Goal: Task Accomplishment & Management: Complete application form

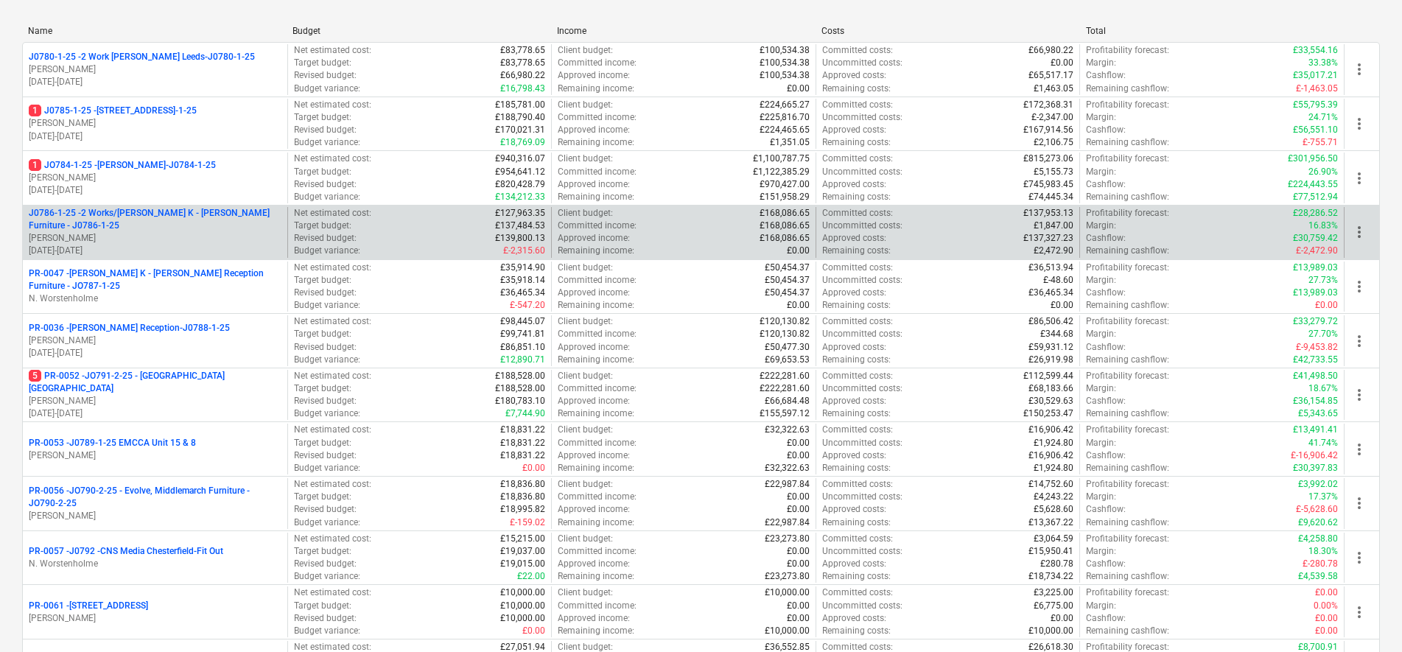
scroll to position [276, 0]
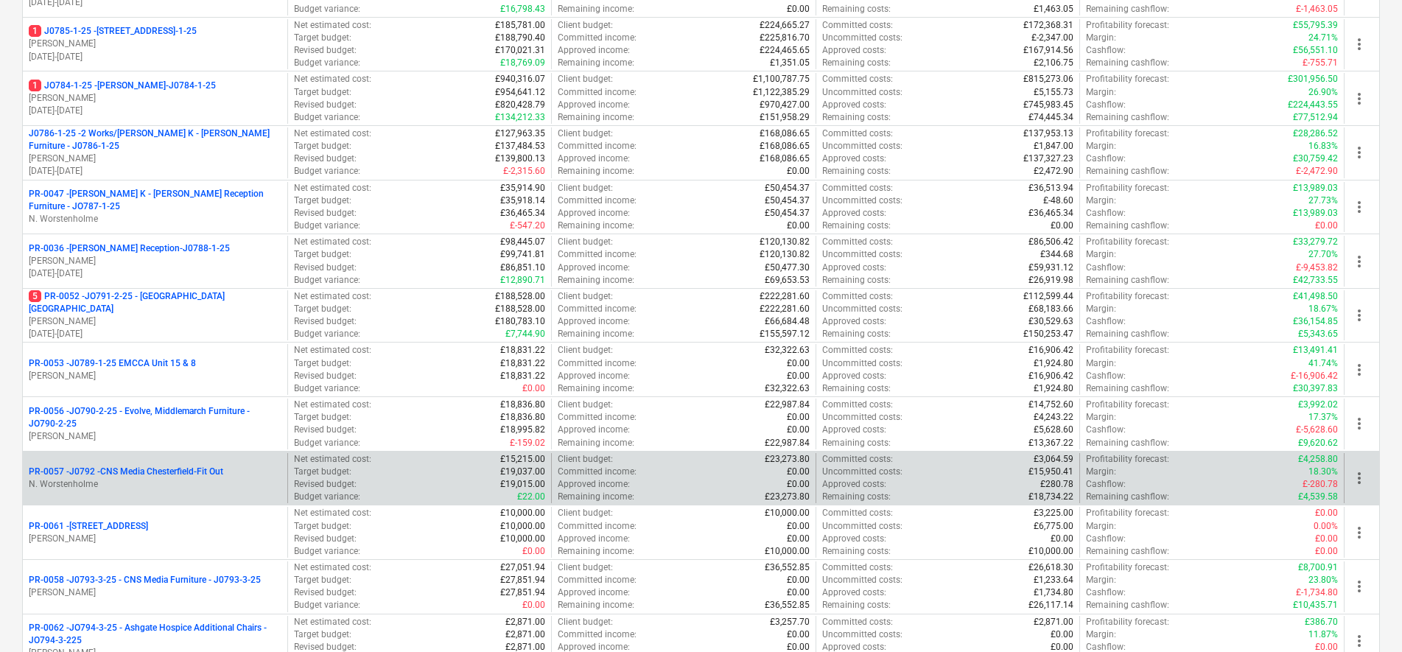
click at [214, 487] on p "N. Worstenholme" at bounding box center [155, 484] width 253 height 13
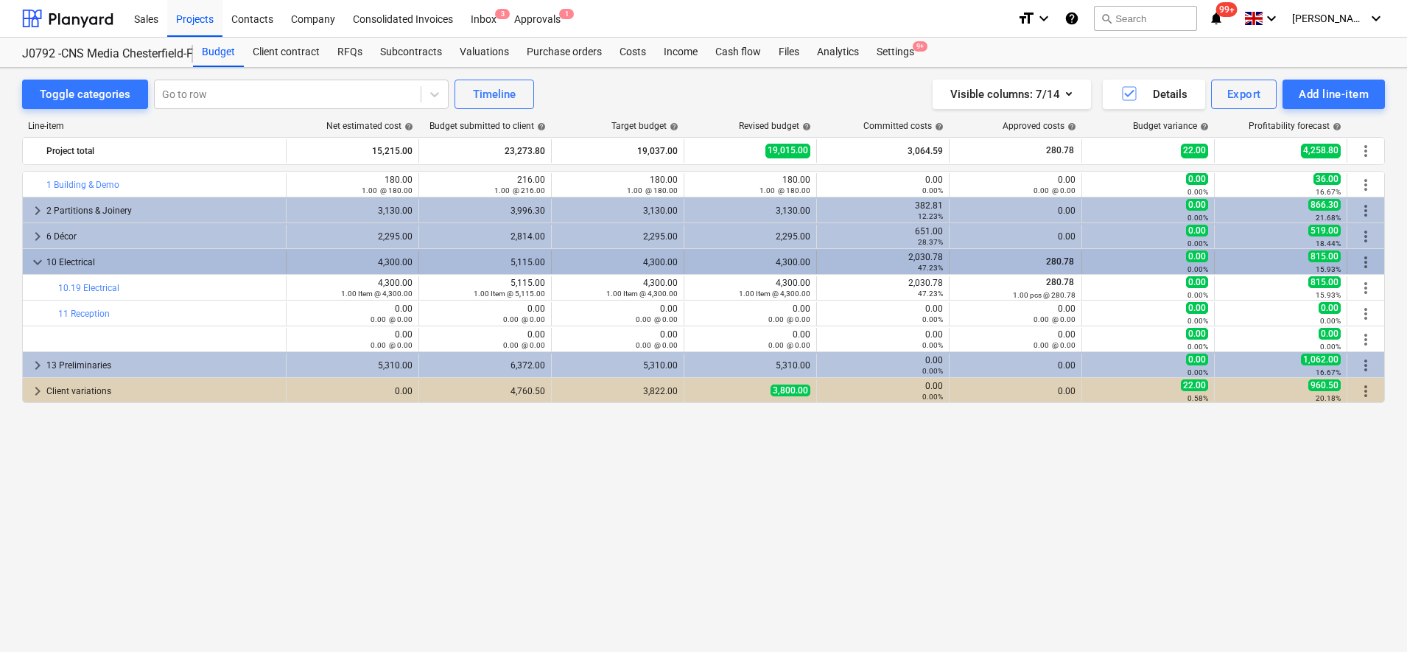
click at [29, 260] on span "keyboard_arrow_down" at bounding box center [38, 262] width 18 height 18
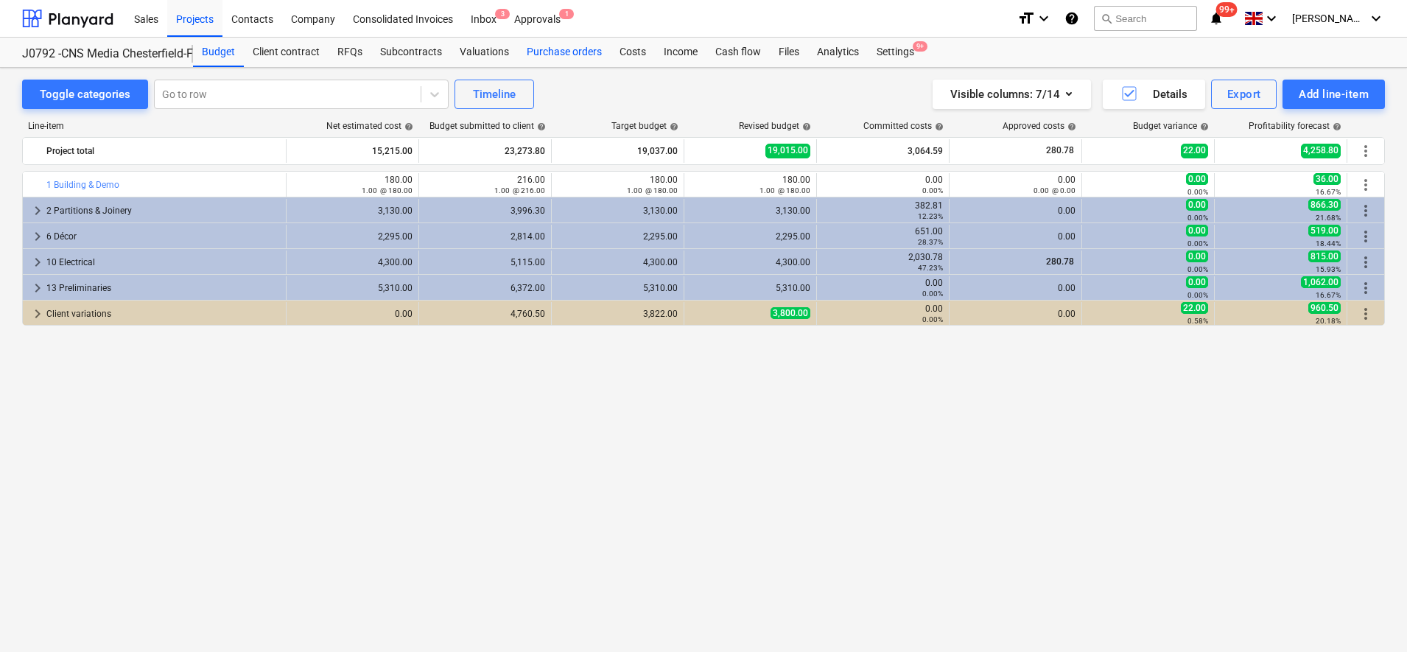
click at [584, 55] on div "Purchase orders" at bounding box center [564, 52] width 93 height 29
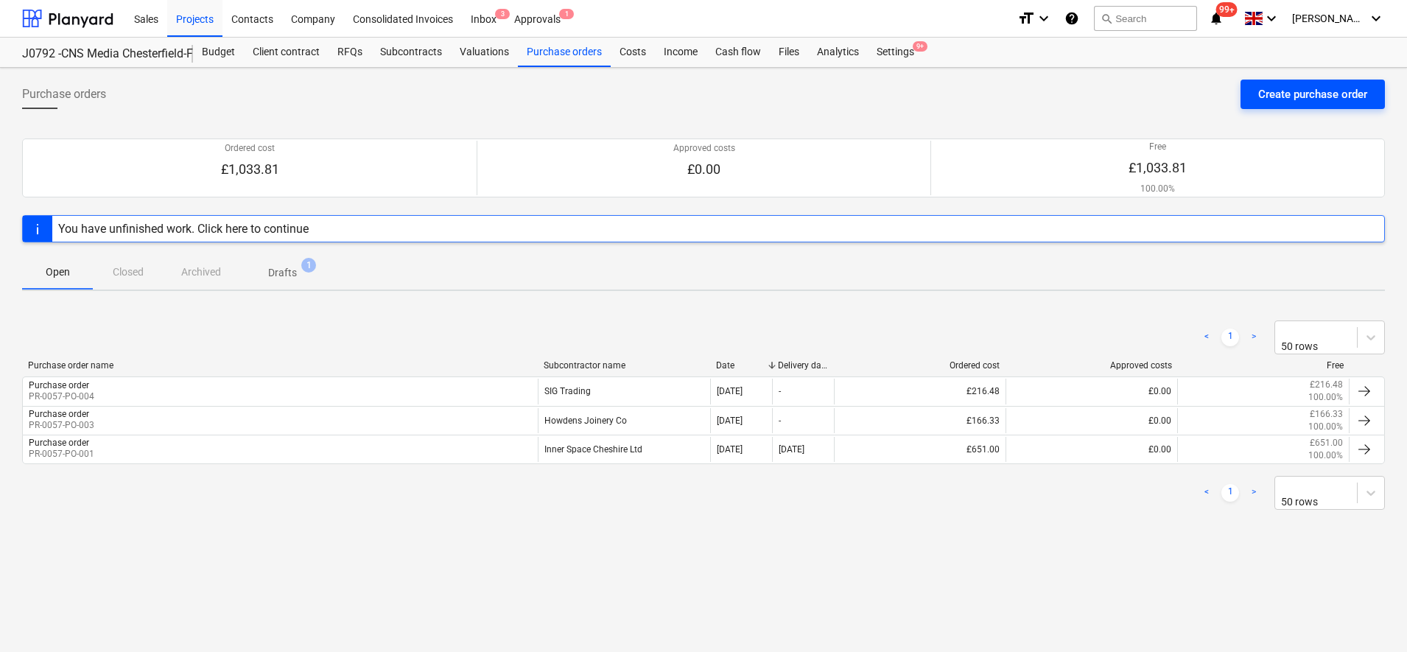
click at [1300, 104] on div "Create purchase order" at bounding box center [1313, 94] width 109 height 19
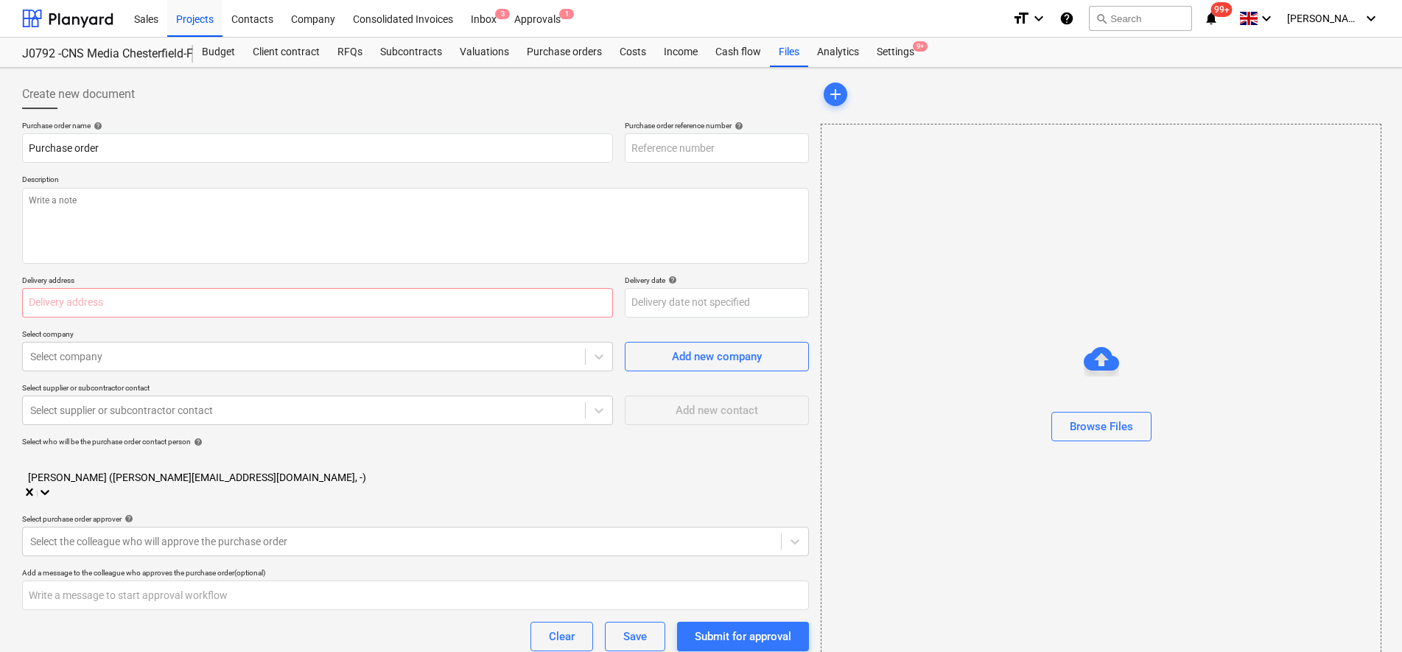
type textarea "x"
type input "PR-0057-PO-006"
click at [56, 297] on input "text" at bounding box center [317, 302] width 591 height 29
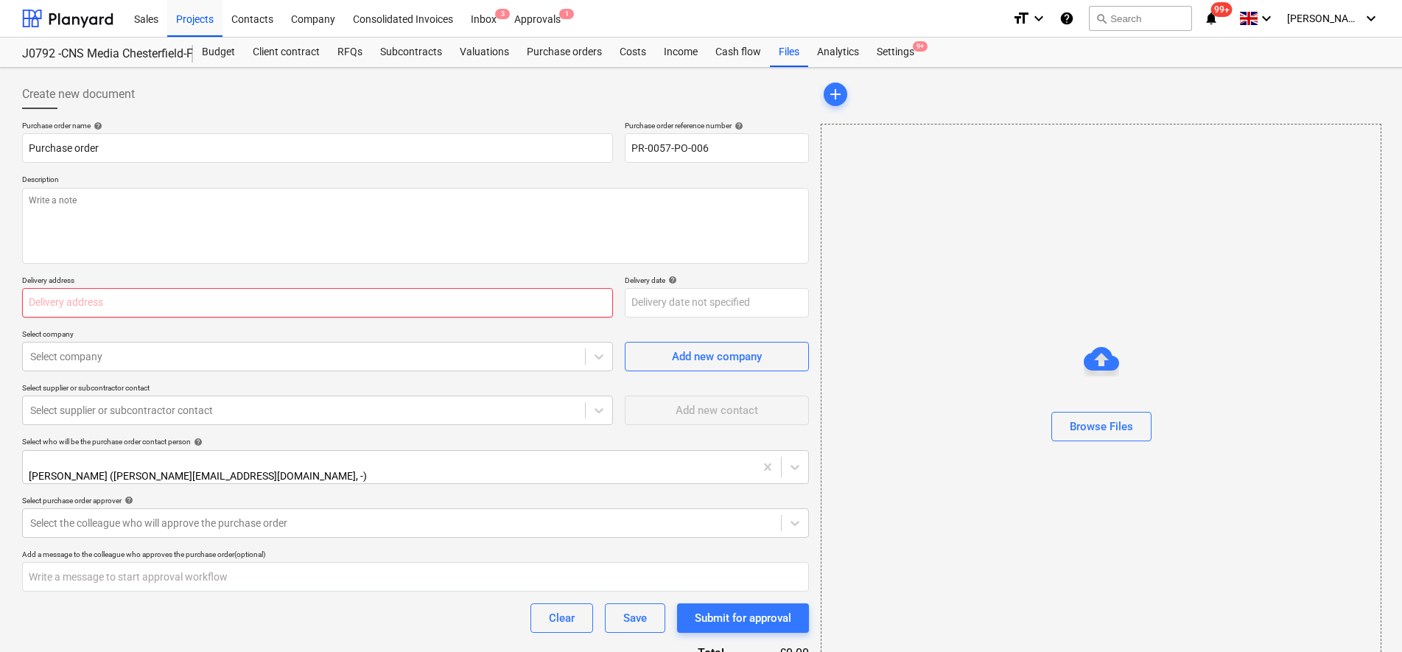
type textarea "x"
type input "c"
type textarea "x"
type input "cn"
type textarea "x"
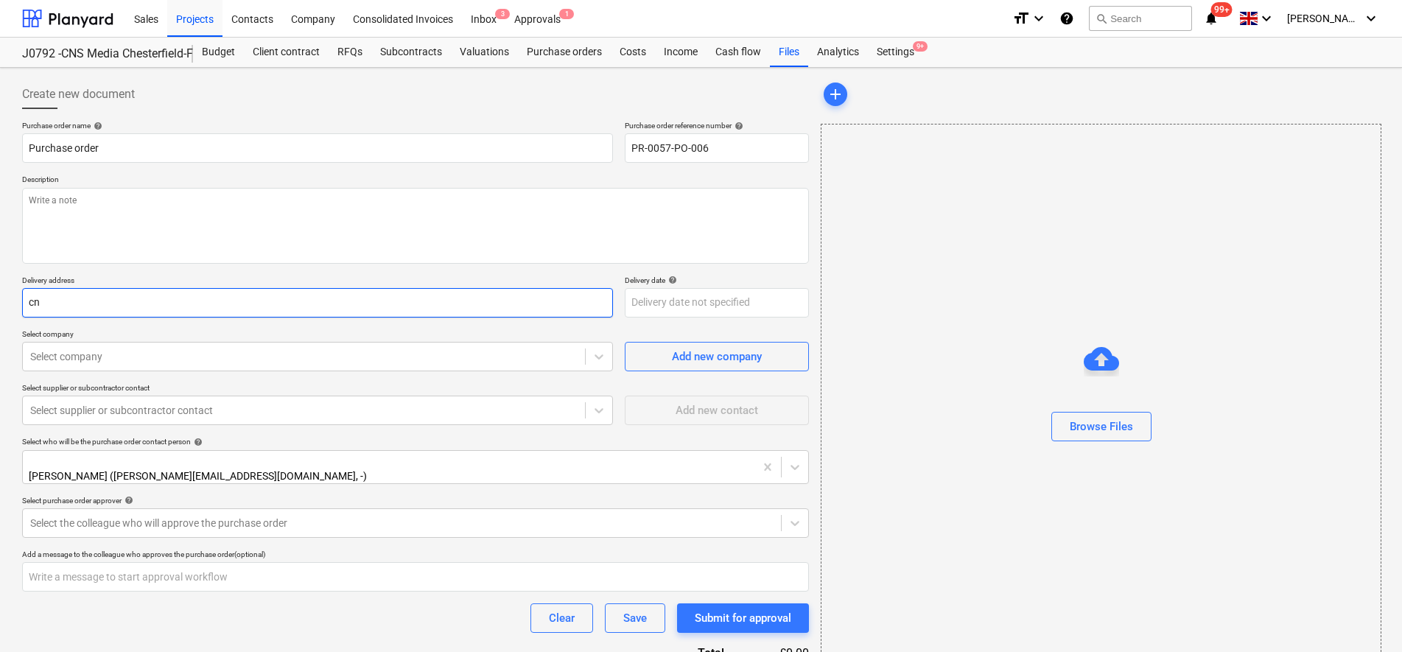
type input "cns"
drag, startPoint x: 56, startPoint y: 300, endPoint x: 0, endPoint y: 304, distance: 56.1
click at [0, 304] on html "Sales Projects Contacts Company Consolidated Invoices Inbox 3 Approvals 1 forma…" at bounding box center [701, 326] width 1402 height 652
type textarea "x"
click at [246, 312] on input "text" at bounding box center [317, 302] width 591 height 29
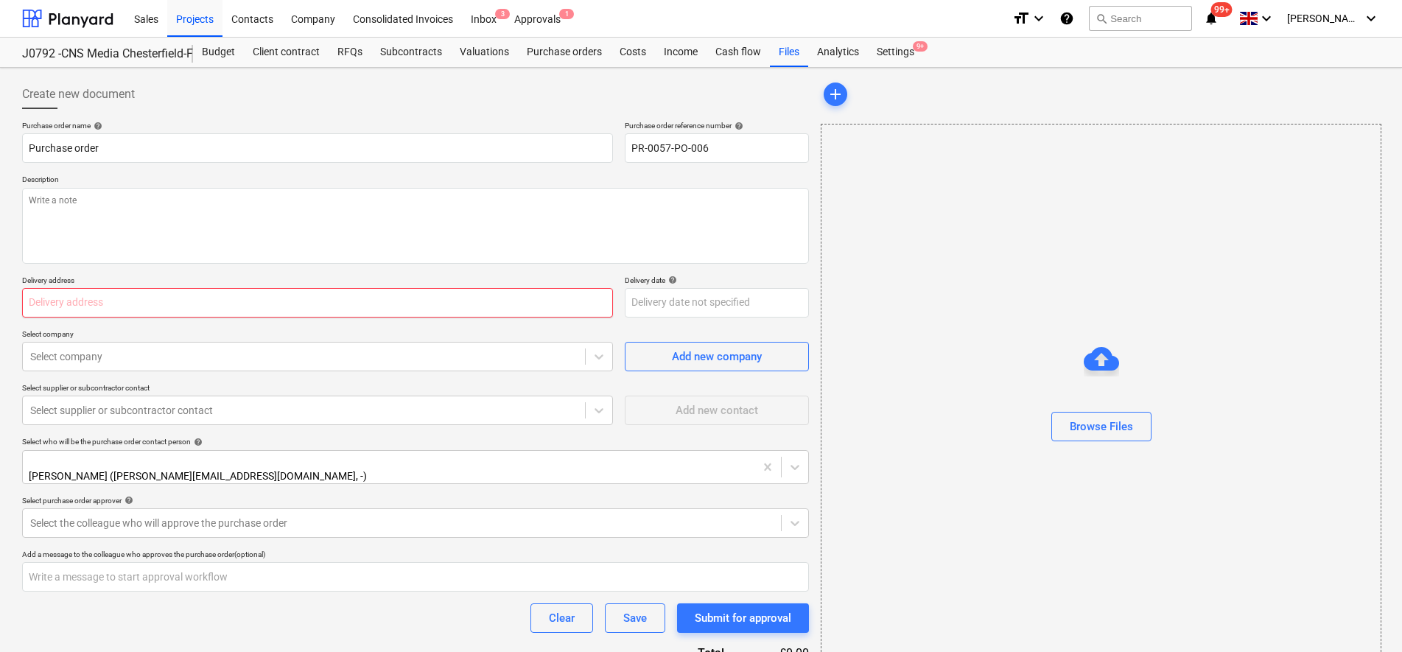
click at [49, 304] on input "text" at bounding box center [317, 302] width 591 height 29
paste input "CNS Media, [STREET_ADDRESS]"
type textarea "x"
type input "CNS Media, [STREET_ADDRESS]"
type textarea "x"
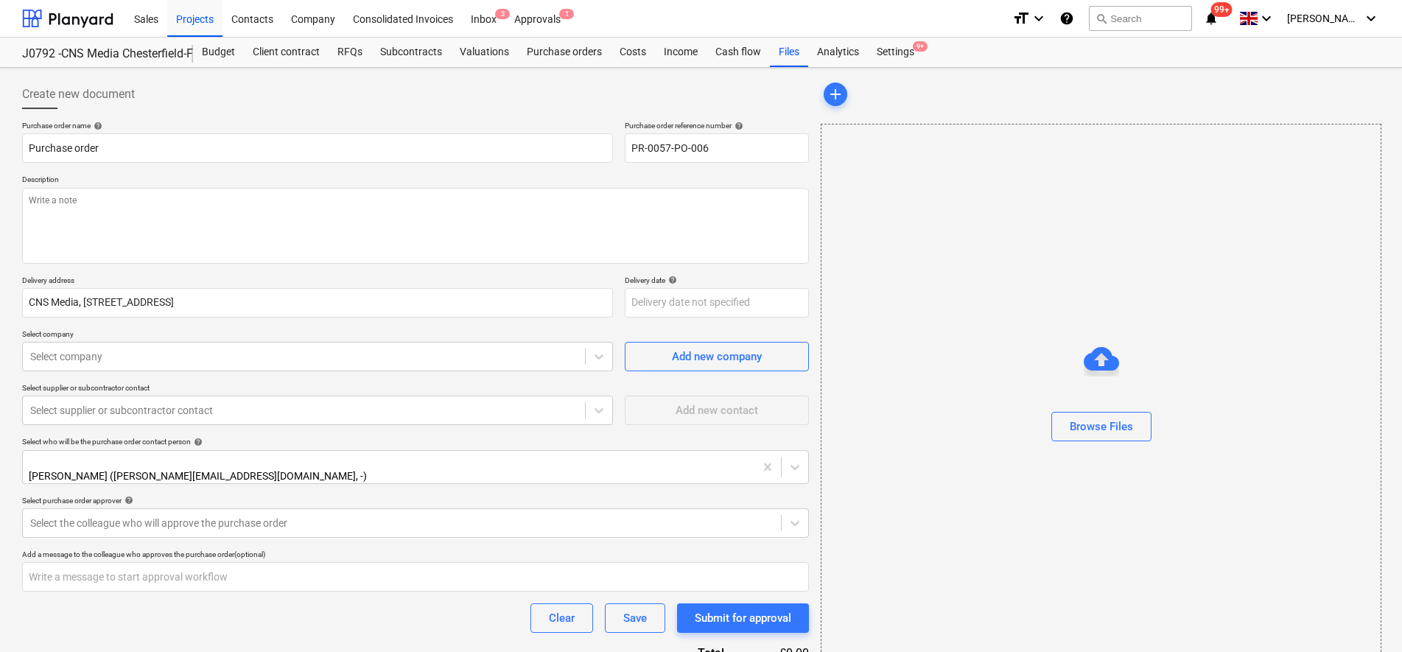
click at [391, 335] on p "Select company" at bounding box center [317, 335] width 591 height 13
click at [149, 355] on div at bounding box center [303, 356] width 547 height 15
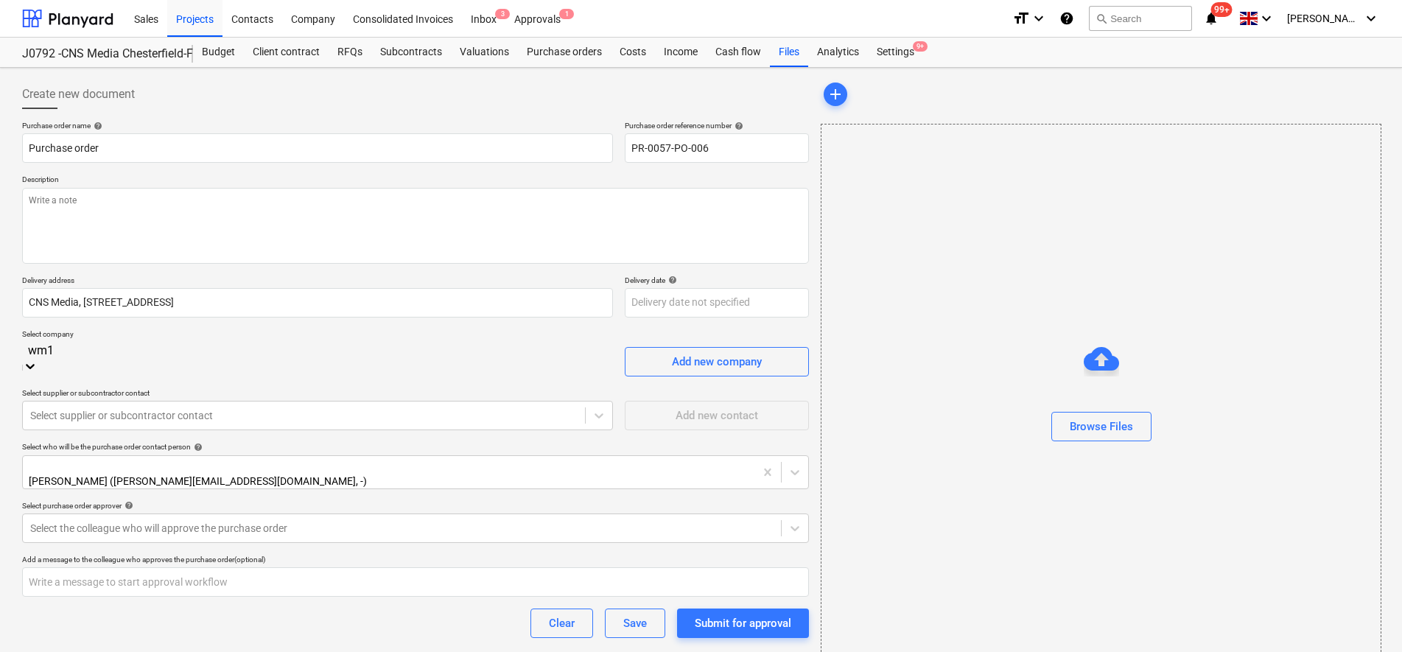
type input "wm10"
click at [74, 651] on div "WM101" at bounding box center [701, 658] width 1402 height 12
type textarea "x"
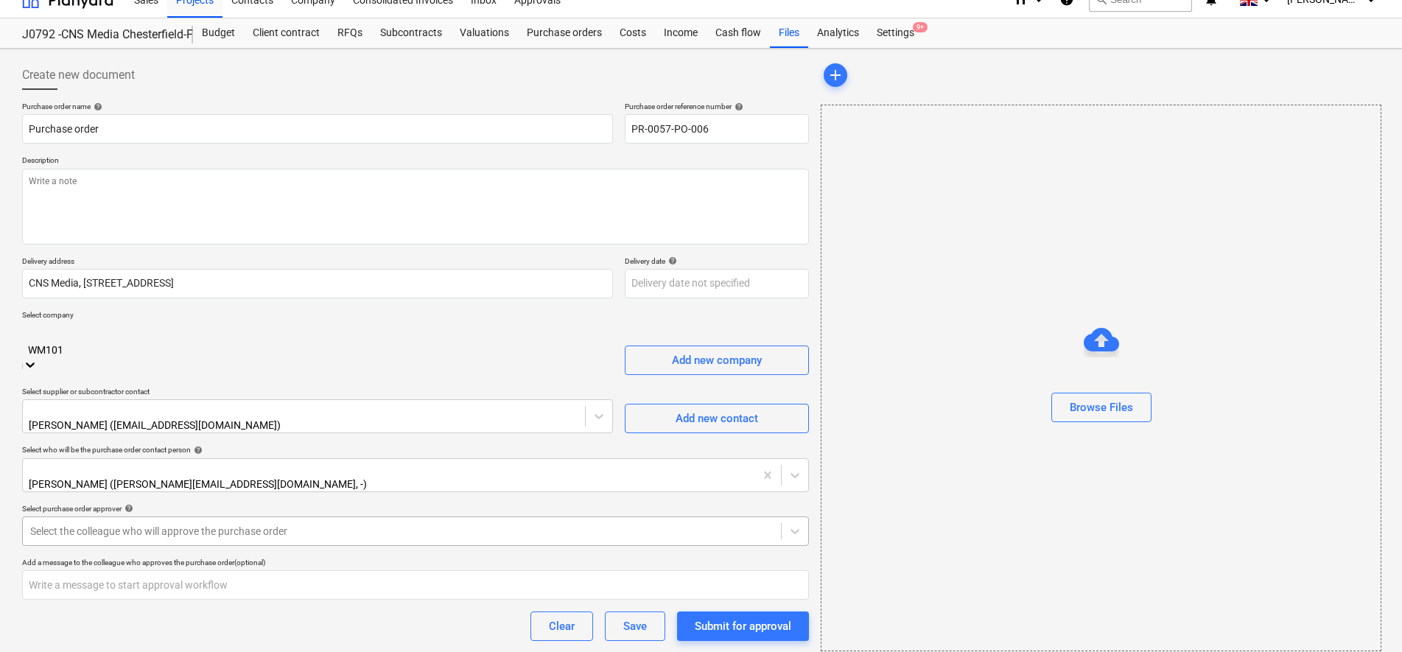
click at [94, 517] on div "Purchase order name help Purchase order Purchase order reference number help PR…" at bounding box center [415, 413] width 787 height 623
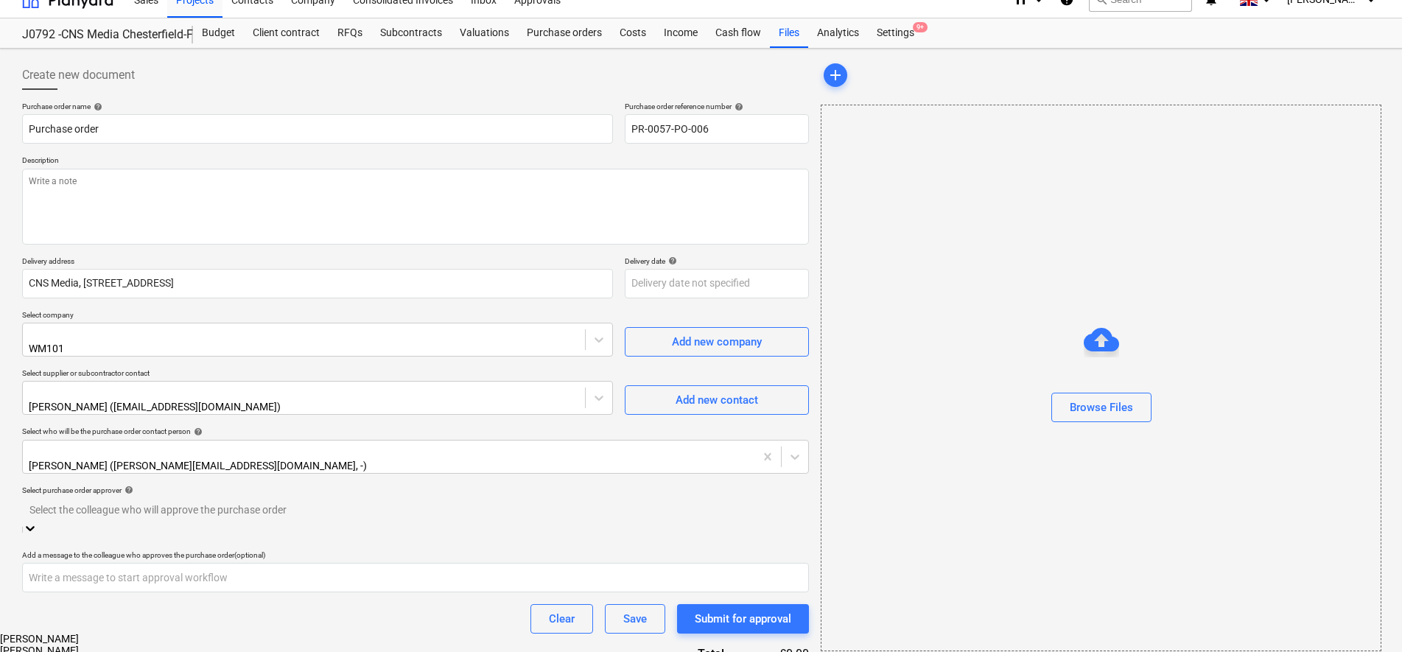
scroll to position [21, 0]
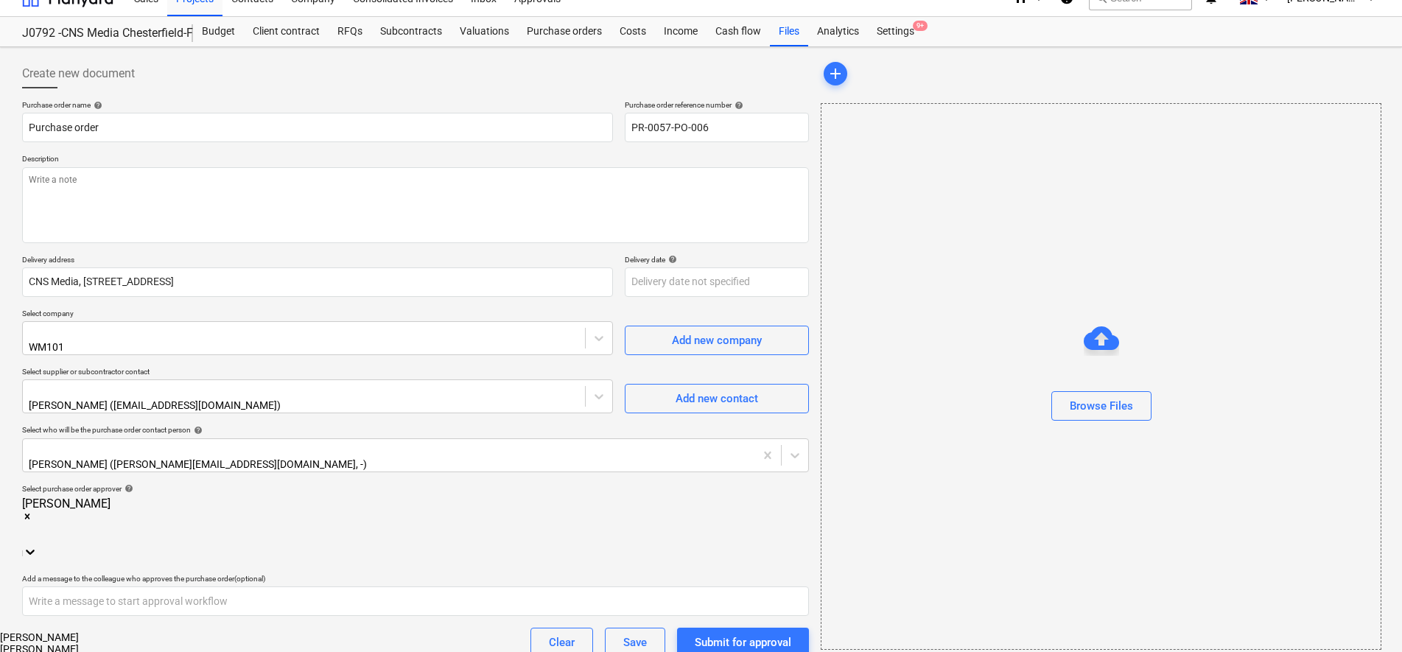
click at [6, 511] on div "Create new document Purchase order name help Purchase order Purchase order refe…" at bounding box center [701, 399] width 1402 height 705
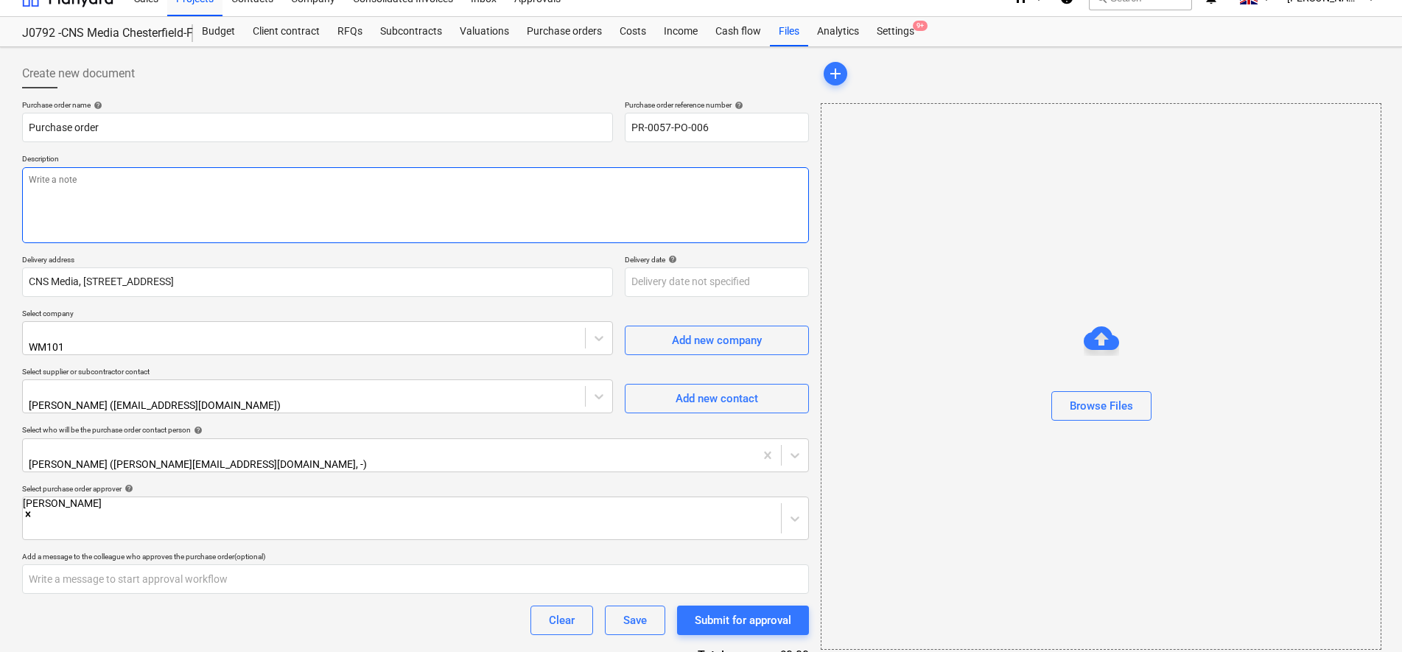
scroll to position [0, 0]
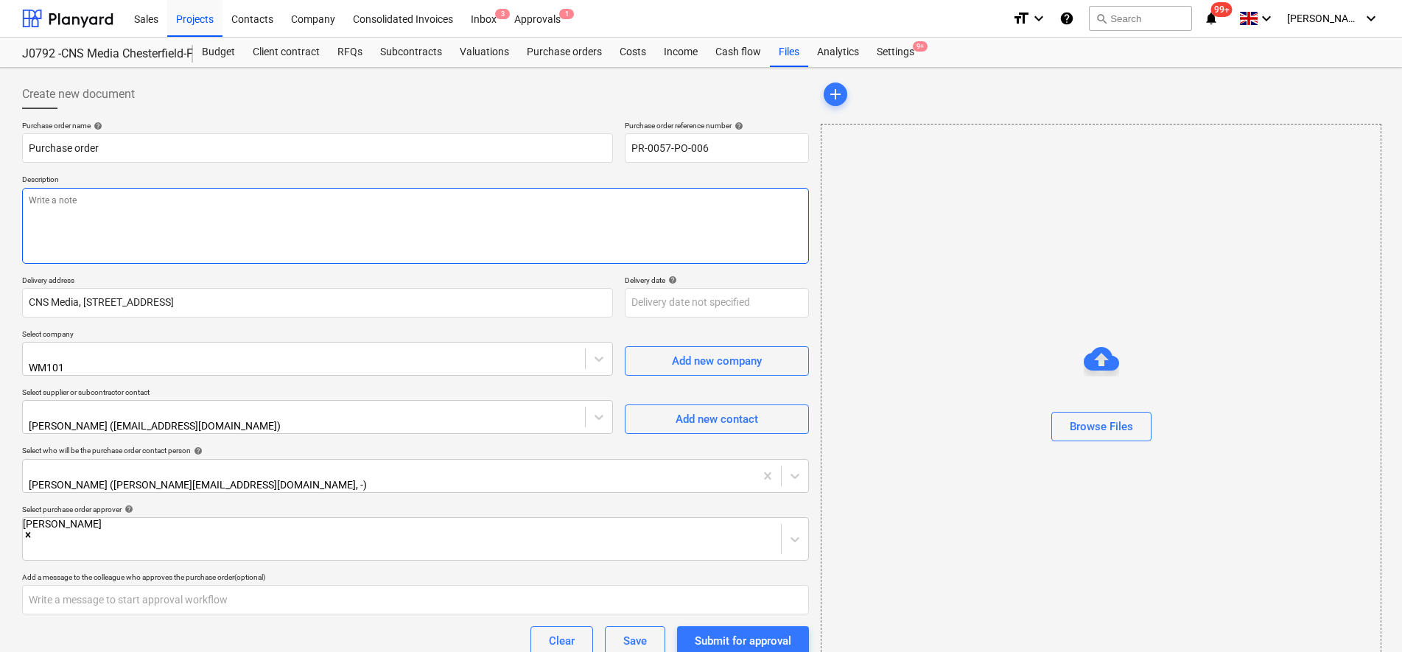
click at [125, 213] on textarea at bounding box center [415, 226] width 787 height 76
paste textarea "For [DATE]. In bay 1 please. I'll be onsite from 0800."
type textarea "x"
type textarea "For [DATE]. In bay 1 please. I'll be onsite from 0800."
click at [28, 212] on textarea "For [DATE]. In bay 1 please. I'll be onsite from 0800." at bounding box center [415, 226] width 787 height 76
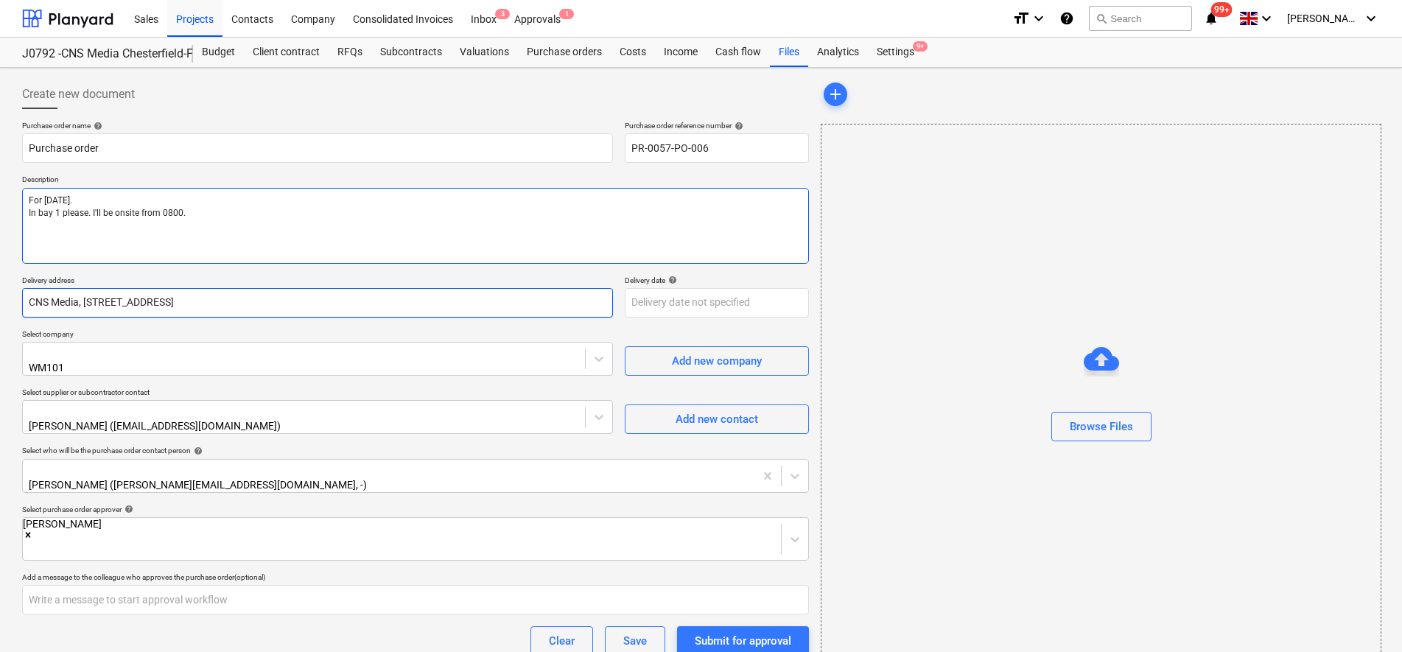
type textarea "x"
type textarea "For [DATE]. In bay 1 please. I'll be onsite from 0800."
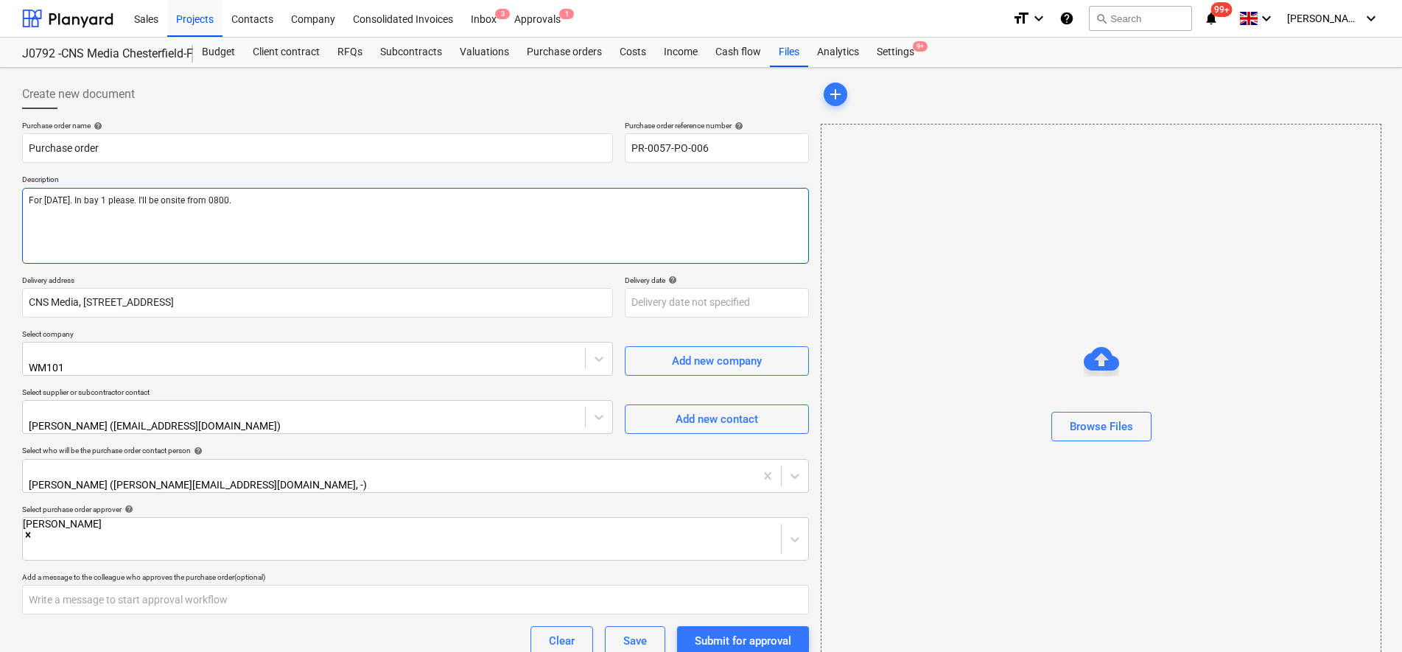
drag, startPoint x: 44, startPoint y: 199, endPoint x: -4, endPoint y: 197, distance: 47.9
click at [0, 197] on html "Sales Projects Contacts Company Consolidated Invoices Inbox 3 Approvals 1 forma…" at bounding box center [701, 326] width 1402 height 652
type textarea "x"
type textarea "[DATE]. In bay 1 please. I'll be onsite from 0800."
click at [119, 196] on textarea "[DATE]. In bay 1 please. I'll be onsite from 0800." at bounding box center [415, 226] width 787 height 76
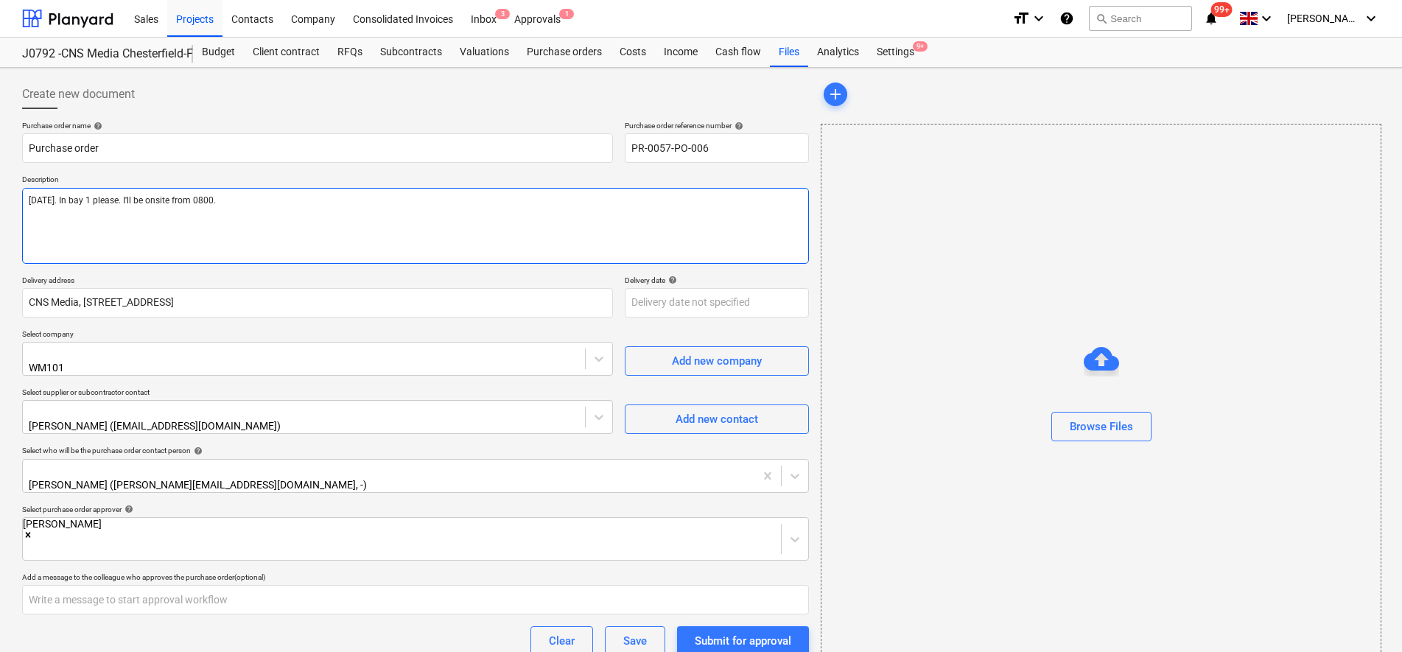
click at [116, 195] on textarea "[DATE]. In bay 1 please. I'll be onsite from 0800." at bounding box center [415, 226] width 787 height 76
click at [27, 199] on textarea "[DATE]. In bay 1 please. I'll be onsite from 0800." at bounding box center [415, 226] width 787 height 76
type textarea "x"
type textarea "FTuesday [DATE]. In bay 1 please. I'll be onsite from 0800."
type textarea "x"
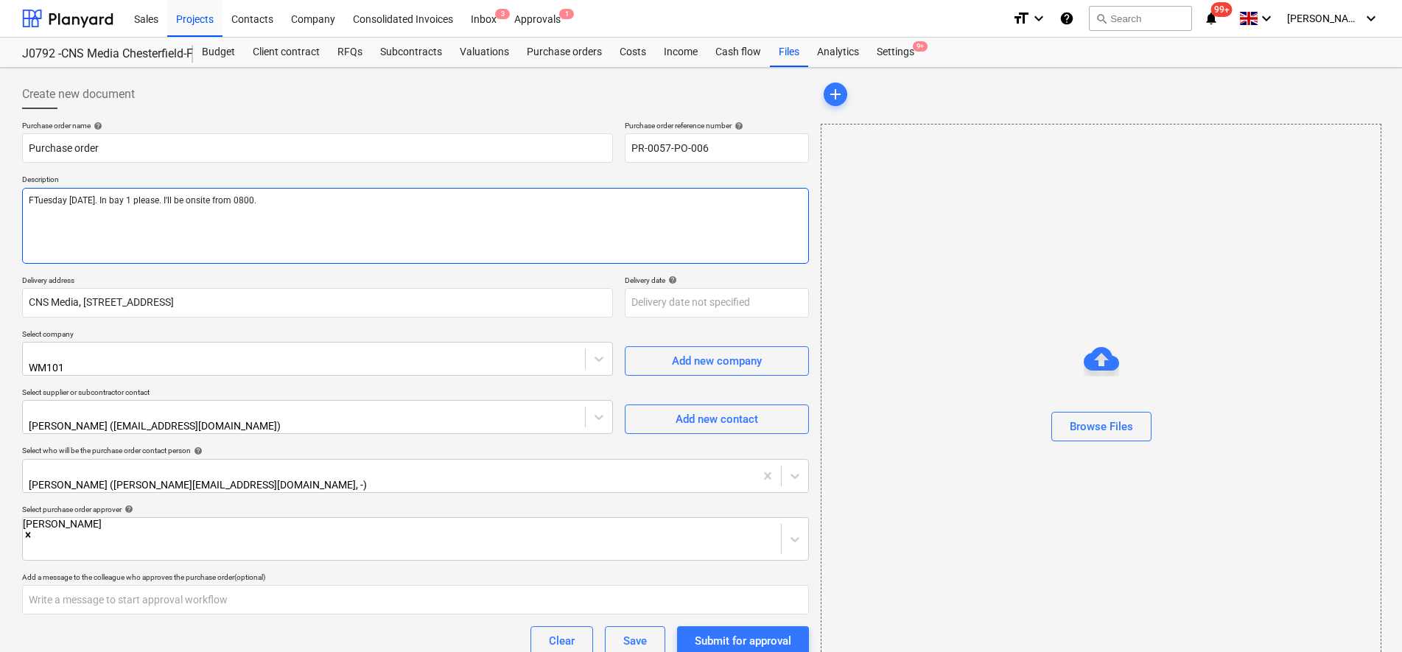
type textarea "FoTuesday [DATE]. In bay 1 please. I'll be onsite from 0800."
type textarea "x"
type textarea "ForTuesday [DATE]. In bay 1 please. I'll be onsite from 0800."
type textarea "x"
type textarea "For [DATE]. In bay 1 please. I'll be onsite from 0800."
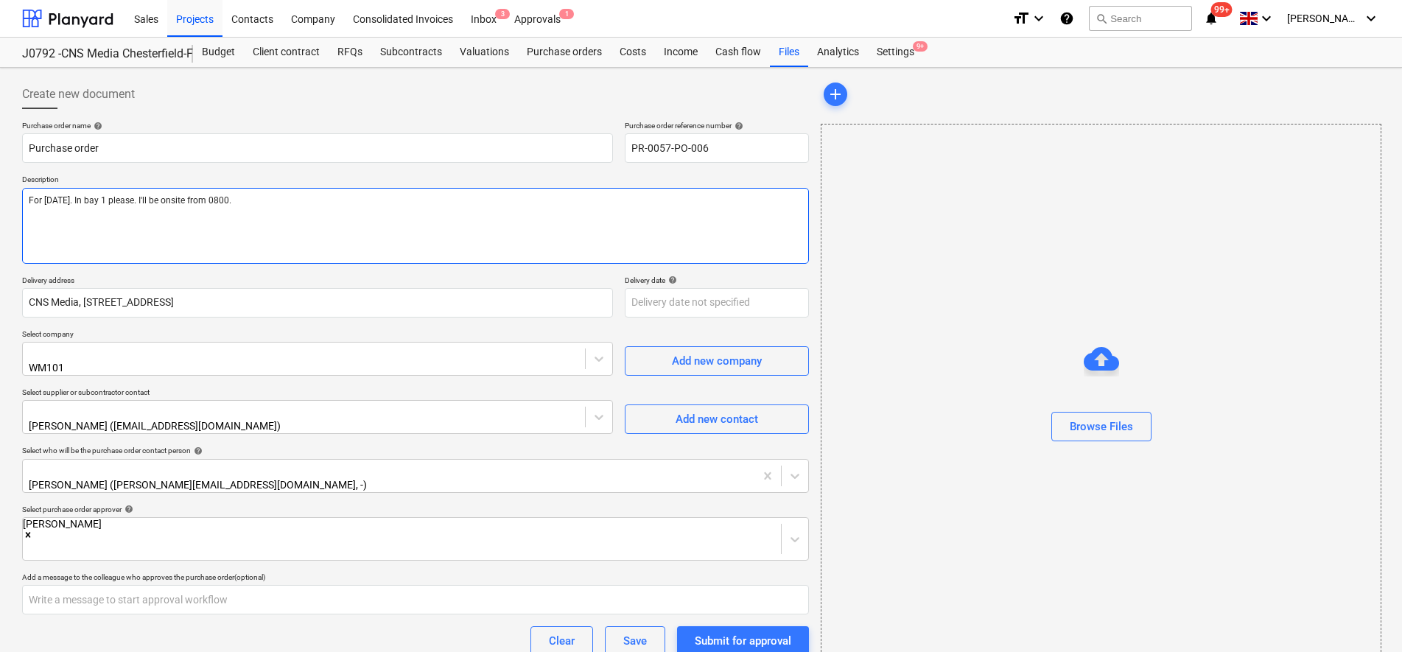
type textarea "x"
type textarea "For dTuesday [DATE]. In bay 1 please. I'll be onsite from 0800."
type textarea "x"
type textarea "For deTuesday [DATE]. In bay 1 please. I'll be onsite from 0800."
type textarea "x"
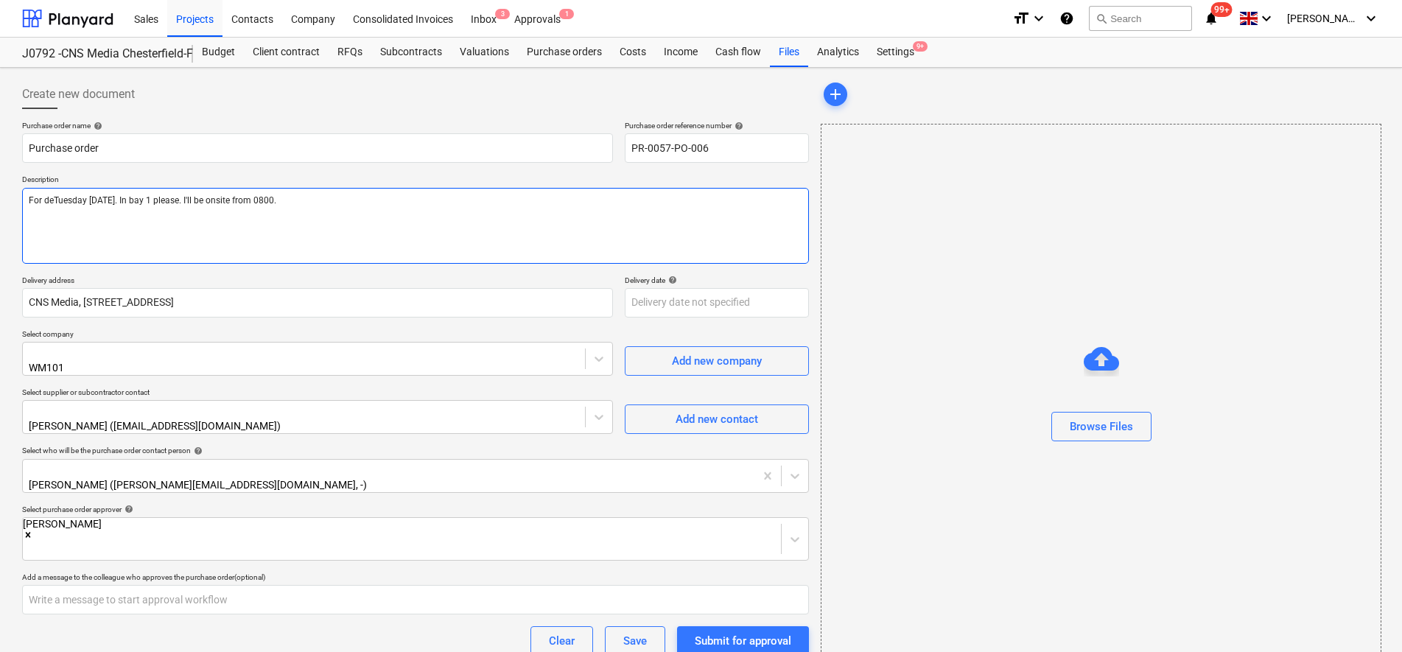
type textarea "For delTuesday [DATE]. In bay 1 please. I'll be onsite from 0800."
type textarea "x"
type textarea "For deliTuesday [DATE]. In bay 1 please. I'll be onsite from 0800."
type textarea "x"
type textarea "For delivTuesday [DATE]. In bay 1 please. I'll be onsite from 0800."
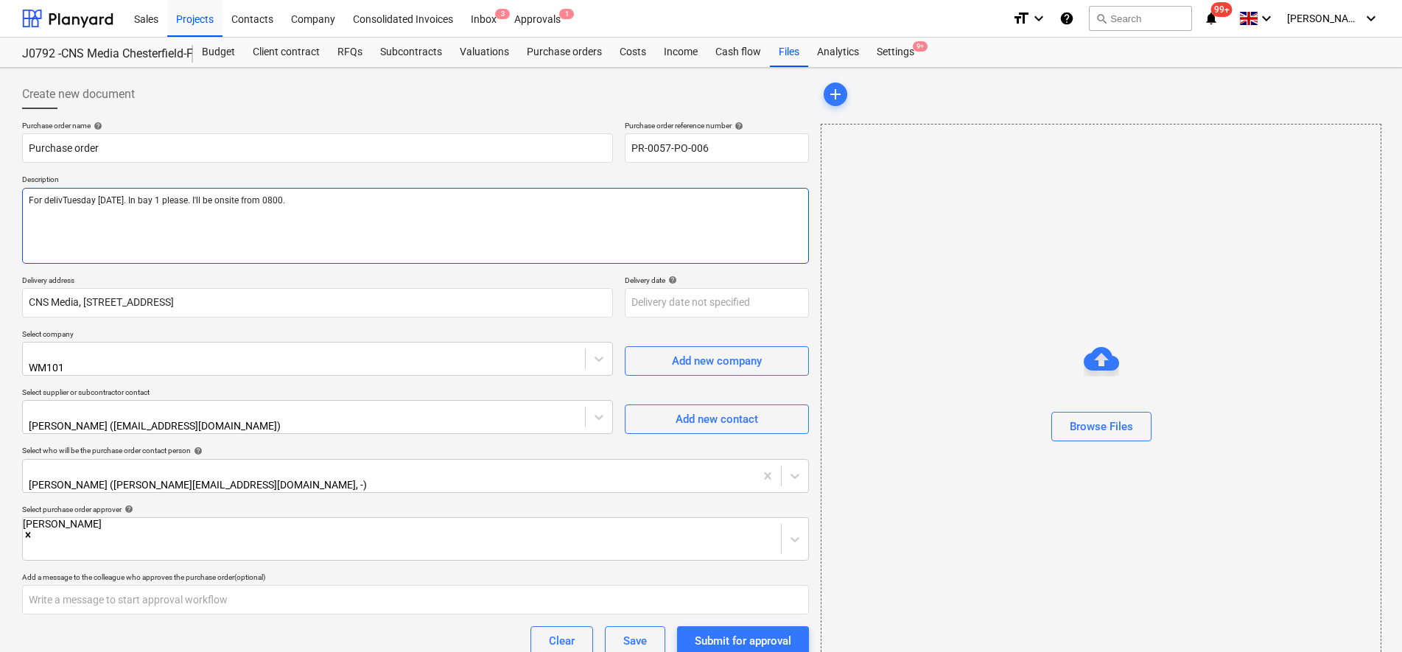
type textarea "x"
type textarea "For deliveTuesday [DATE]. In bay 1 please. I'll be onsite from 0800."
type textarea "x"
type textarea "For deliverTuesday [DATE]. In bay 1 please. I'll be onsite from 0800."
type textarea "x"
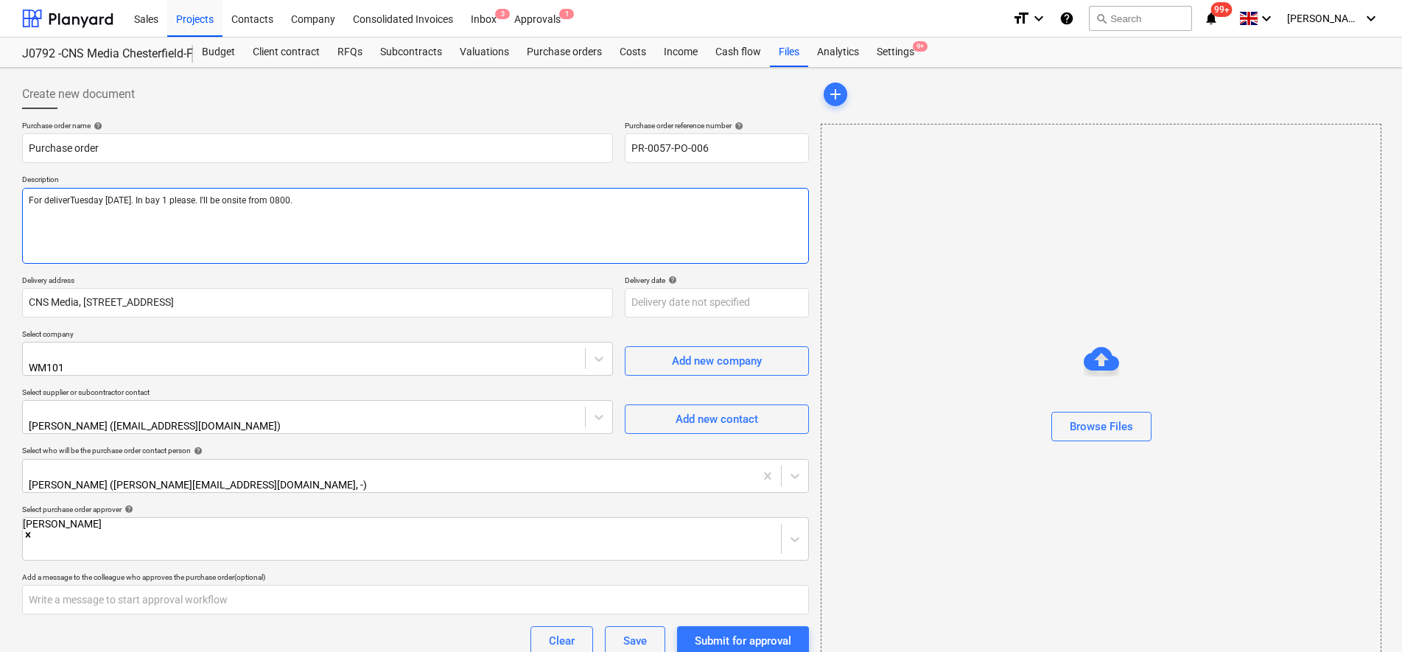
type textarea "For deliveryTuesday [DATE]. In bay 1 please. I'll be onsite from 0800."
type textarea "x"
type textarea "For delivery [DATE]. In bay 1 please. I'll be onsite from 0800."
drag, startPoint x: 405, startPoint y: 196, endPoint x: 164, endPoint y: 198, distance: 241.0
click at [164, 198] on textarea "For delivery [DATE]. In bay 1 please. I'll be onsite from 0800." at bounding box center [415, 226] width 787 height 76
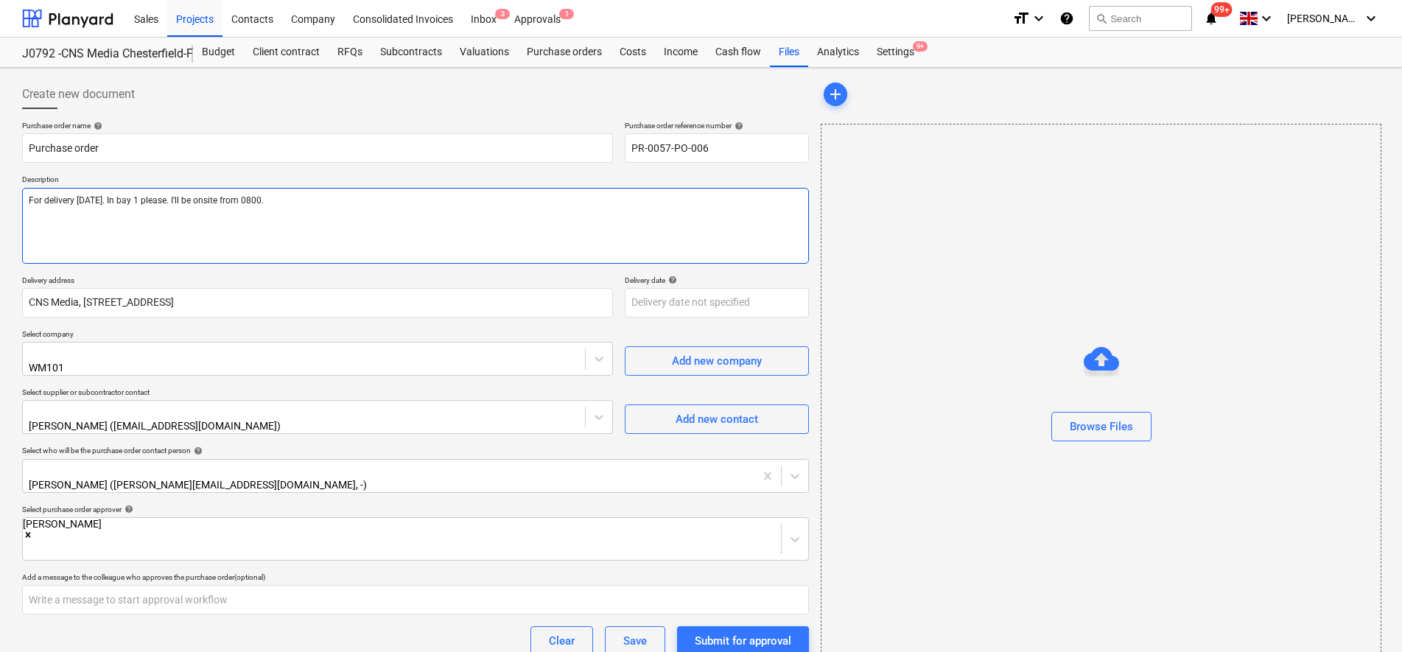
click at [181, 220] on textarea "For delivery [DATE]. In bay 1 please. I'll be onsite from 0800." at bounding box center [415, 226] width 787 height 76
click at [164, 201] on textarea "For delivery [DATE]. In bay 1 please. I'll be onsite from 0800." at bounding box center [415, 226] width 787 height 76
type textarea "x"
type textarea "For delivery [DATE]. In bay 1 please. I'll be onsite from 0800."
drag, startPoint x: 37, startPoint y: 211, endPoint x: 19, endPoint y: 207, distance: 18.1
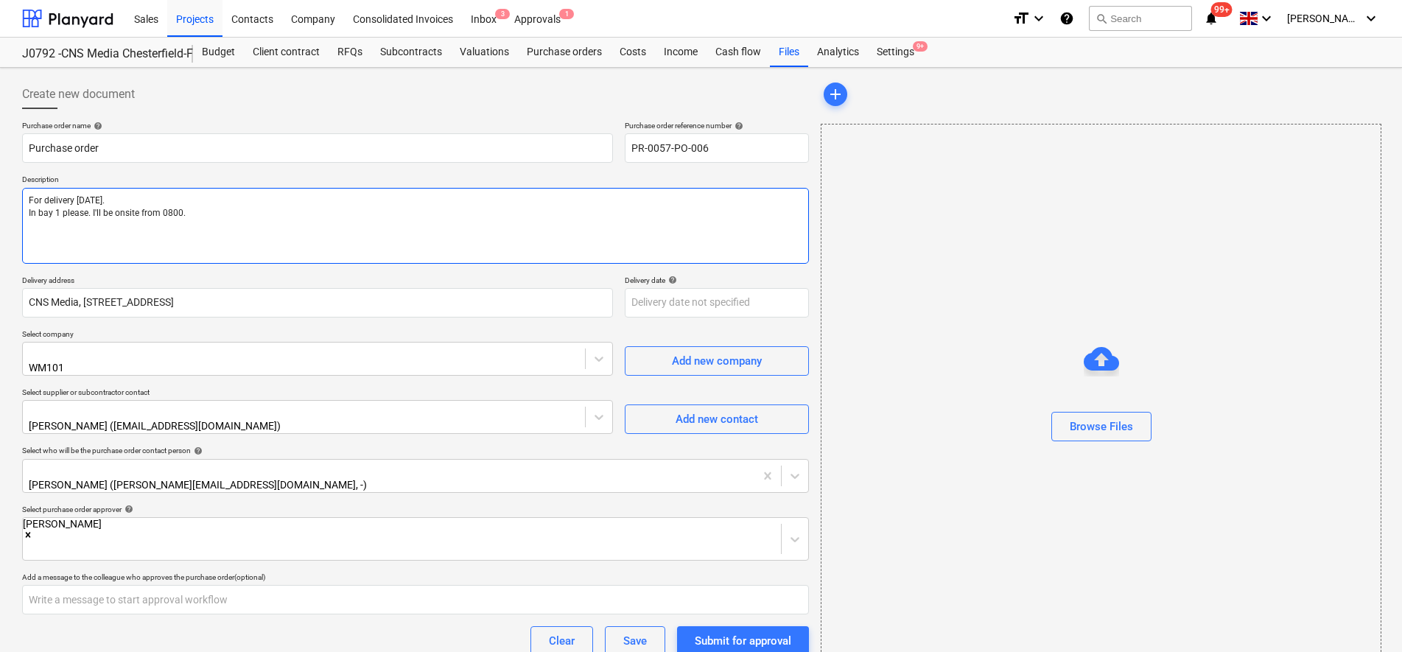
click at [19, 211] on div "Create new document Purchase order name help Purchase order Purchase order refe…" at bounding box center [415, 409] width 799 height 671
type textarea "x"
type textarea "For delivery [DATE]. S bay 1 please. I'll be onsite from 0800."
type textarea "x"
type textarea "For delivery [DATE]. Sk bay 1 please. I'll be onsite from 0800."
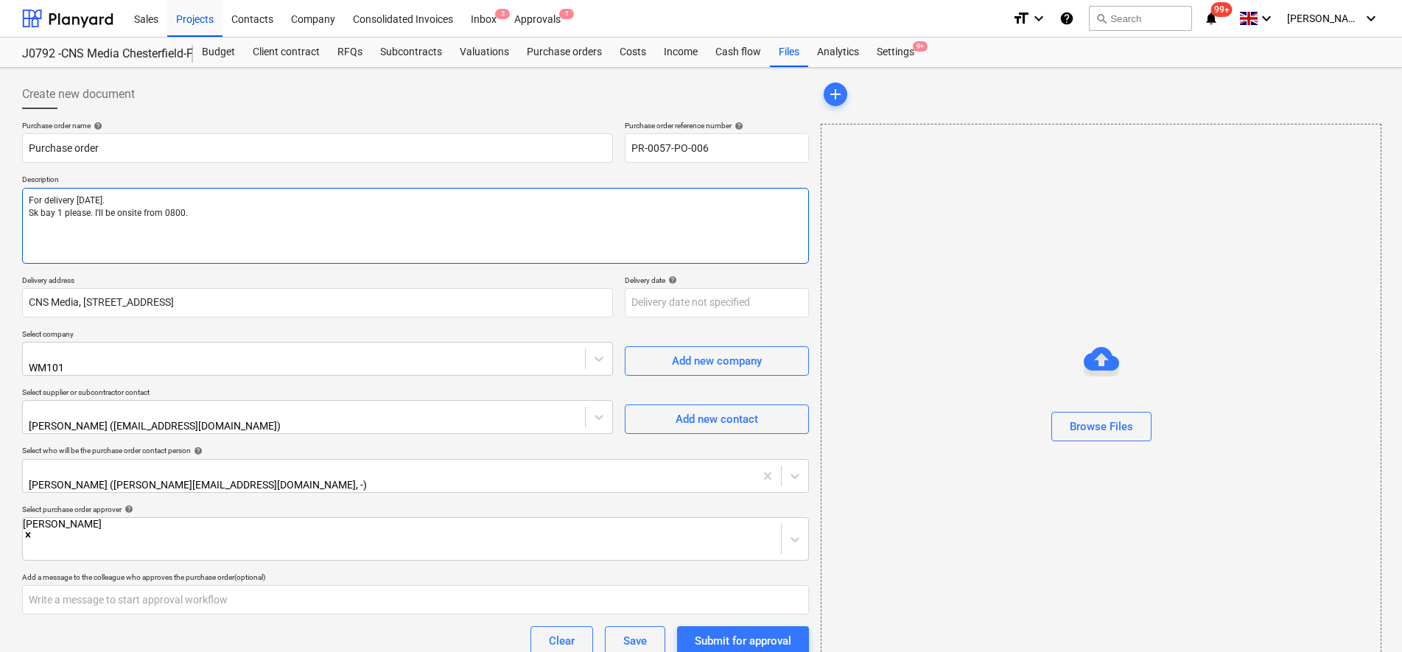
type textarea "x"
type textarea "For delivery [DATE]. Ski bay 1 please. I'll be onsite from 0800."
type textarea "x"
type textarea "For delivery [DATE]. Skip bay 1 please. I'll be onsite from 0800."
type textarea "x"
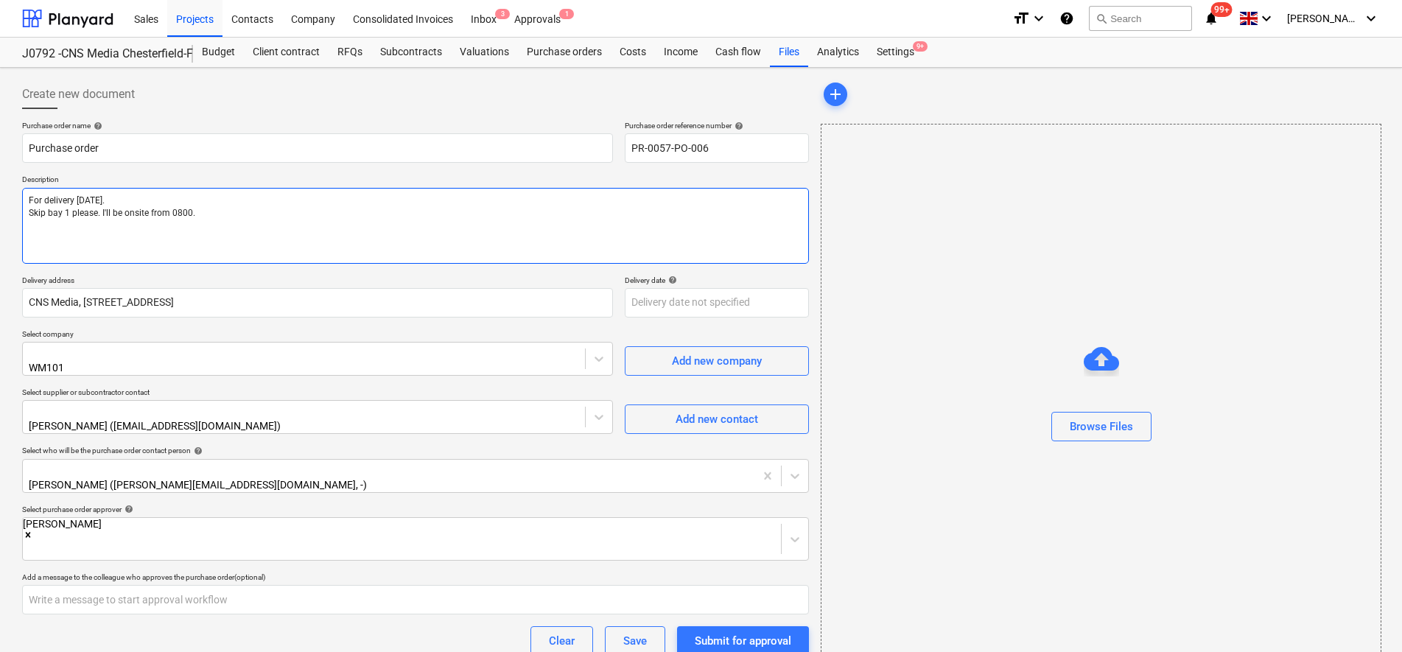
type textarea "For delivery [DATE]. Skip bay 1 please. I'll be onsite from 0800."
type textarea "x"
type textarea "For delivery [DATE]. Skip to bay 1 please. I'll be onsite from 0800."
type textarea "x"
type textarea "For delivery [DATE]. Skip to bay 1 please. I'll be onsite from 0800."
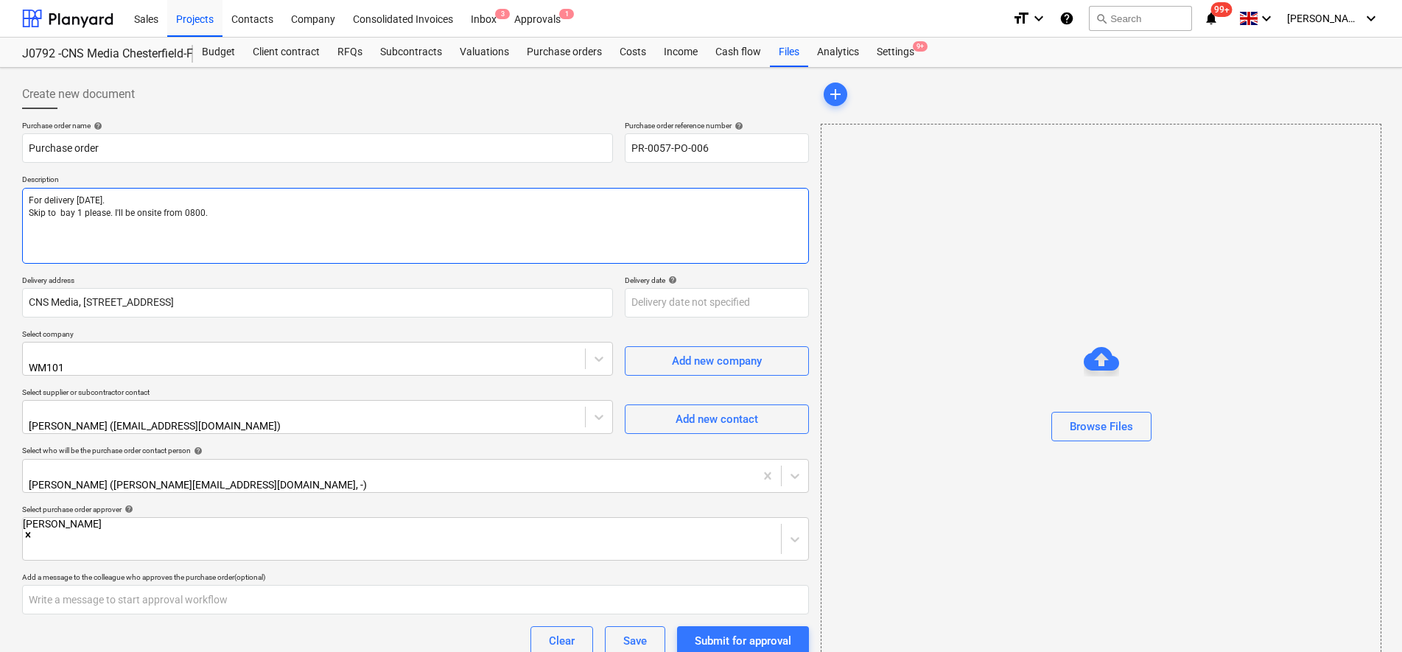
type textarea "x"
type textarea "For delivery [DATE]. Skip to go bay 1 please. I'll be onsite from 0800."
type textarea "x"
type textarea "For delivery [DATE]. Skip to go bay 1 please. I'll be onsite from 0800."
type textarea "x"
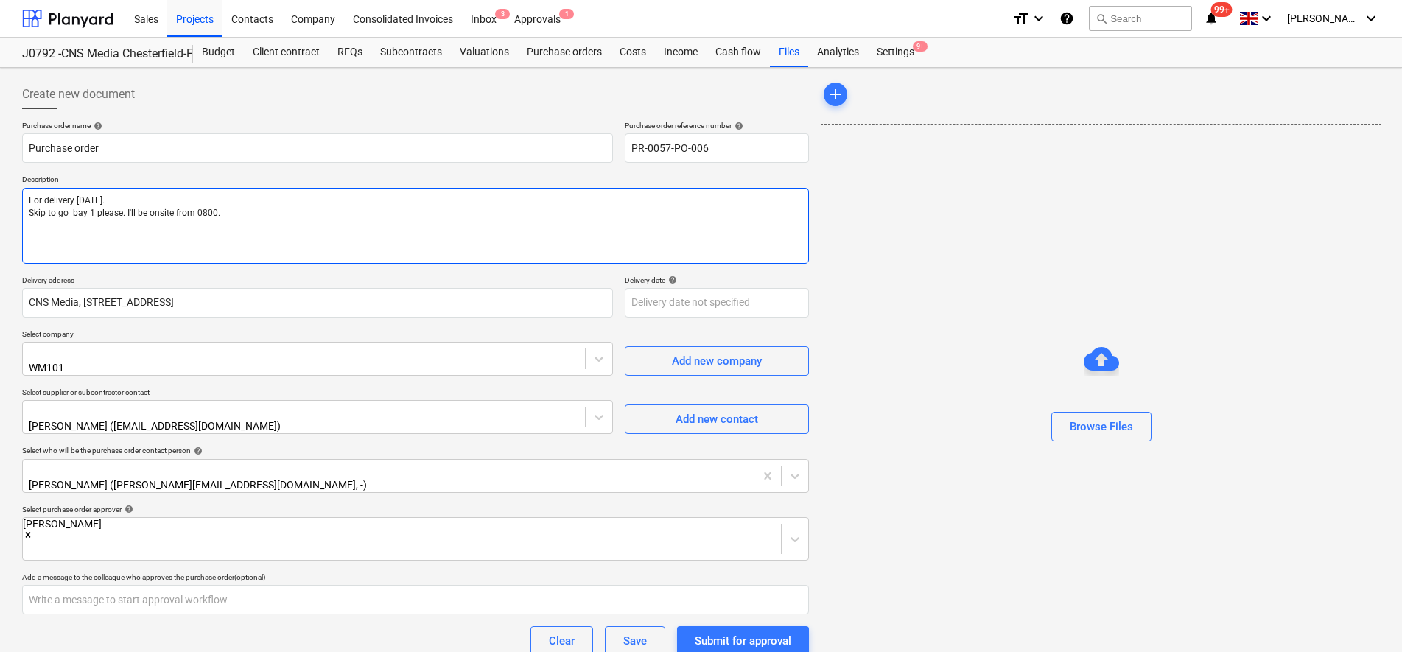
type textarea "For delivery [DATE]. Skip to go i bay 1 please. I'll be onsite from 0800."
type textarea "x"
type textarea "For delivery [DATE]. Skip to go in bay 1 please. I'll be onsite from 0800."
drag, startPoint x: 132, startPoint y: 211, endPoint x: 104, endPoint y: 214, distance: 28.2
click at [104, 214] on textarea "For delivery [DATE]. Skip to go in bay 1 please. I'll be onsite from 0800." at bounding box center [415, 226] width 787 height 76
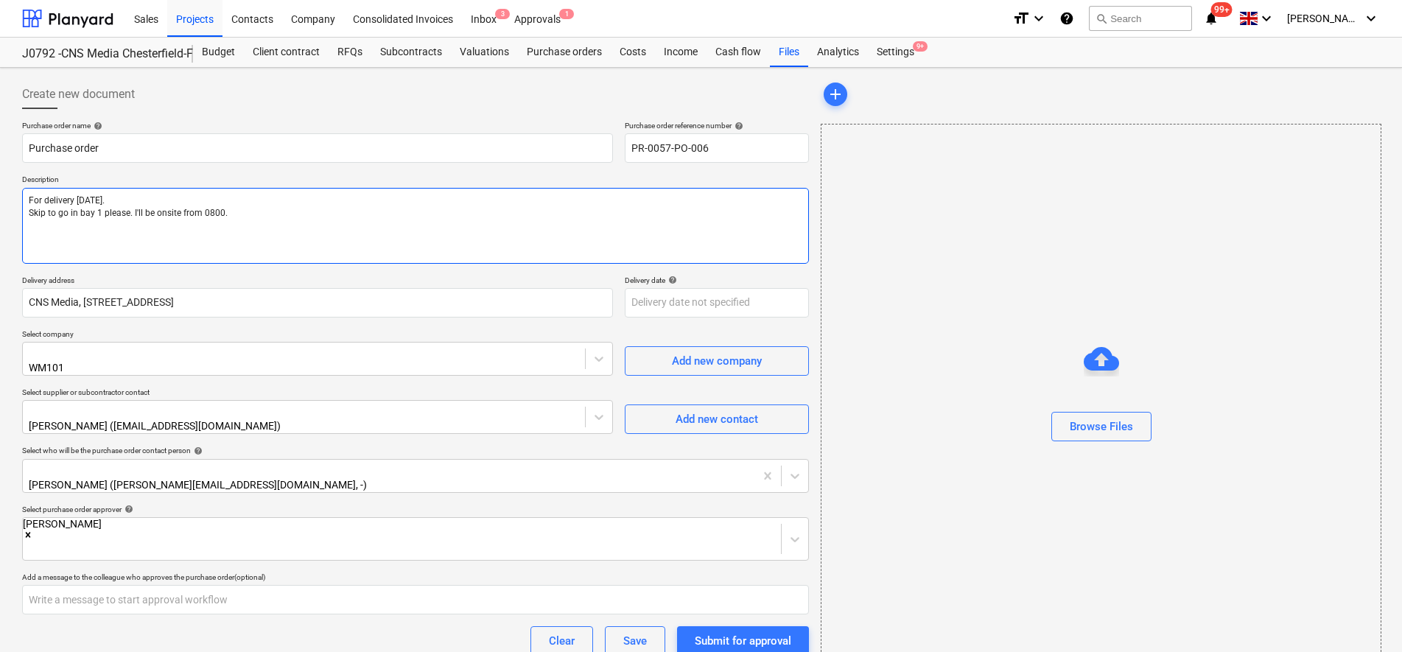
type textarea "x"
type textarea "For delivery [DATE]. Skip to go in bay 1 I'll be onsite from 0800."
drag, startPoint x: 225, startPoint y: 216, endPoint x: 99, endPoint y: 213, distance: 126.0
click at [99, 213] on textarea "For delivery [DATE]. Skip to go in bay 1 I'll be onsite from 0800." at bounding box center [415, 226] width 787 height 76
type textarea "x"
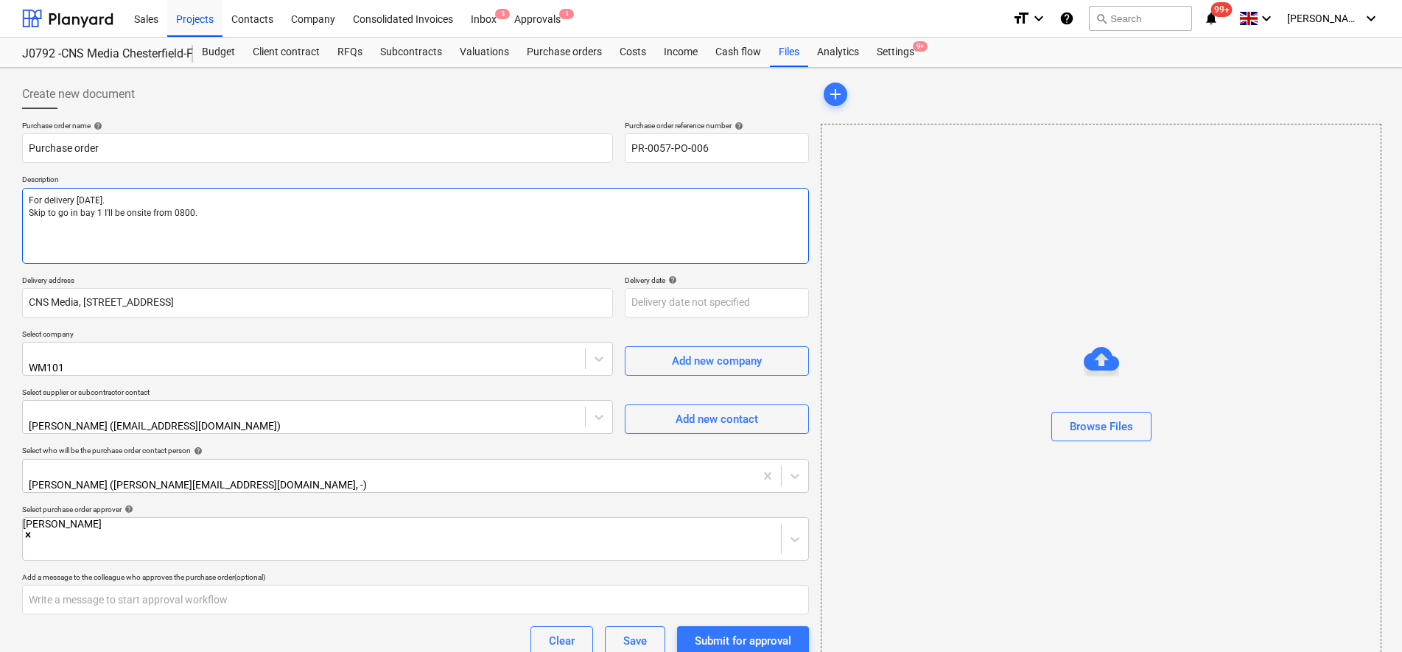
type textarea "For delivery [DATE]. Skip to go in [GEOGRAPHIC_DATA]"
type textarea "x"
type textarea "For delivery [DATE]. Skip to go in [GEOGRAPHIC_DATA],"
type textarea "x"
type textarea "For delivery [DATE]. Skip to go in [GEOGRAPHIC_DATA],"
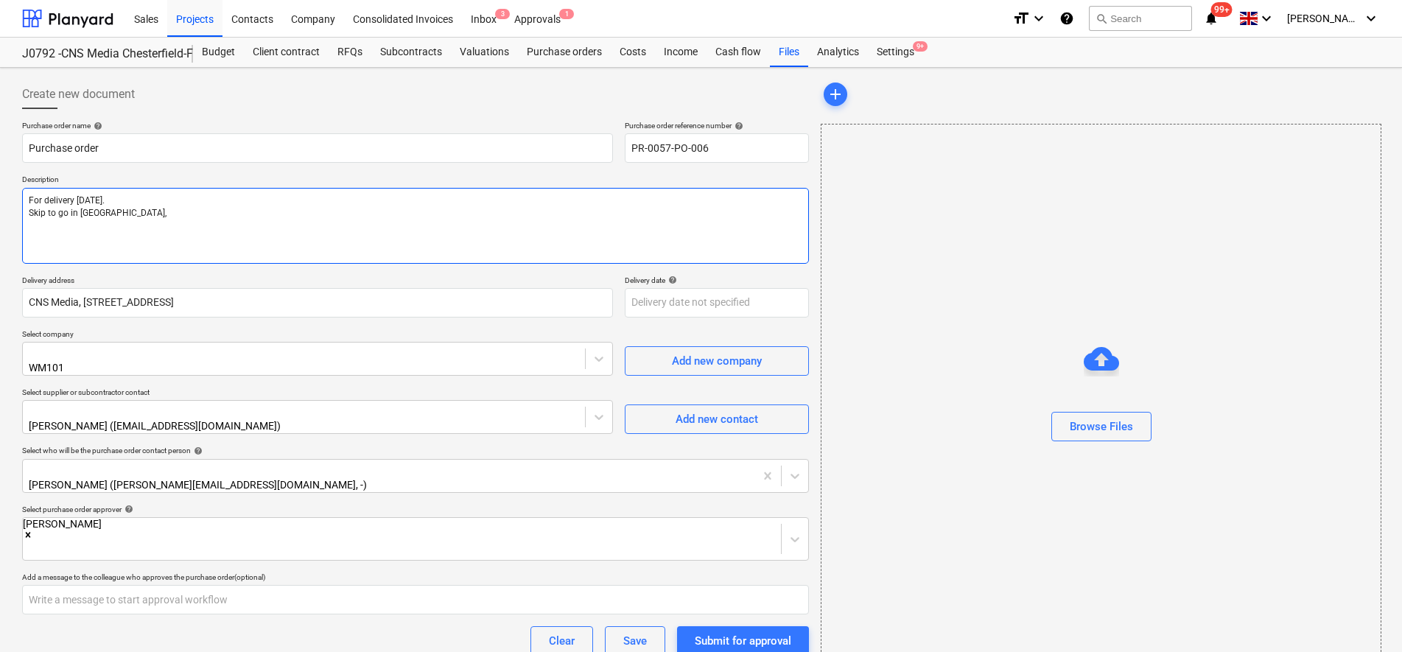
type textarea "x"
type textarea "For delivery [DATE]. Skip to go in [GEOGRAPHIC_DATA], s"
type textarea "x"
type textarea "For delivery [DATE]. Skip to go in [GEOGRAPHIC_DATA], si"
type textarea "x"
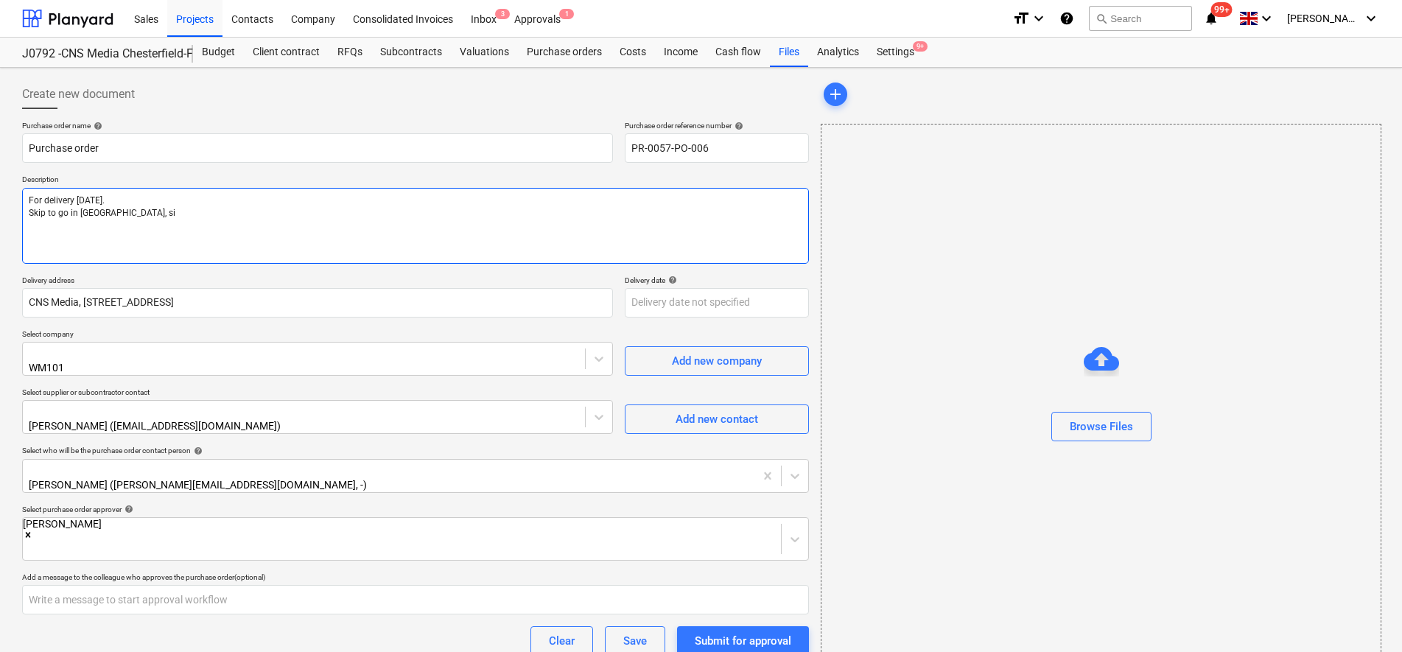
type textarea "For delivery [DATE]. Skip to go in [GEOGRAPHIC_DATA], sit"
type textarea "x"
type textarea "For delivery [DATE]. Skip to go in [GEOGRAPHIC_DATA], site"
type textarea "x"
type textarea "For delivery [DATE]. Skip to go in [GEOGRAPHIC_DATA], site m"
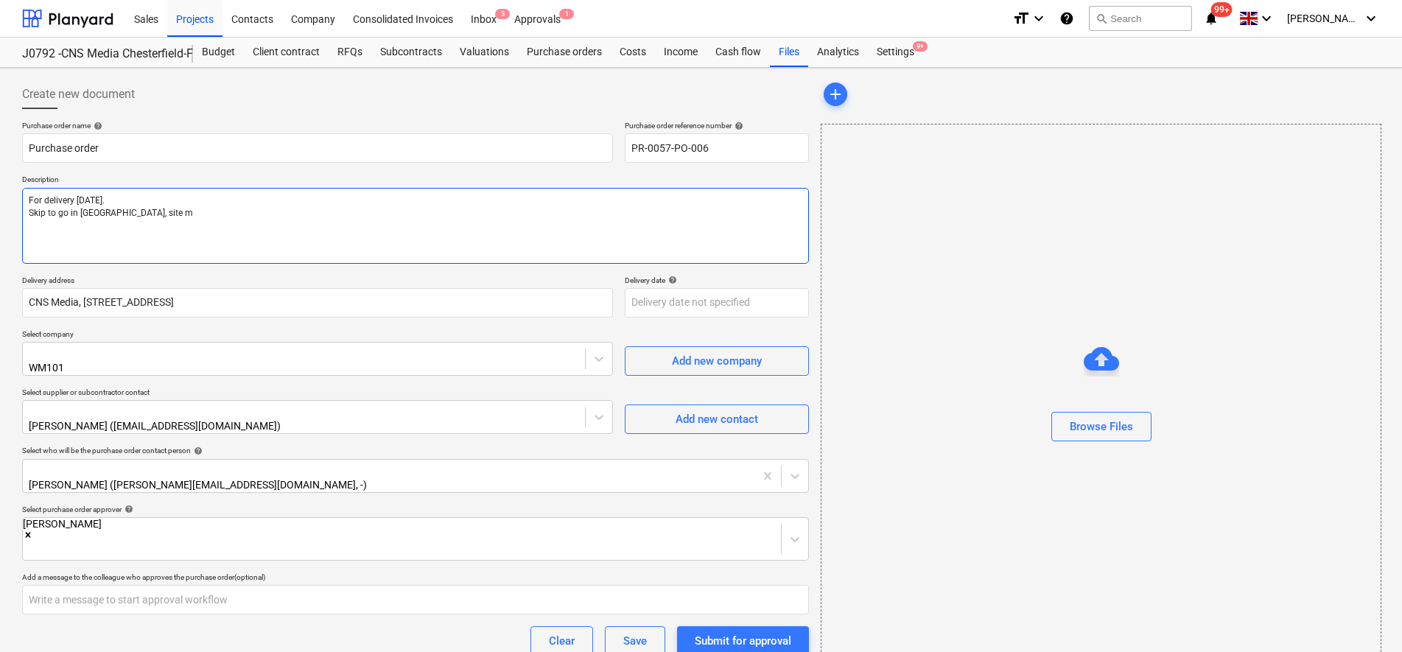
type textarea "x"
type textarea "For delivery [DATE]. Skip to go in [GEOGRAPHIC_DATA], site ma"
type textarea "x"
type textarea "For delivery [DATE]. Skip to go in [GEOGRAPHIC_DATA], site man"
type textarea "x"
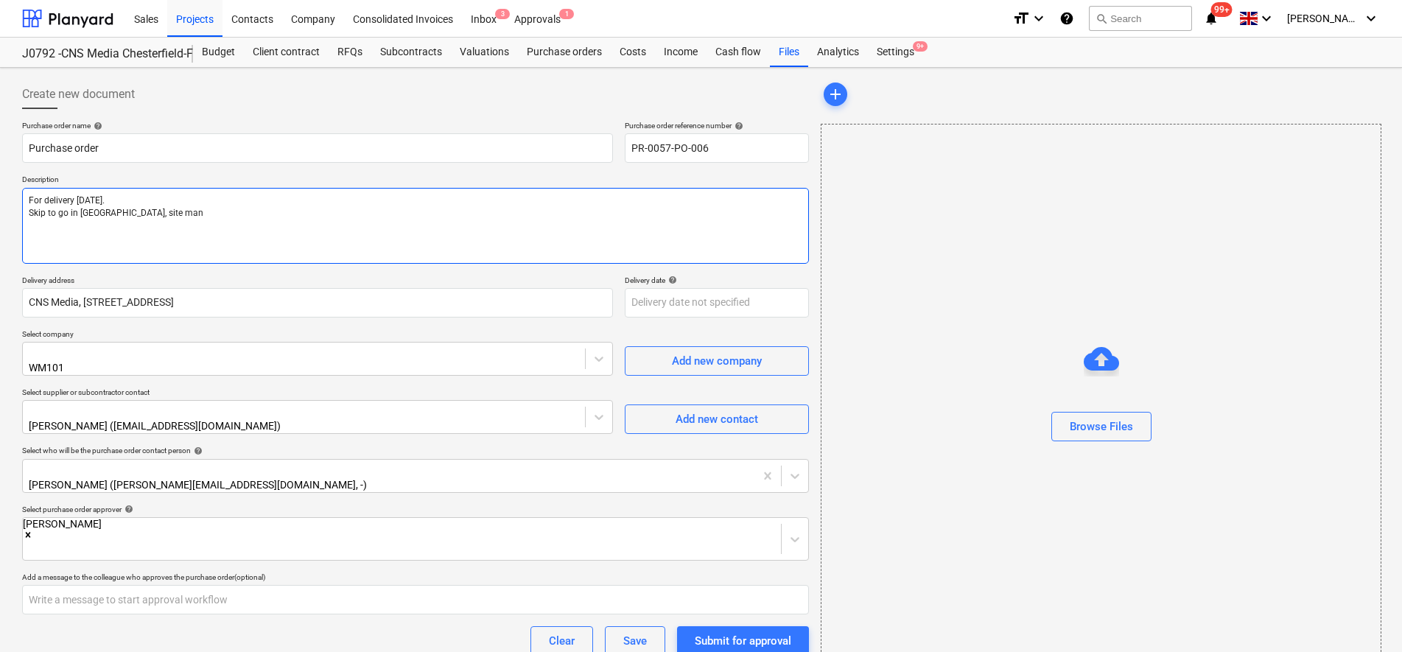
type textarea "For delivery [DATE]. Skip to go in [GEOGRAPHIC_DATA], site mana"
type textarea "x"
type textarea "For delivery [DATE]. Skip to go in [GEOGRAPHIC_DATA], site manag"
type textarea "x"
type textarea "For delivery [DATE]. Skip to go in [GEOGRAPHIC_DATA], site manage"
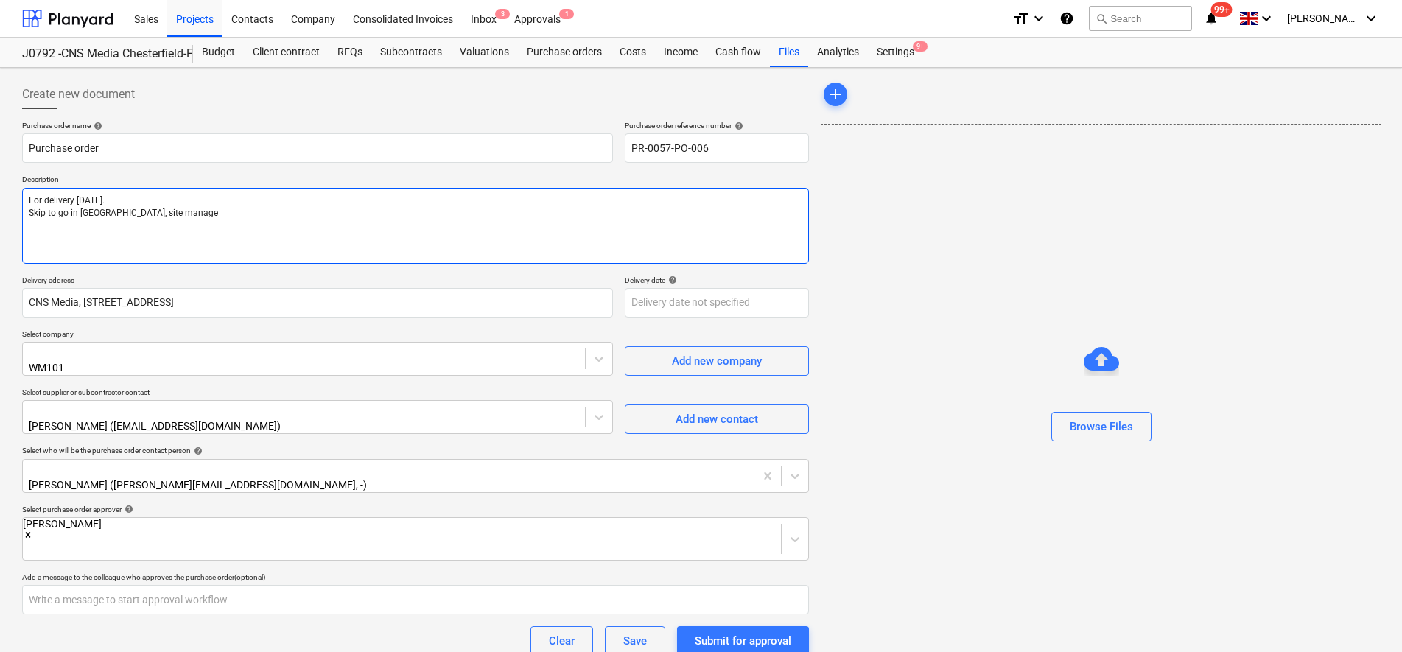
type textarea "x"
type textarea "For delivery [DATE]. Skip to go in [GEOGRAPHIC_DATA], site manager"
type textarea "x"
type textarea "For delivery [DATE]. Skip to go in [GEOGRAPHIC_DATA], site manager"
type textarea "x"
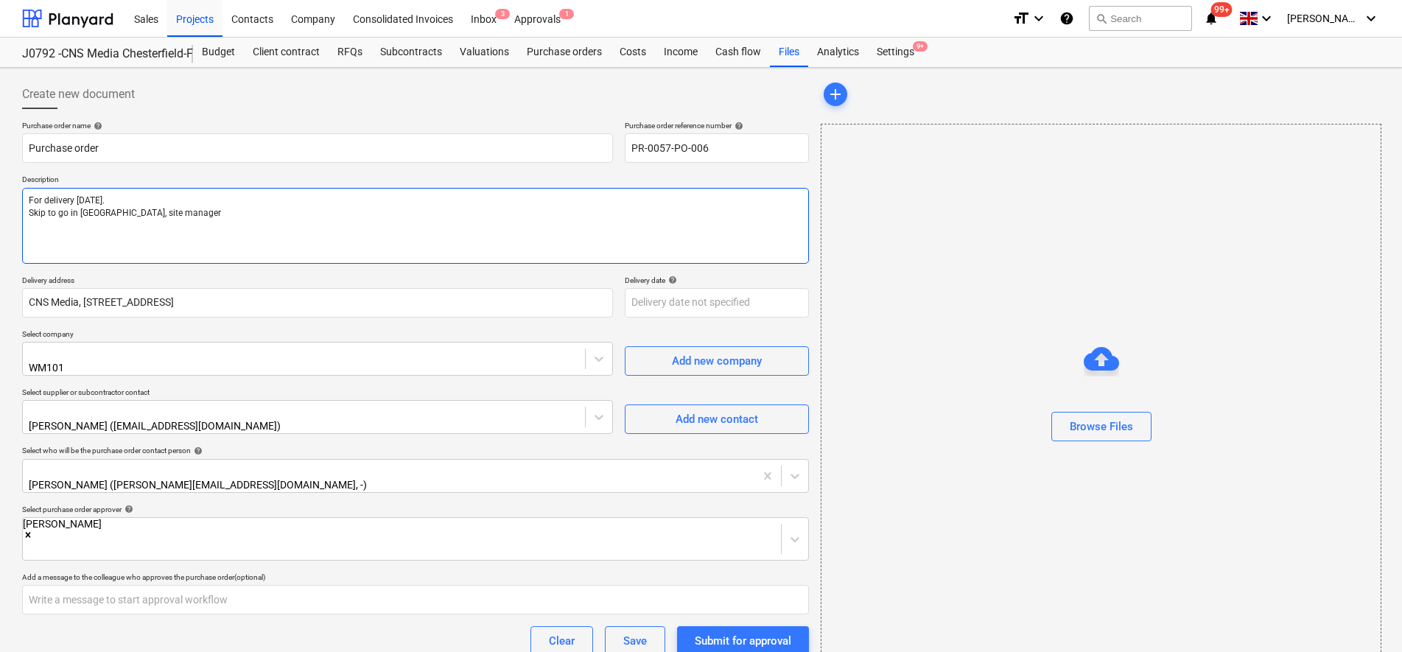
type textarea "For delivery [DATE]. Skip to go in [GEOGRAPHIC_DATA], site manager t"
type textarea "x"
type textarea "For delivery [DATE]. Skip to go in [GEOGRAPHIC_DATA], site manager"
type textarea "x"
type textarea "For delivery [DATE]. Skip to go in [GEOGRAPHIC_DATA], site manager o"
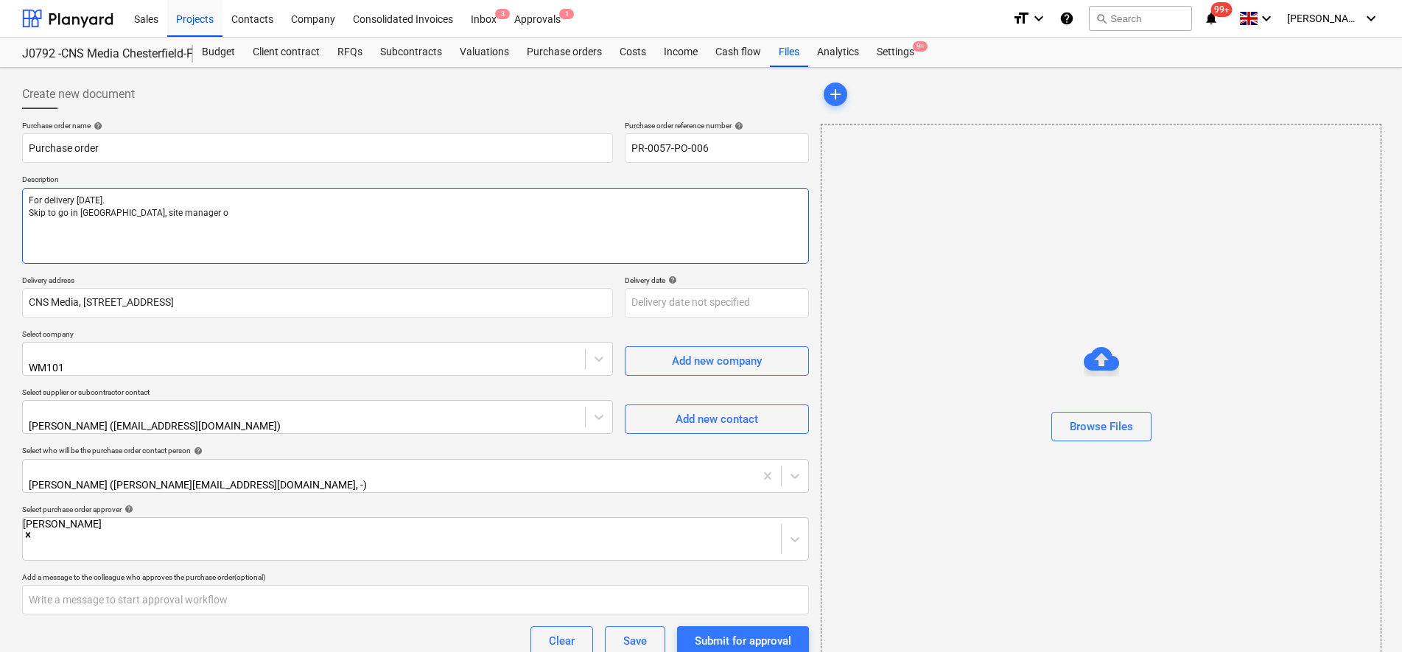
type textarea "x"
type textarea "For delivery [DATE]. Skip to go in [GEOGRAPHIC_DATA], site manager on"
type textarea "x"
type textarea "For delivery [DATE]. Skip to go in [GEOGRAPHIC_DATA], site manager ons"
type textarea "x"
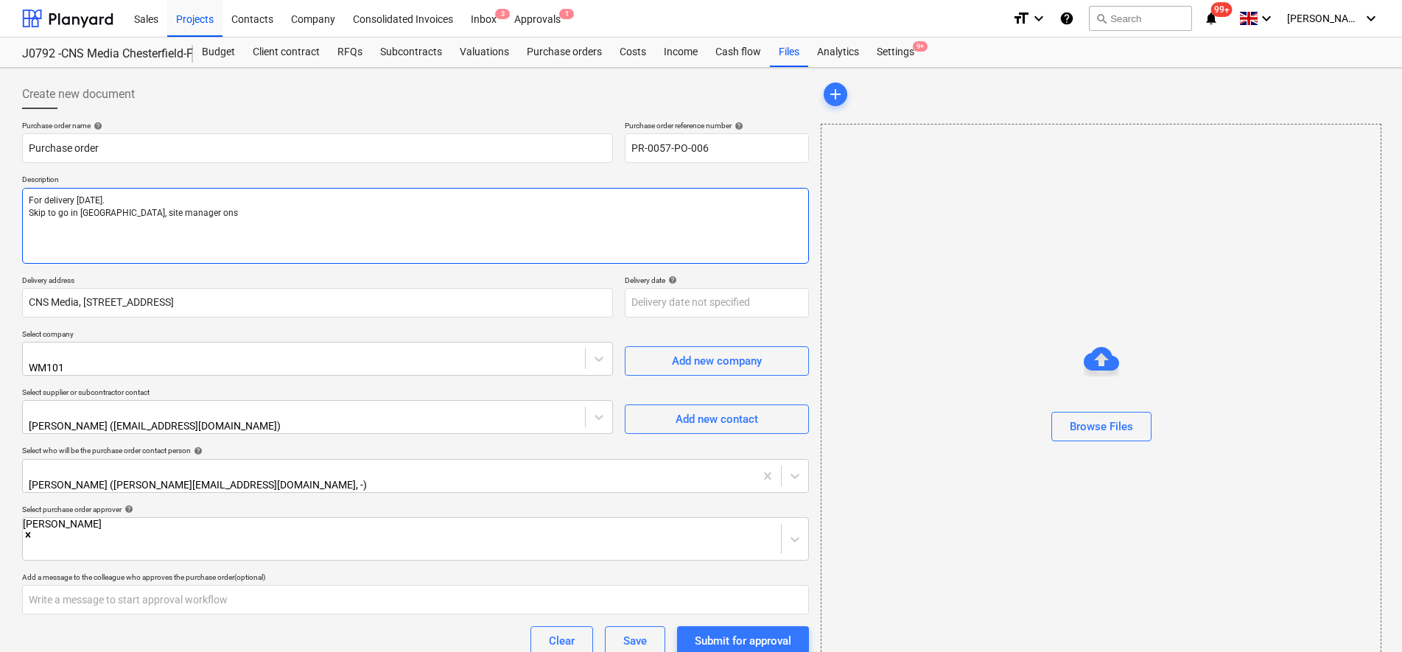
type textarea "For delivery [DATE]. Skip to go in [GEOGRAPHIC_DATA], site manager onsi"
type textarea "x"
type textarea "For delivery [DATE]. Skip to go in [GEOGRAPHIC_DATA], site manager onsit"
type textarea "x"
type textarea "For delivery [DATE]. Skip to go in [GEOGRAPHIC_DATA], site manager onsite"
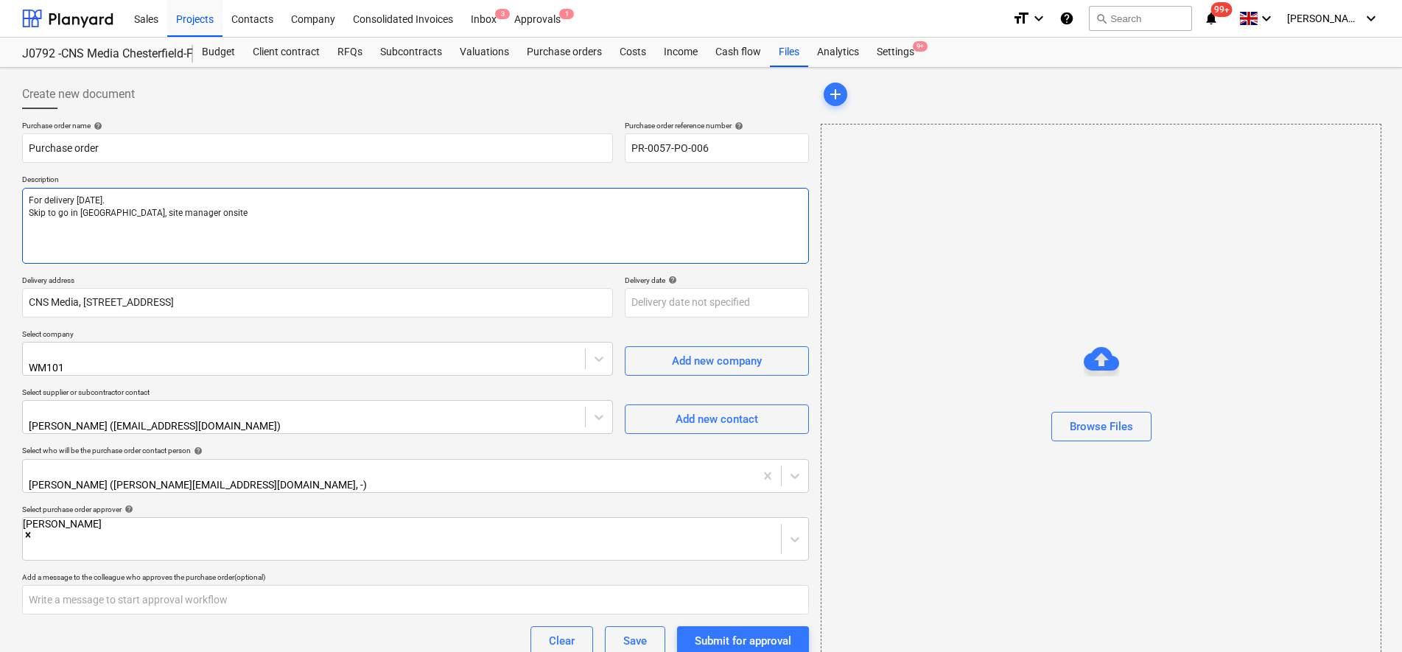
type textarea "x"
type textarea "For delivery [DATE]. Skip to go in [GEOGRAPHIC_DATA], site manager onsite f"
type textarea "x"
type textarea "For delivery [DATE]. Skip to go in [GEOGRAPHIC_DATA], site manager onsite fro"
type textarea "x"
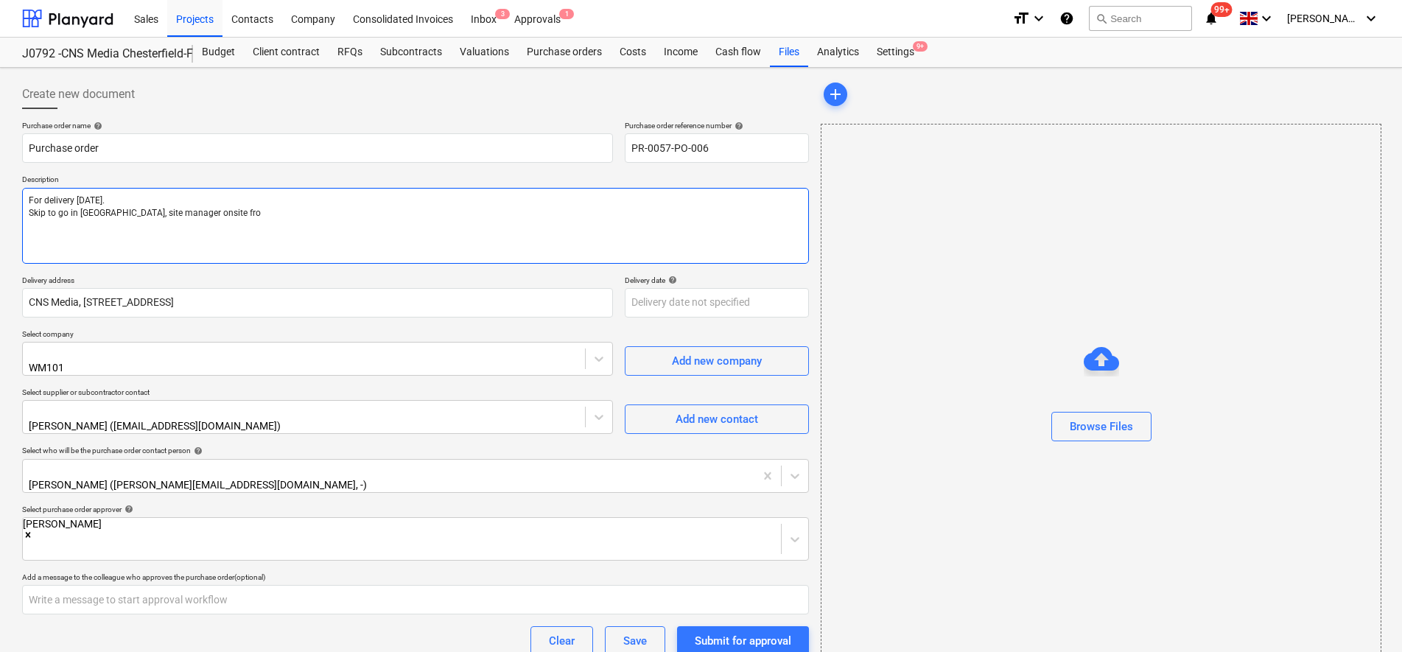
type textarea "For delivery [DATE]. Skip to go in [GEOGRAPHIC_DATA], site manager onsite from"
type textarea "x"
type textarea "For delivery [DATE]. Skip to go in [GEOGRAPHIC_DATA], site manager onsite from"
type textarea "x"
type textarea "For delivery [DATE]. Skip to go in [GEOGRAPHIC_DATA], site manager onsite from 8"
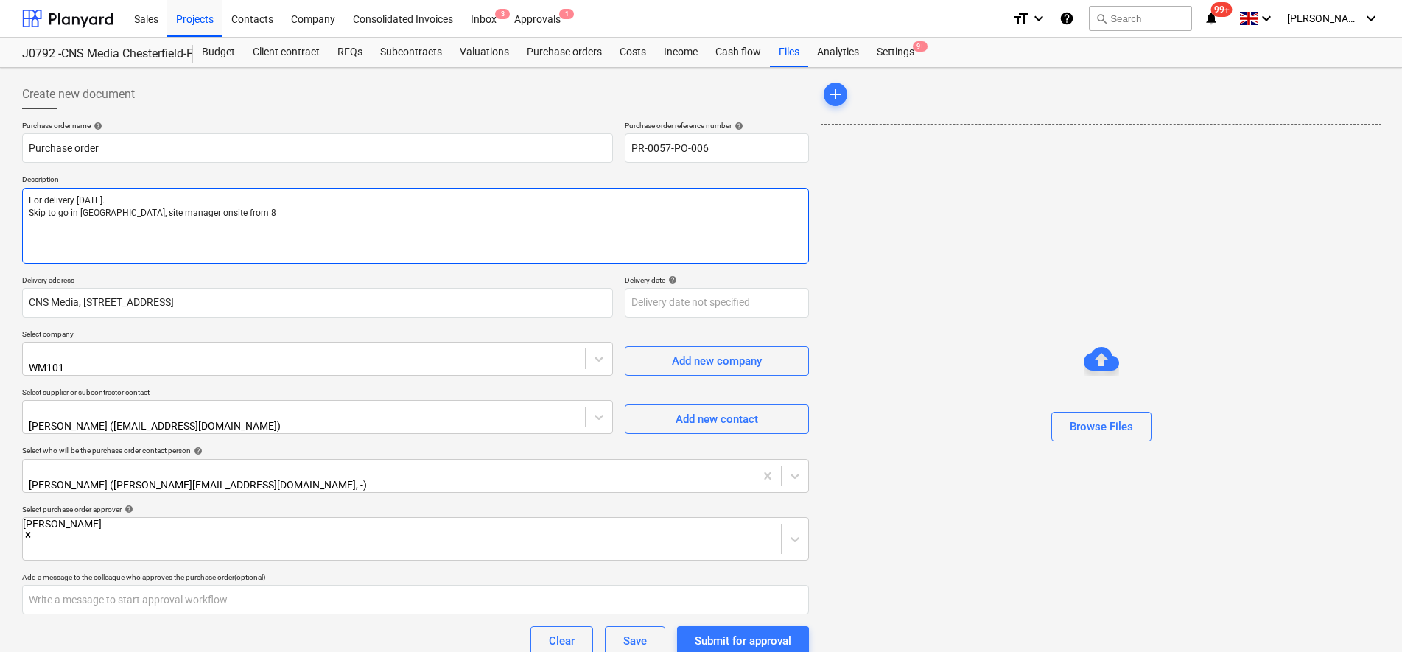
type textarea "x"
type textarea "For delivery [DATE]. Skip to go in [GEOGRAPHIC_DATA], site manager onsite from …"
type textarea "x"
type textarea "For delivery [DATE]. Skip to go in [GEOGRAPHIC_DATA], site manager onsite from …"
type textarea "x"
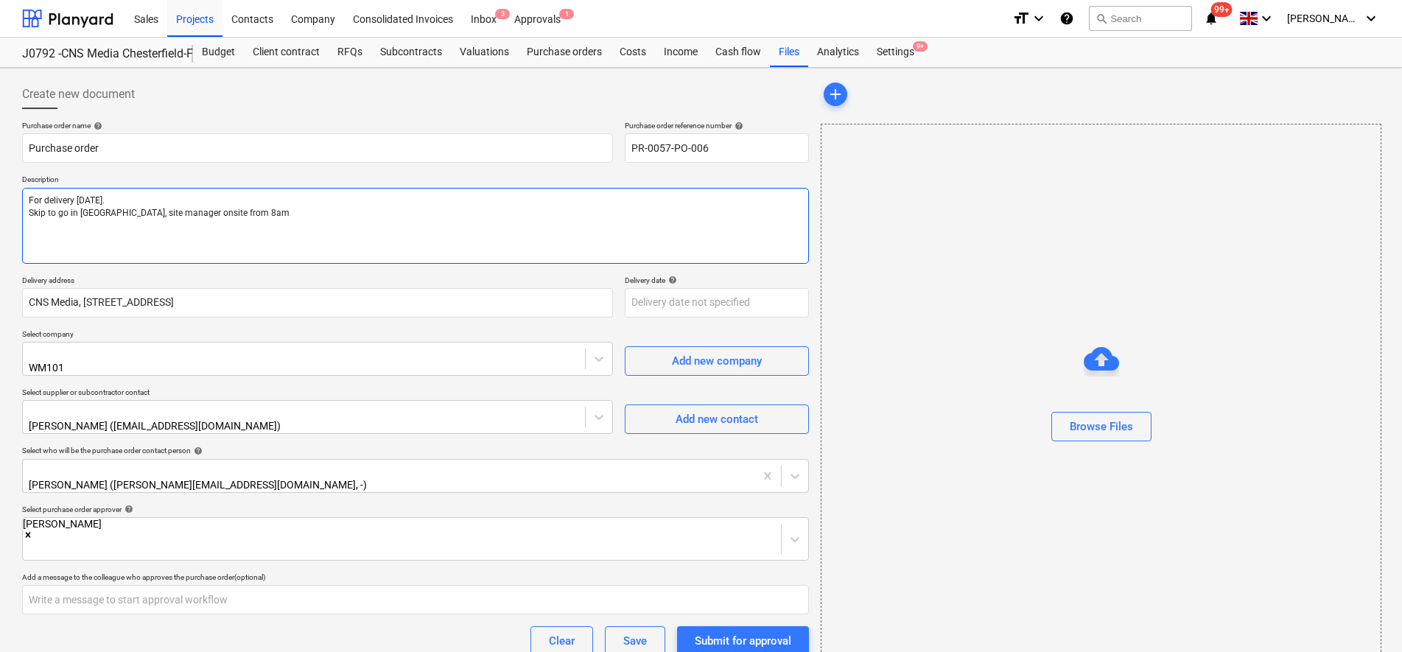
type textarea "For delivery [DATE]. Skip to go in [GEOGRAPHIC_DATA], site manager onsite from …"
type textarea "x"
type textarea "For delivery [DATE]. Skip to go in [GEOGRAPHIC_DATA], site manager onsite from …"
click at [211, 212] on textarea "For delivery [DATE]. Skip to go in [GEOGRAPHIC_DATA], site manager onsite from …" at bounding box center [415, 226] width 787 height 76
type textarea "x"
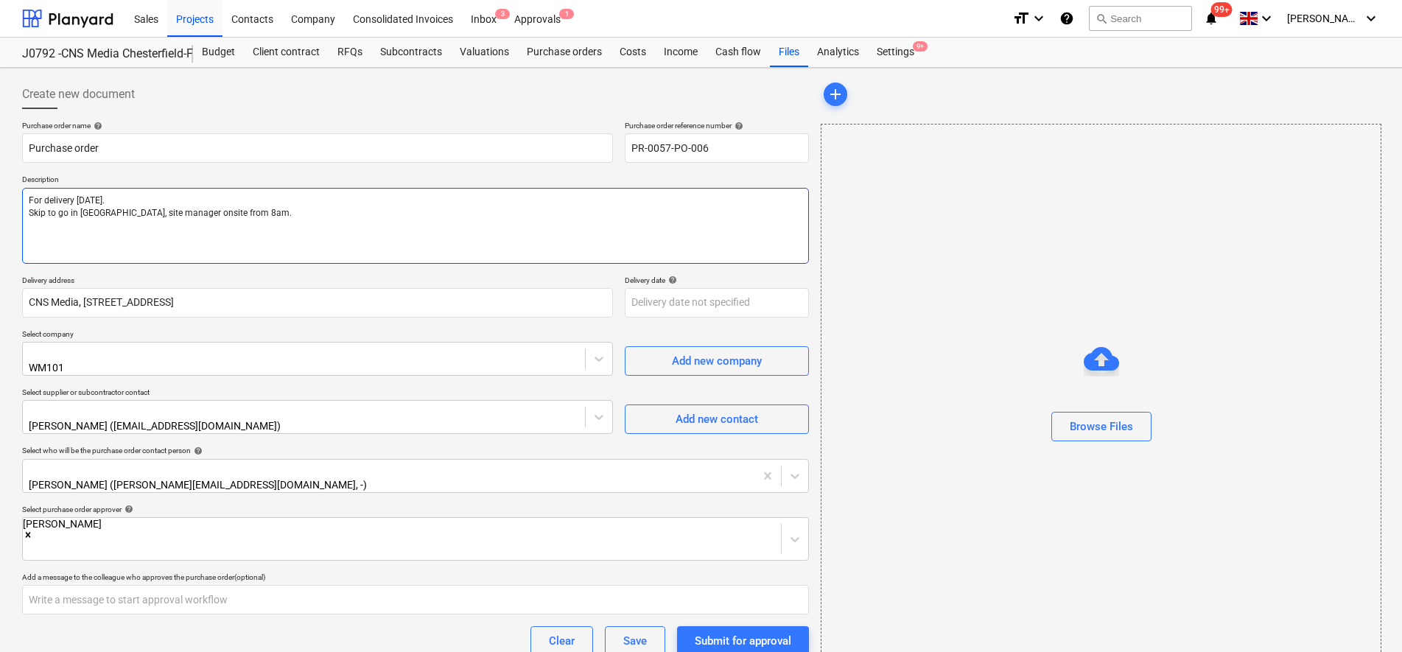
type textarea "For delivery [DATE]. Skip to go in [GEOGRAPHIC_DATA], site manager onsite from …"
click at [251, 213] on textarea "For delivery [DATE]. Skip to go in [GEOGRAPHIC_DATA], site manager onsite from …" at bounding box center [415, 226] width 787 height 76
type textarea "x"
type textarea "For delivery [DATE]. Skip to go in [GEOGRAPHIC_DATA], site manager onsite from …"
click at [27, 215] on textarea "For delivery [DATE]. Skip to go in [GEOGRAPHIC_DATA], site manager onsite from …" at bounding box center [415, 226] width 787 height 76
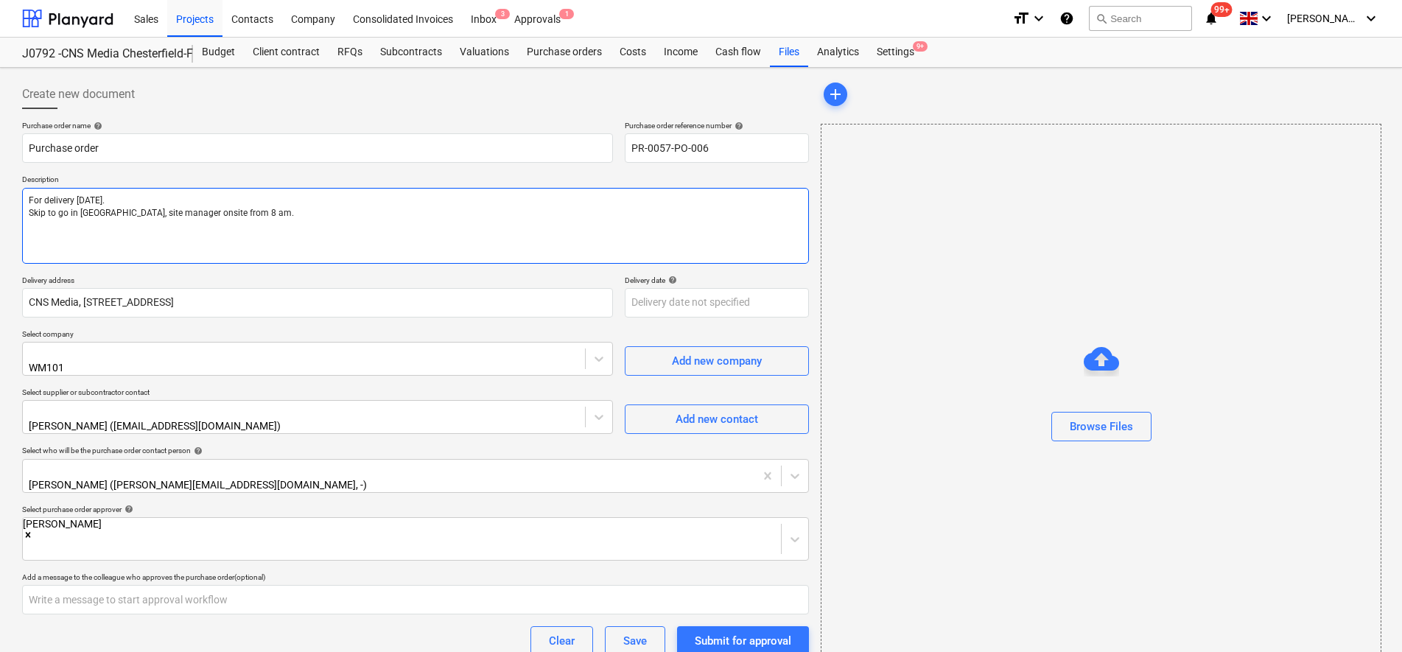
type textarea "x"
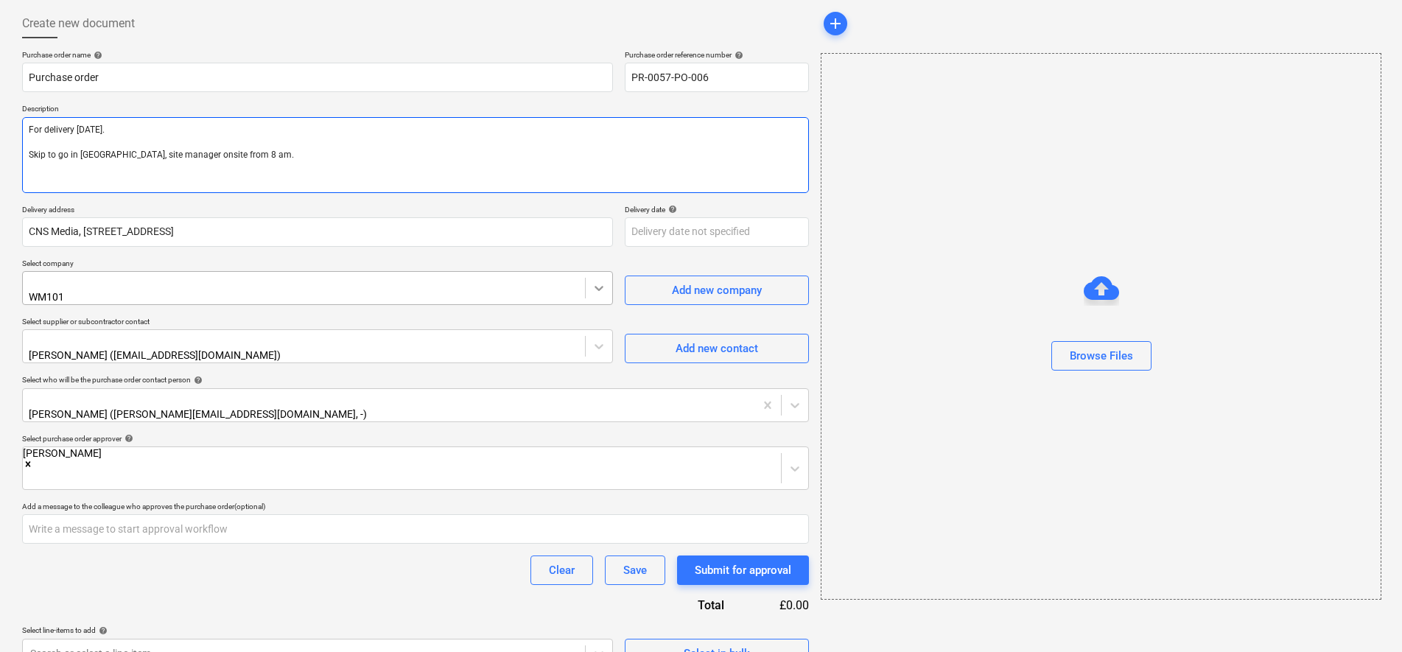
scroll to position [71, 0]
type textarea "For delivery [DATE]. Skip to go in [GEOGRAPHIC_DATA], site manager onsite from …"
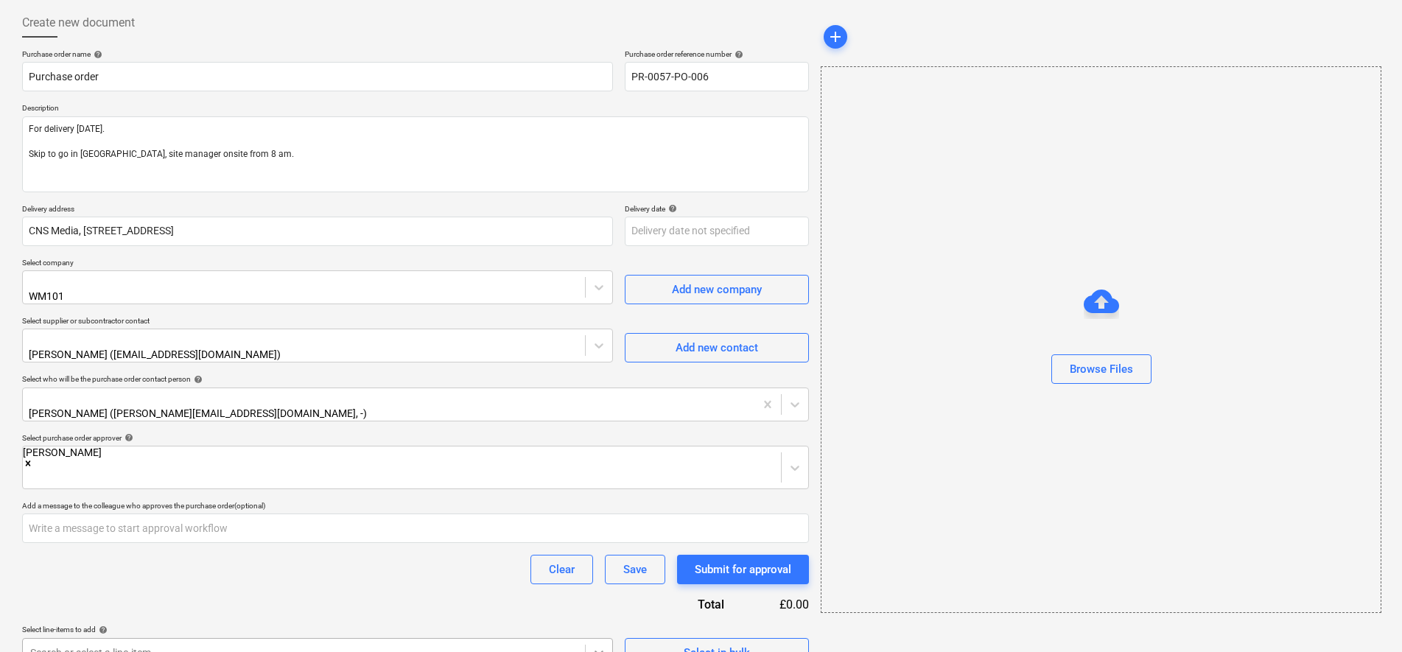
type textarea "x"
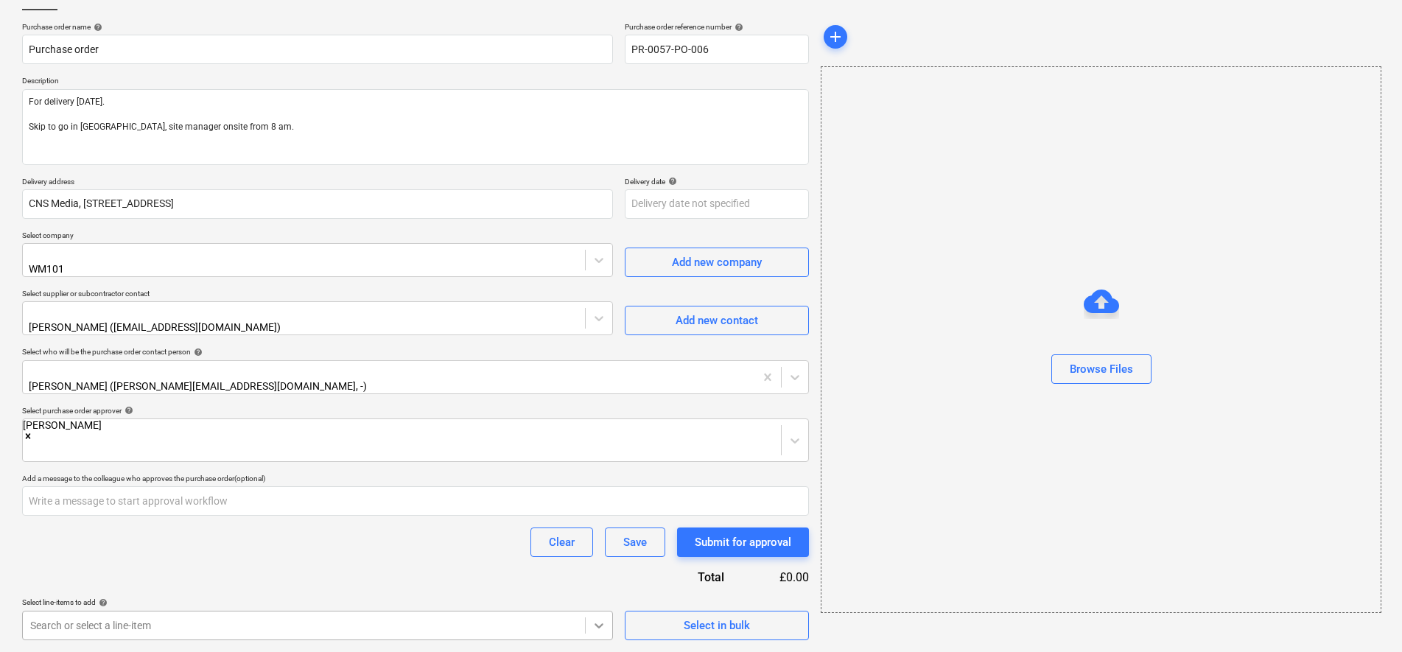
click at [595, 553] on body "Sales Projects Contacts Company Consolidated Invoices Inbox 3 Approvals 1 forma…" at bounding box center [701, 227] width 1402 height 652
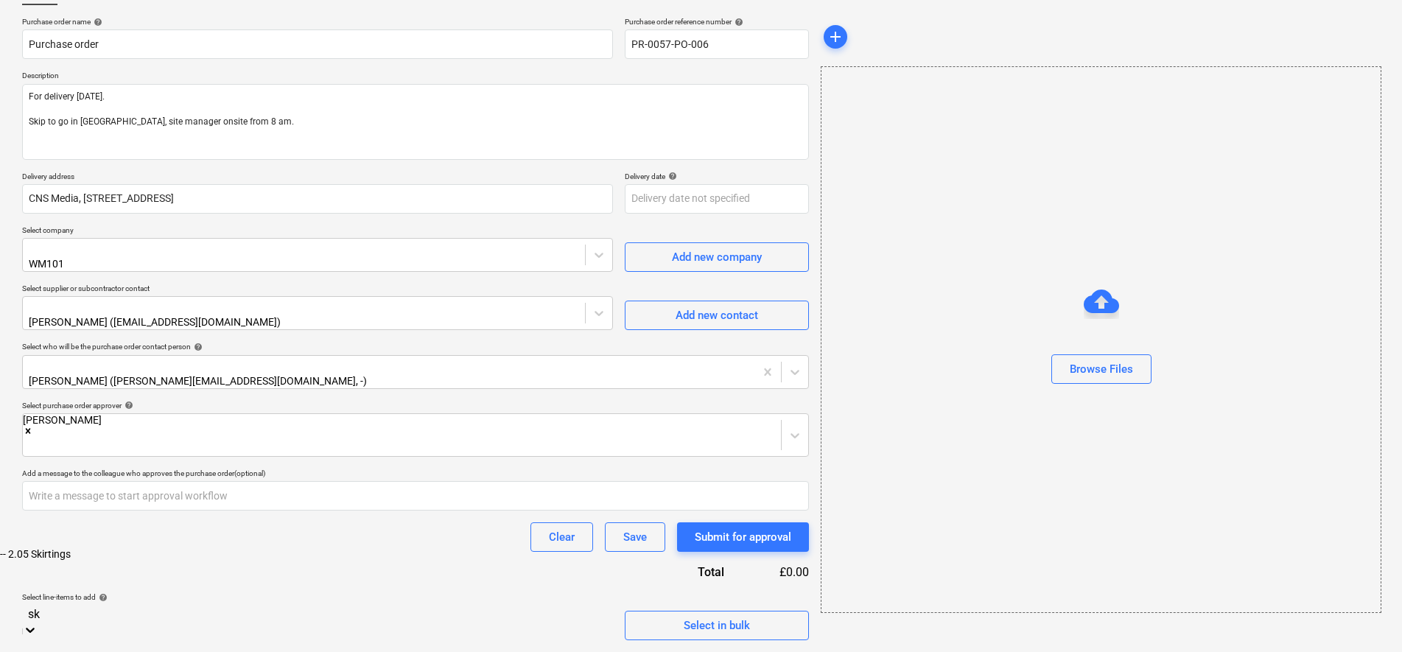
scroll to position [96, 0]
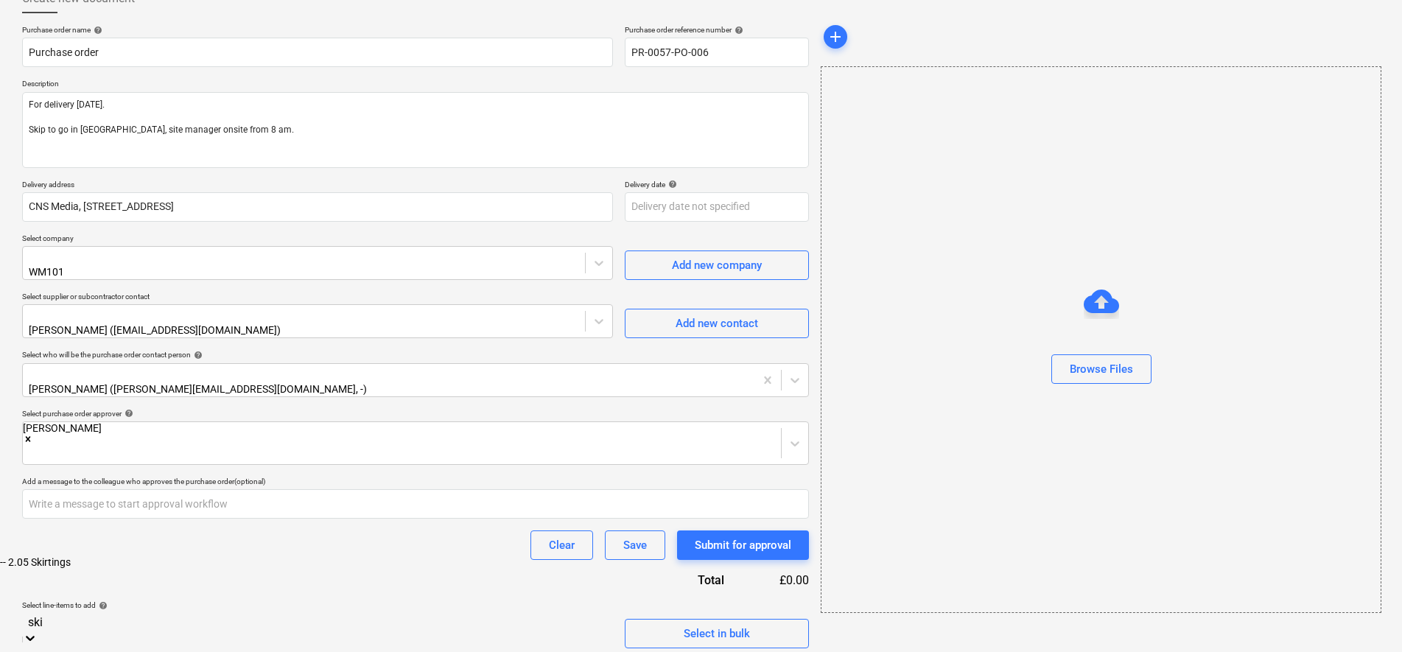
type input "skip"
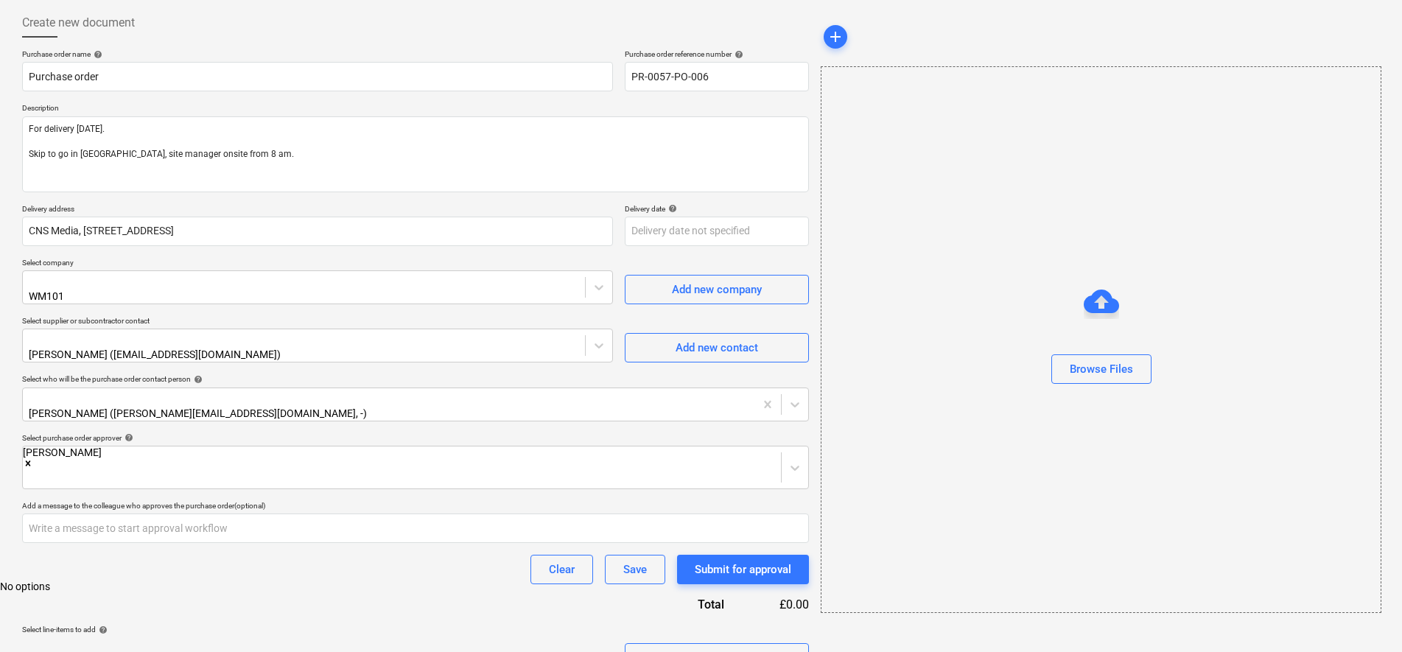
click at [591, 595] on div "Purchase order name help Purchase order Purchase order reference number help PR…" at bounding box center [415, 360] width 787 height 623
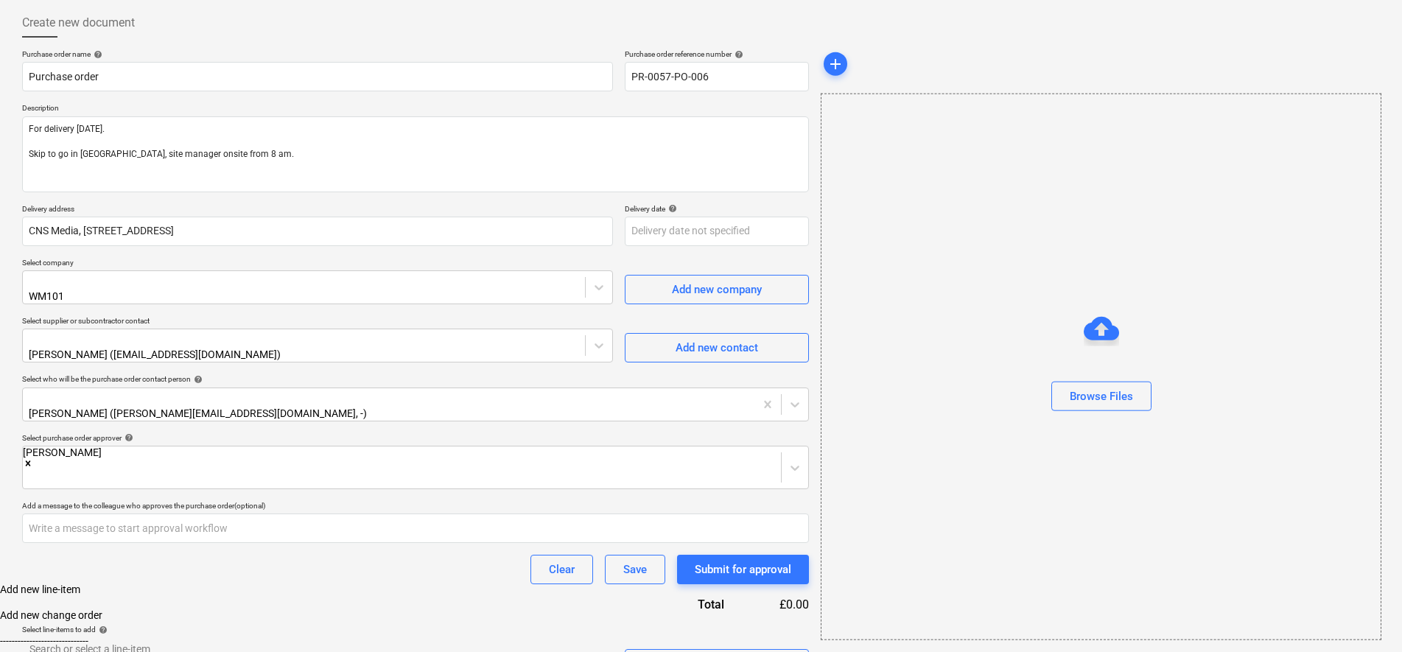
scroll to position [290, 0]
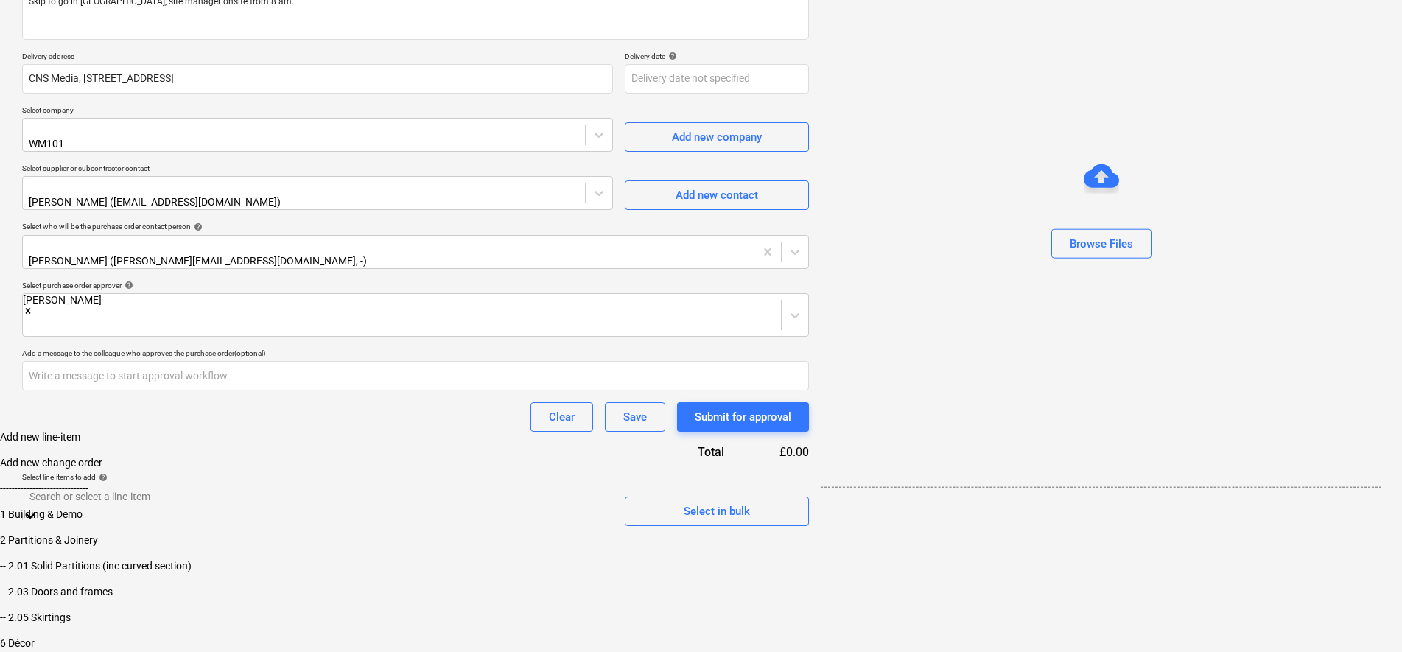
click at [597, 626] on body "Sales Projects Contacts Company Consolidated Invoices Inbox 3 Approvals 1 forma…" at bounding box center [701, 214] width 1402 height 876
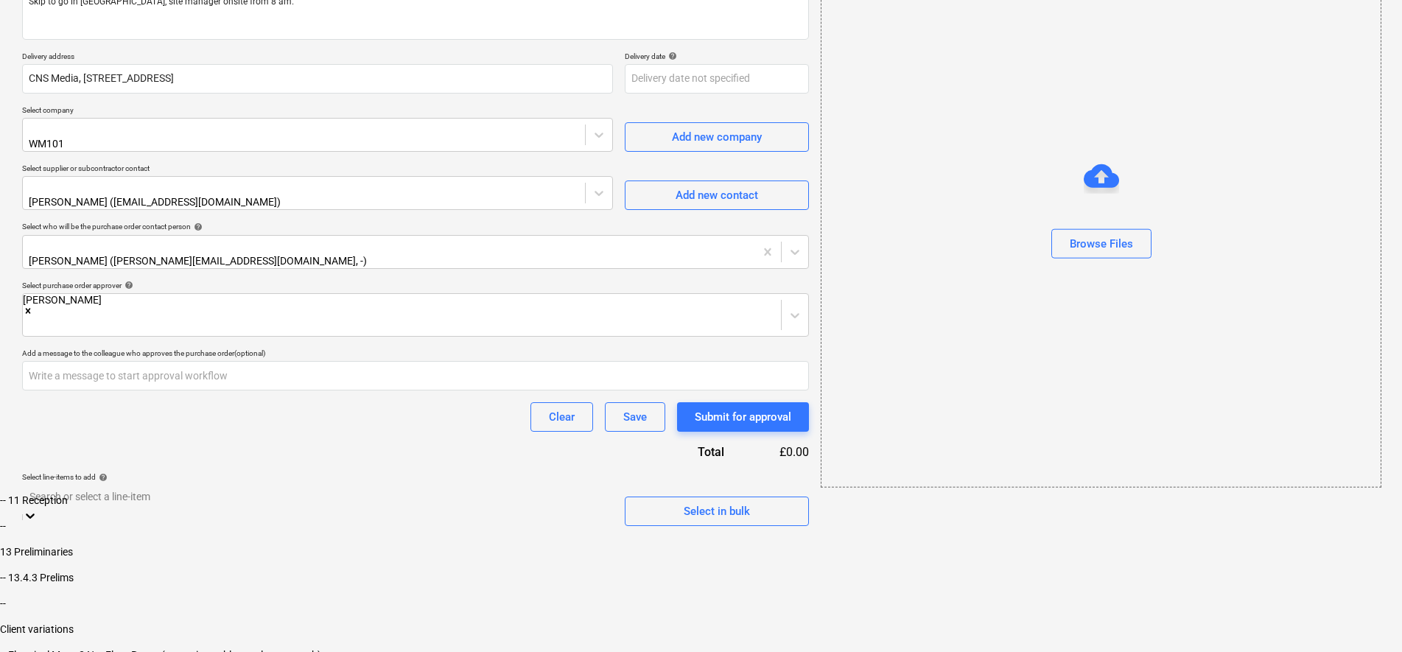
scroll to position [461, 0]
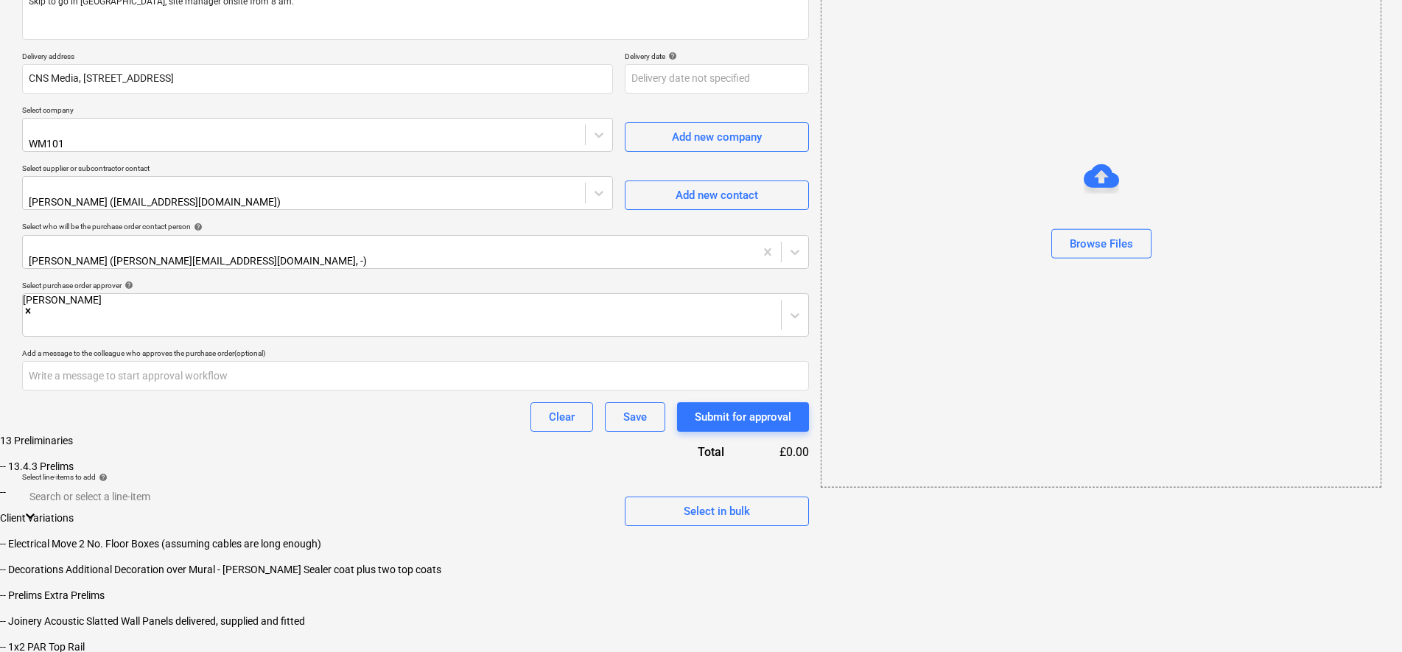
click at [142, 472] on div "-- 13.4.3 Prelims" at bounding box center [701, 467] width 1402 height 12
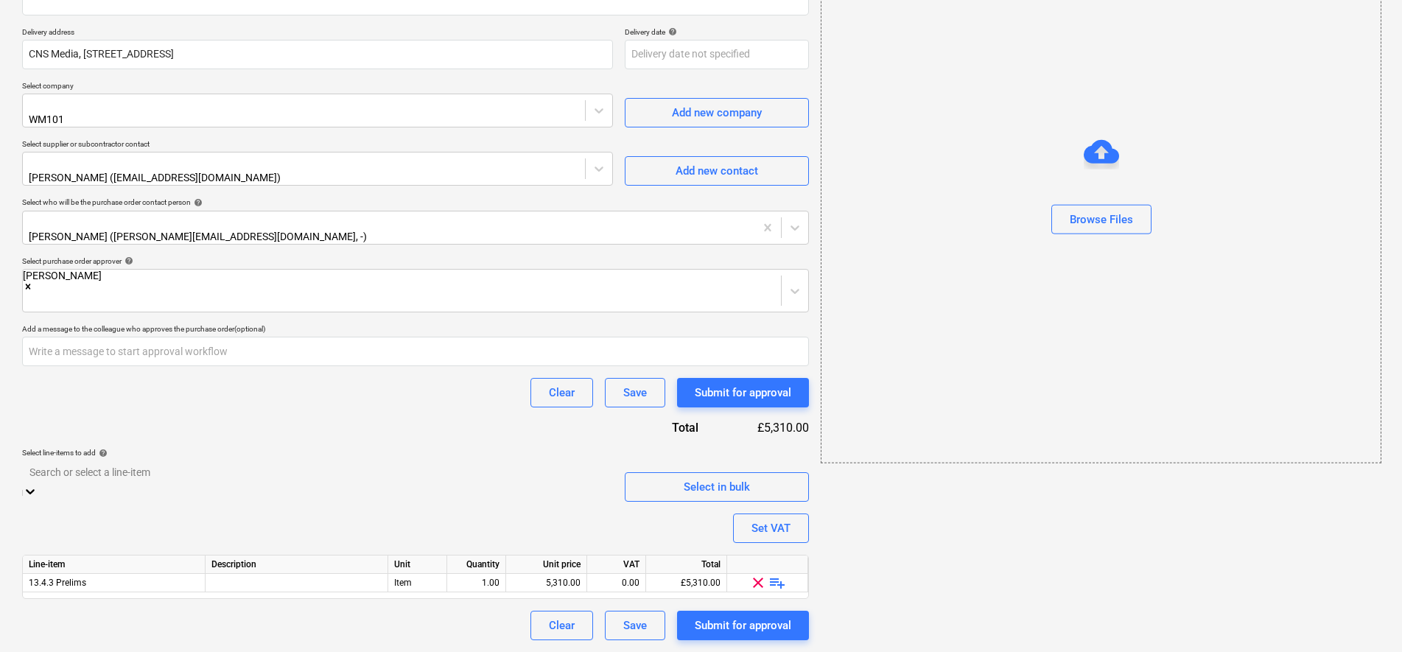
scroll to position [210, 0]
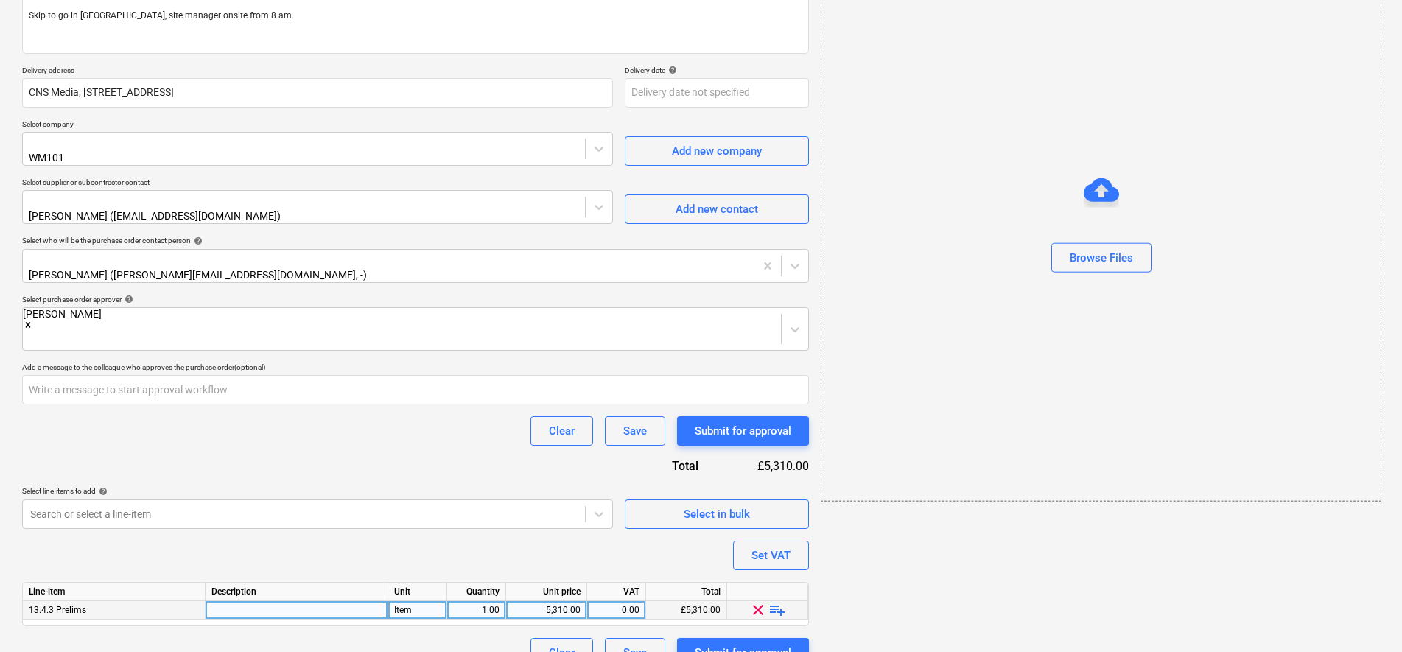
click at [773, 601] on span "playlist_add" at bounding box center [778, 610] width 18 height 18
type textarea "x"
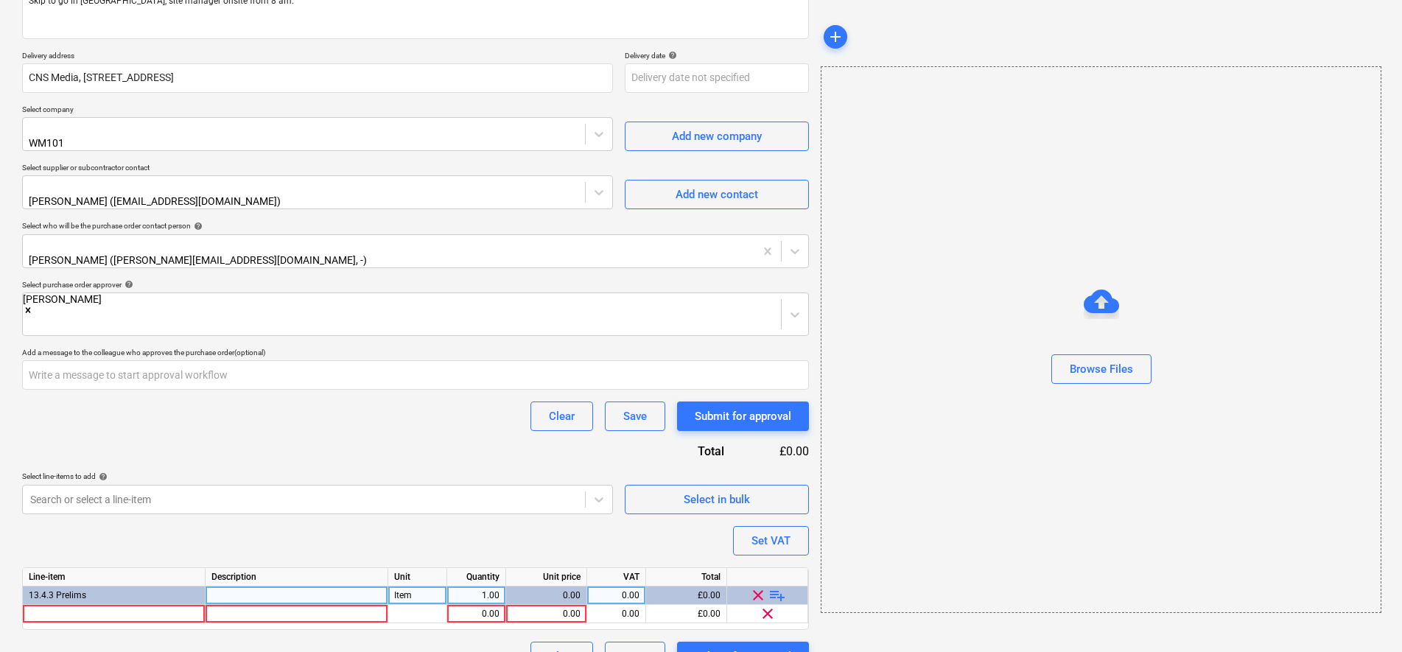
scroll to position [228, 0]
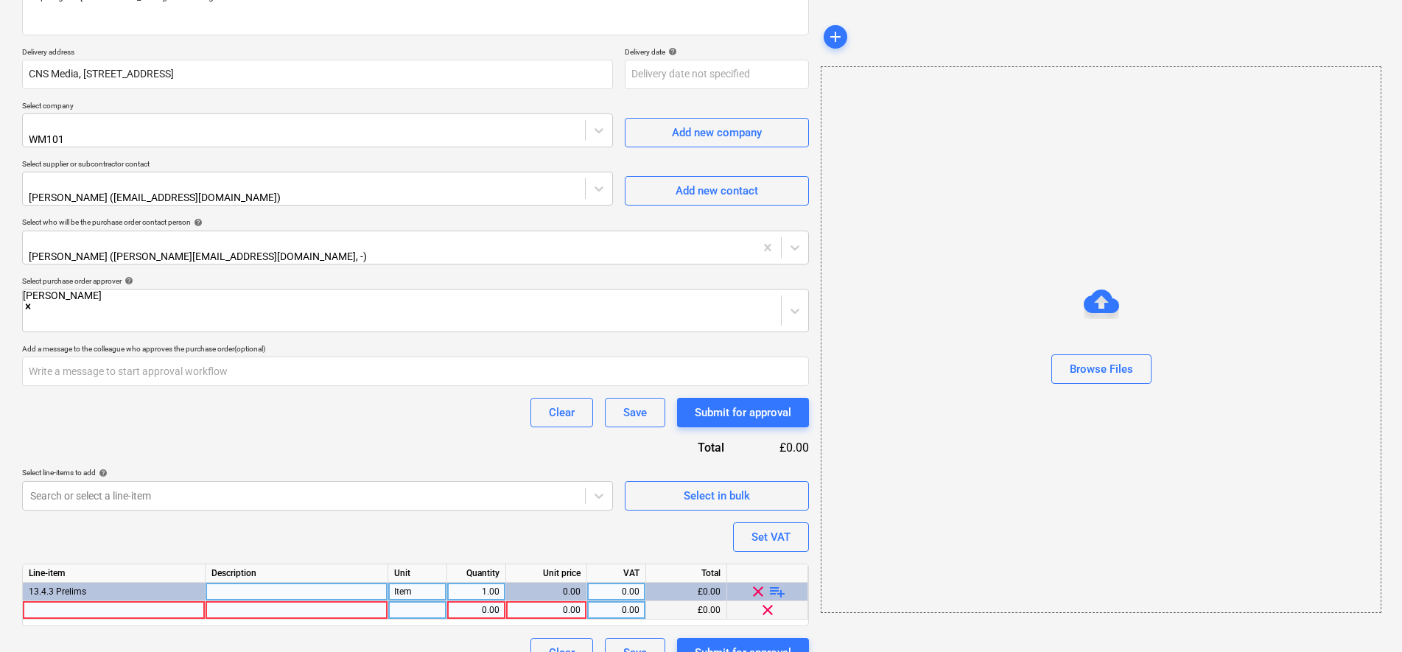
click at [141, 601] on div at bounding box center [114, 610] width 183 height 18
type input "Skip /"
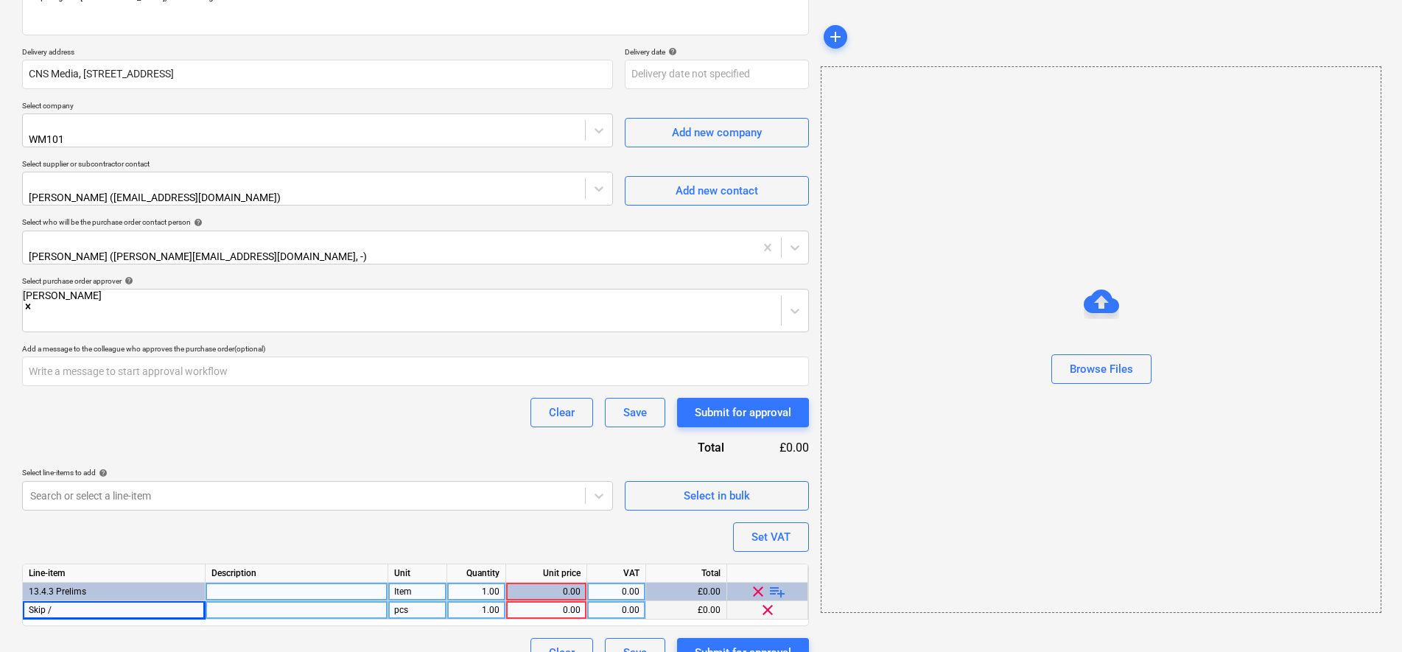
type textarea "x"
click at [147, 601] on div "Skip /" at bounding box center [114, 610] width 183 height 18
click at [147, 601] on input "Skip /" at bounding box center [114, 610] width 182 height 18
type input "Skip / [DATE]"
type textarea "x"
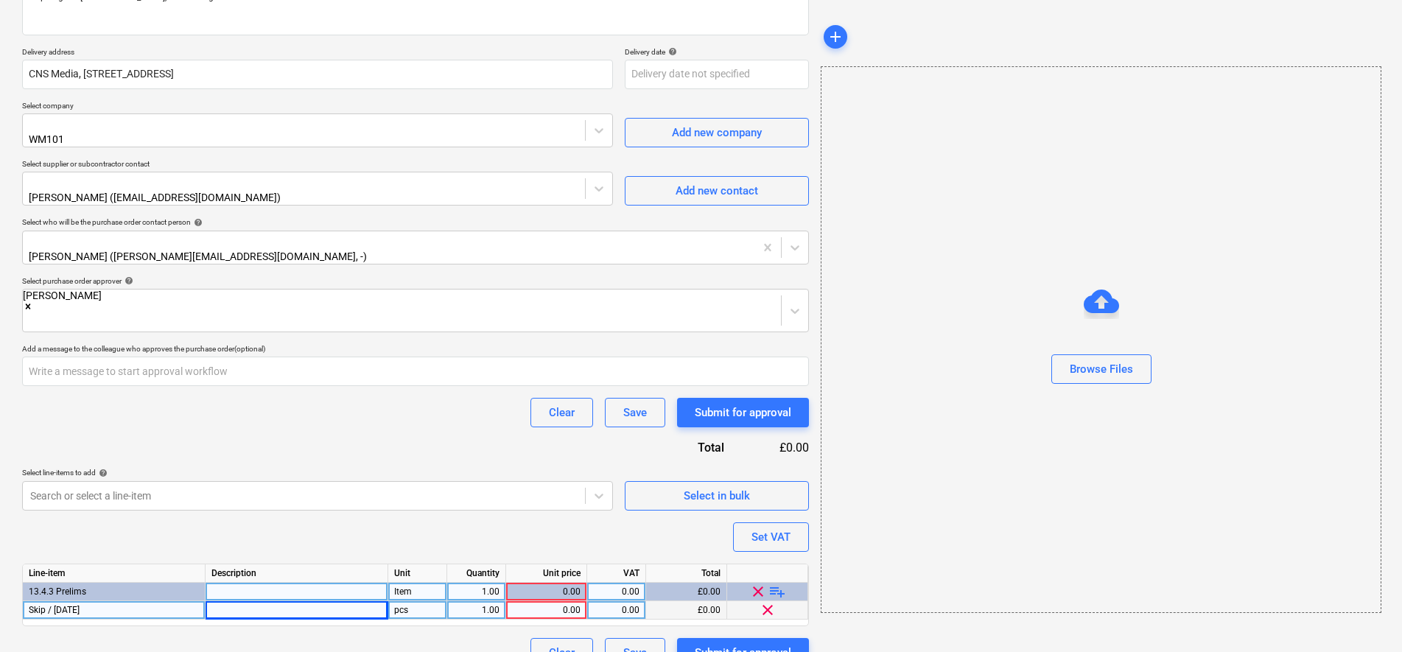
click at [233, 601] on div at bounding box center [297, 610] width 183 height 18
type input "Placed in Bay 1"
type textarea "x"
click at [291, 419] on div "Purchase order name help Purchase order Purchase order reference number help PR…" at bounding box center [415, 279] width 787 height 775
click at [551, 601] on div "0.00" at bounding box center [546, 610] width 69 height 18
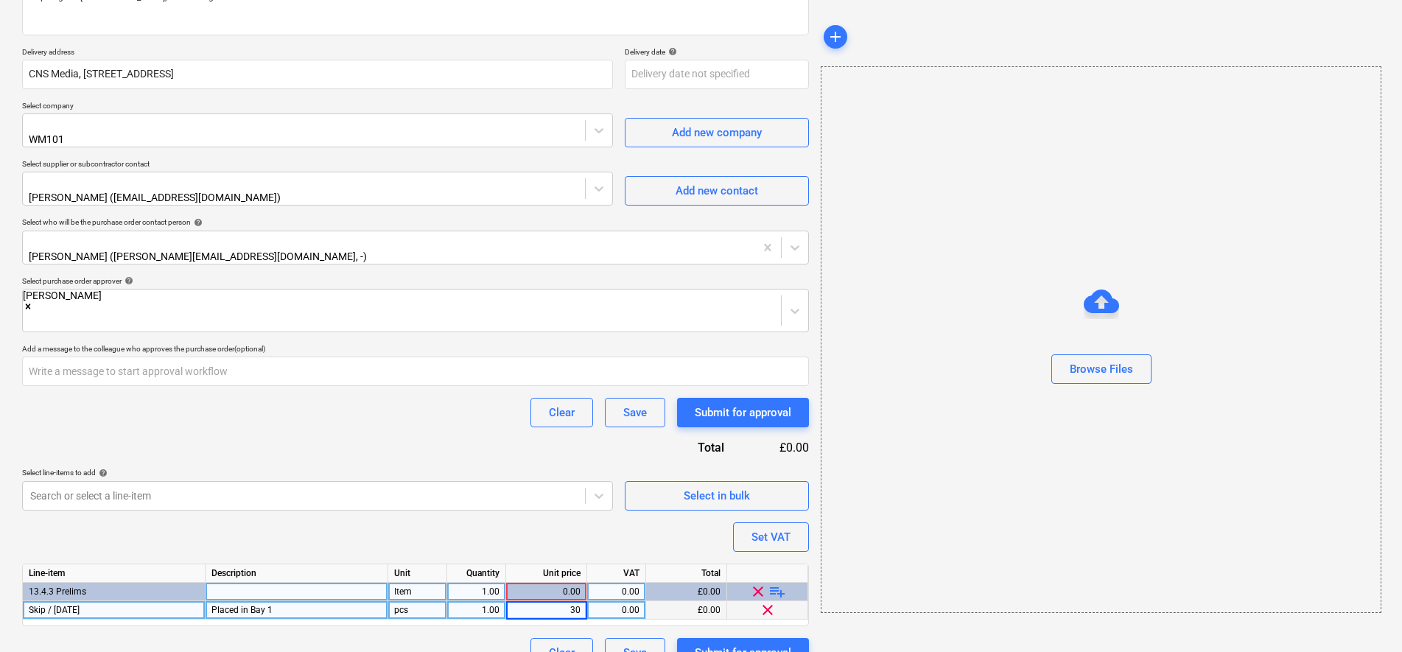
type input "300"
type textarea "x"
type input "20"
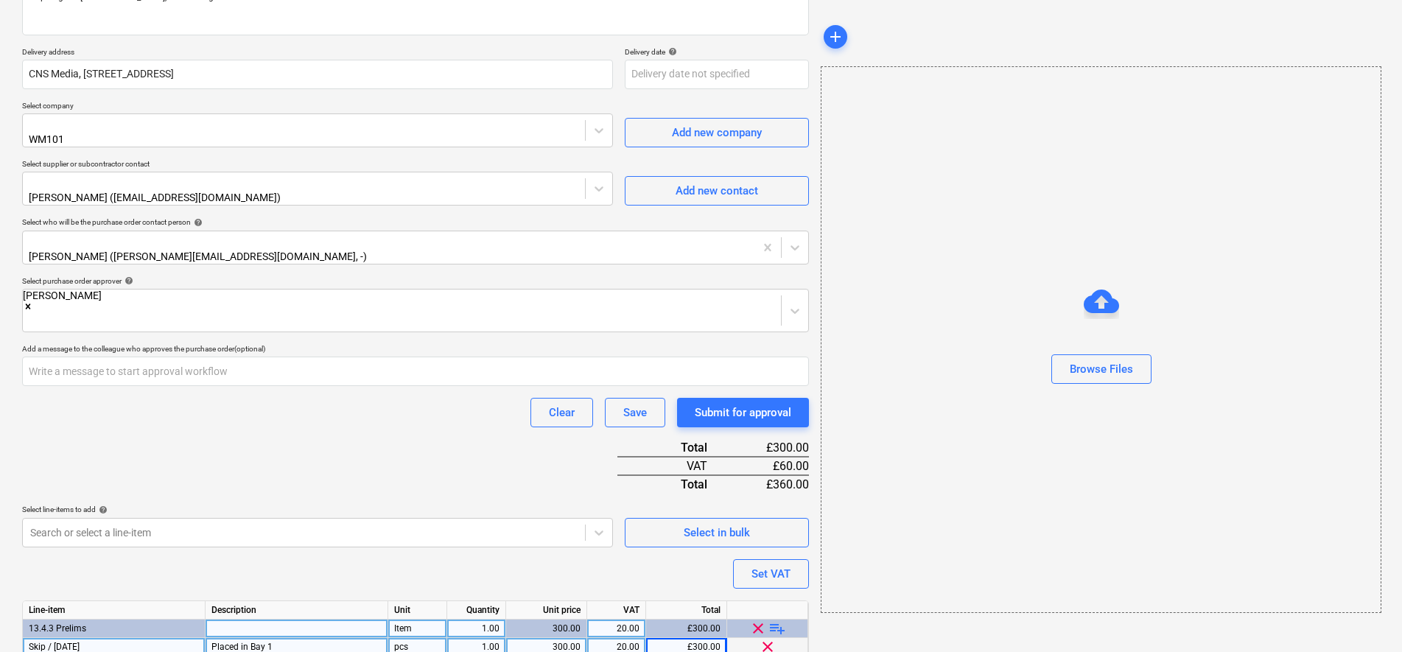
click at [451, 398] on div "Clear Save Submit for approval" at bounding box center [415, 412] width 787 height 29
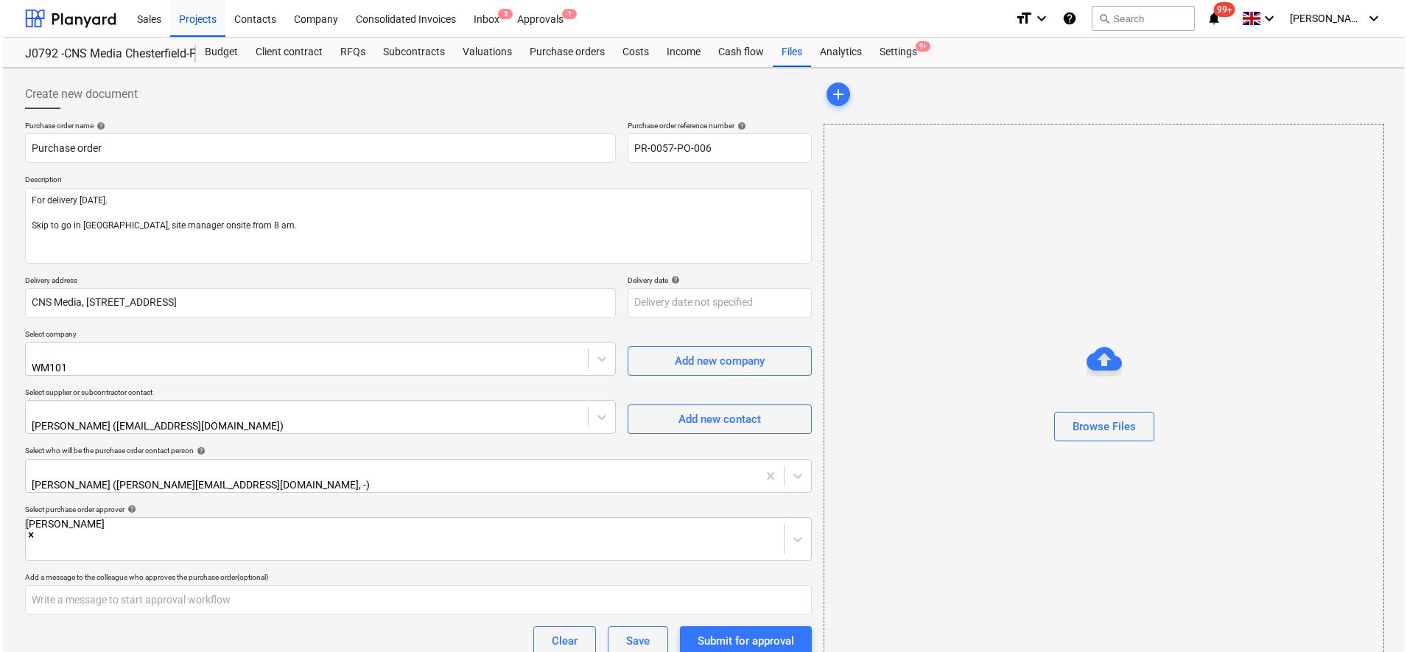
scroll to position [265, 0]
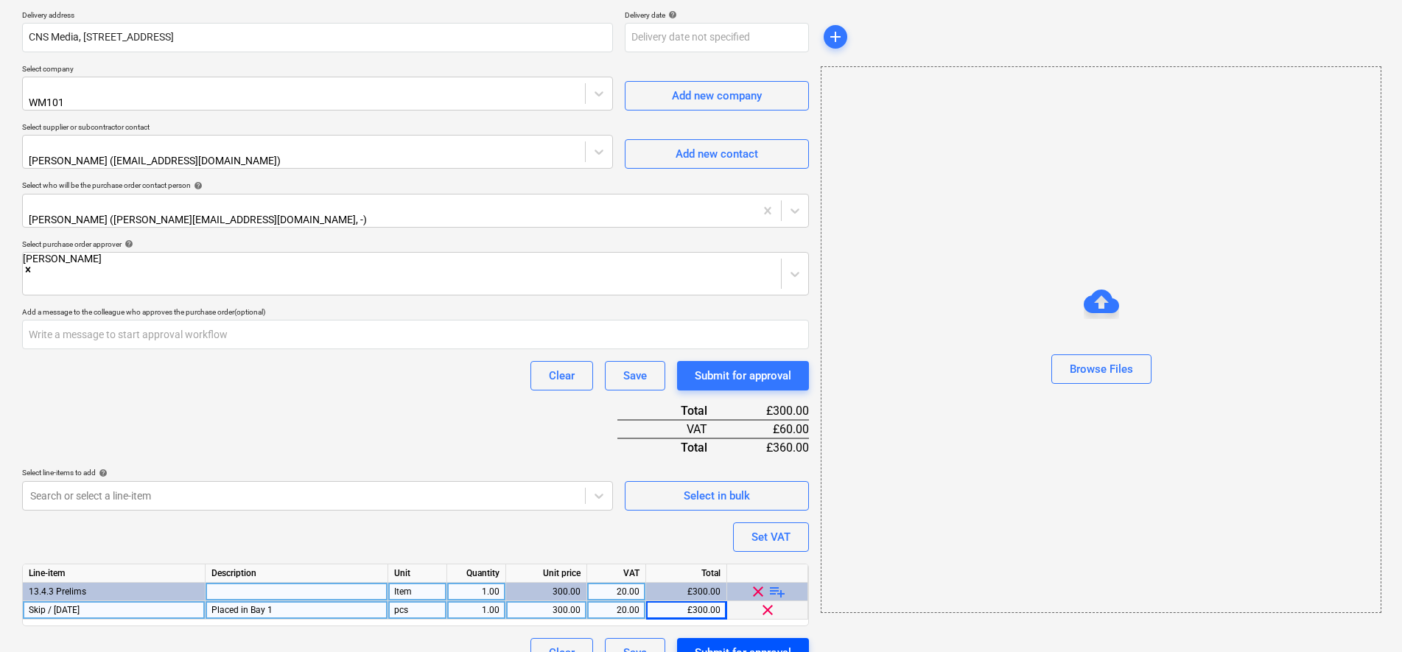
click at [803, 638] on button "Submit for approval" at bounding box center [743, 652] width 132 height 29
type textarea "x"
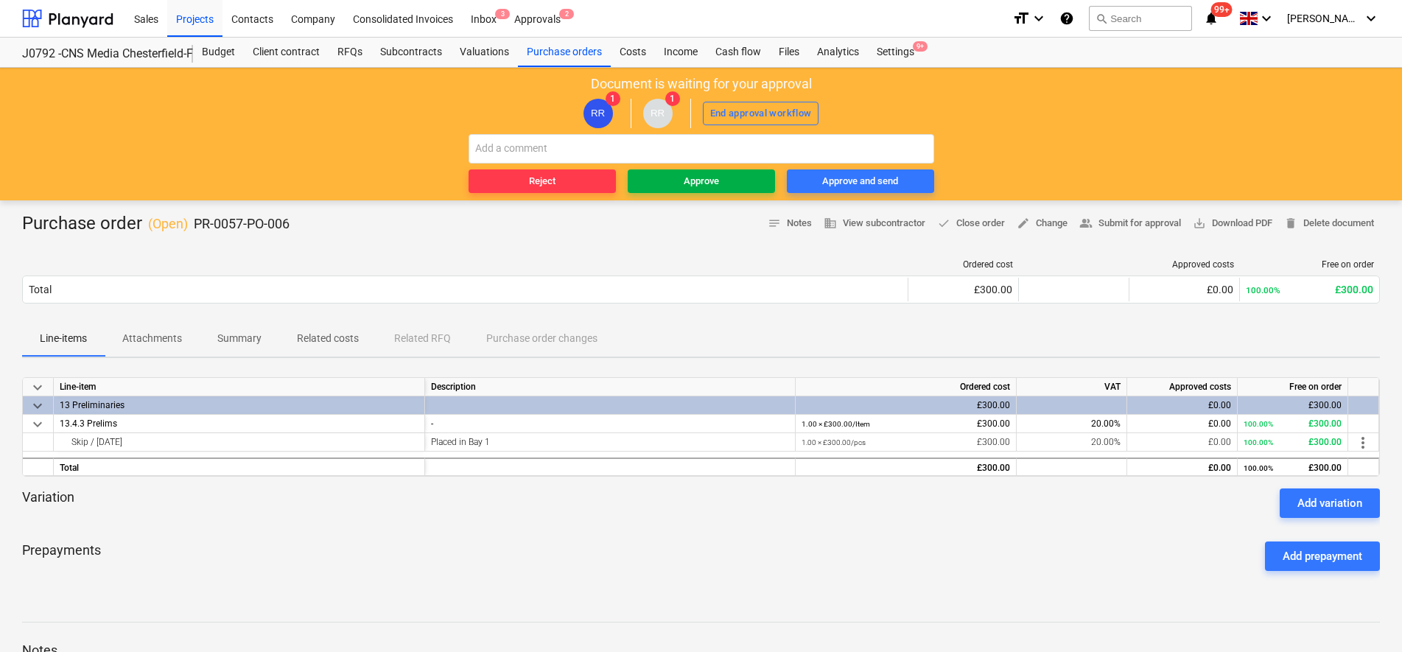
click at [691, 181] on div "Approve" at bounding box center [701, 181] width 35 height 17
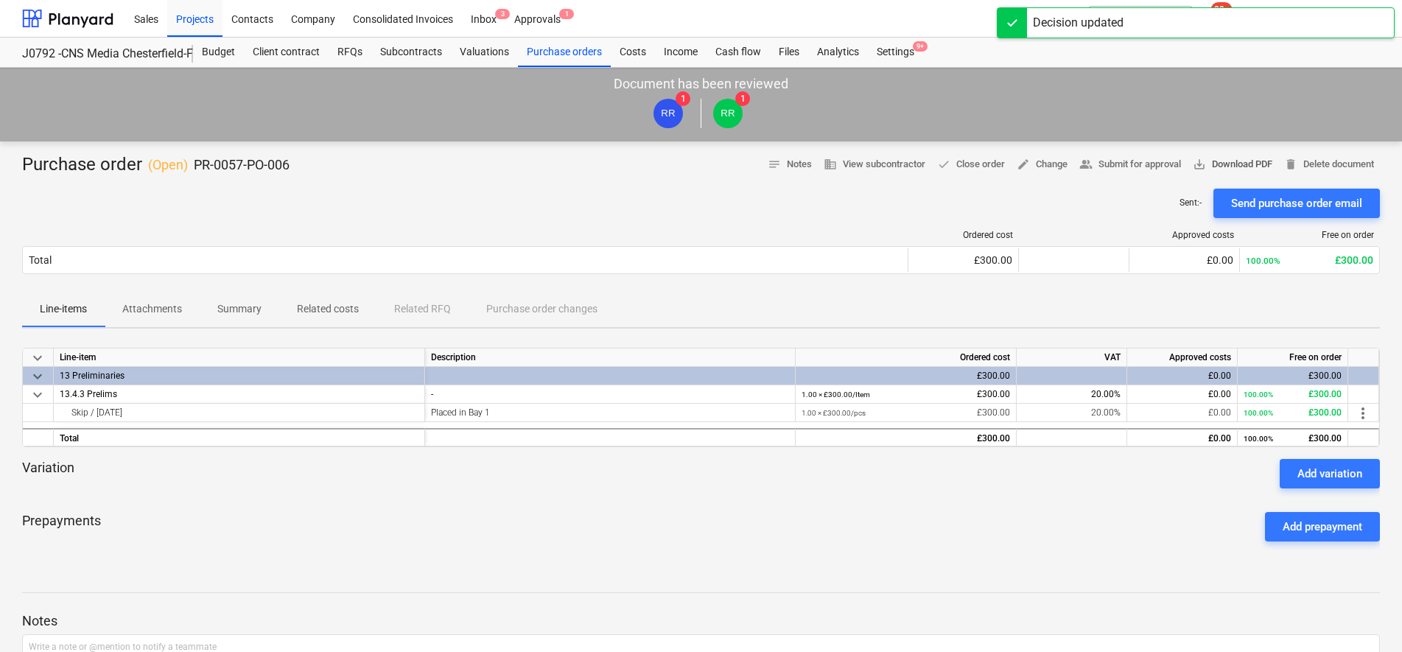
click at [1205, 156] on span "save_alt Download PDF" at bounding box center [1233, 164] width 80 height 17
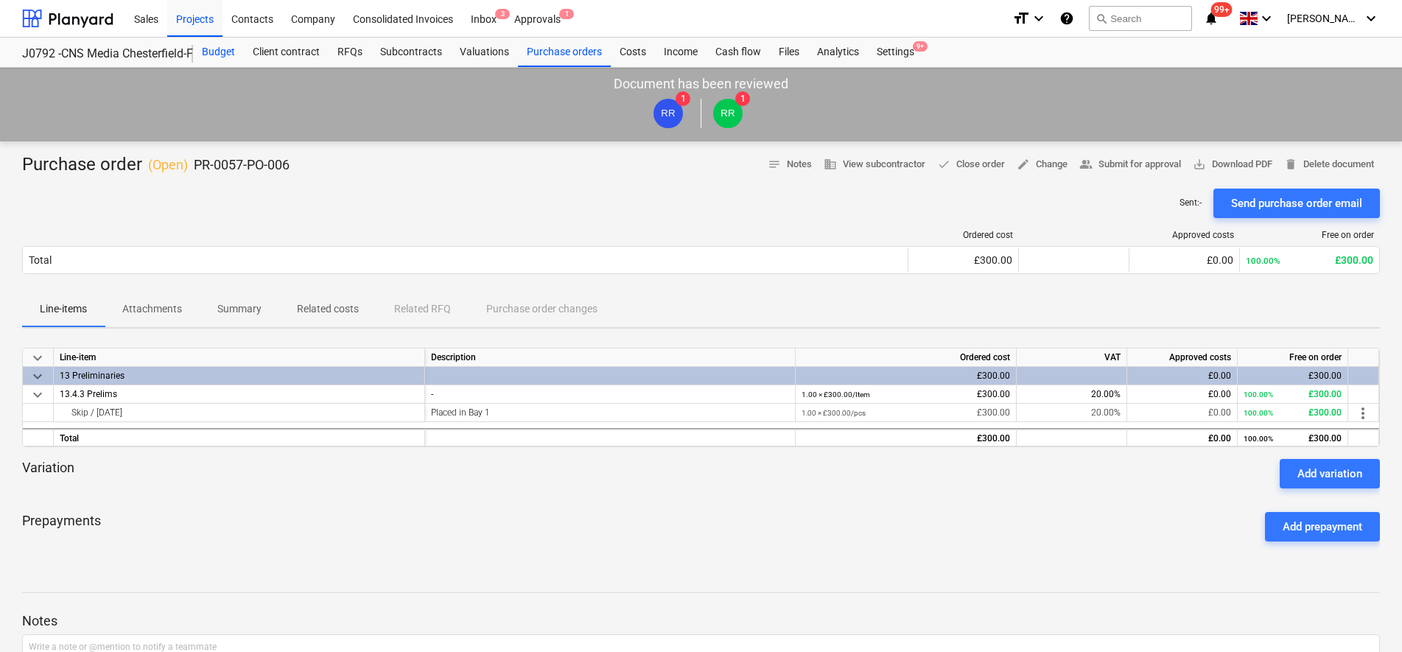
click at [213, 46] on div "Budget" at bounding box center [218, 52] width 51 height 29
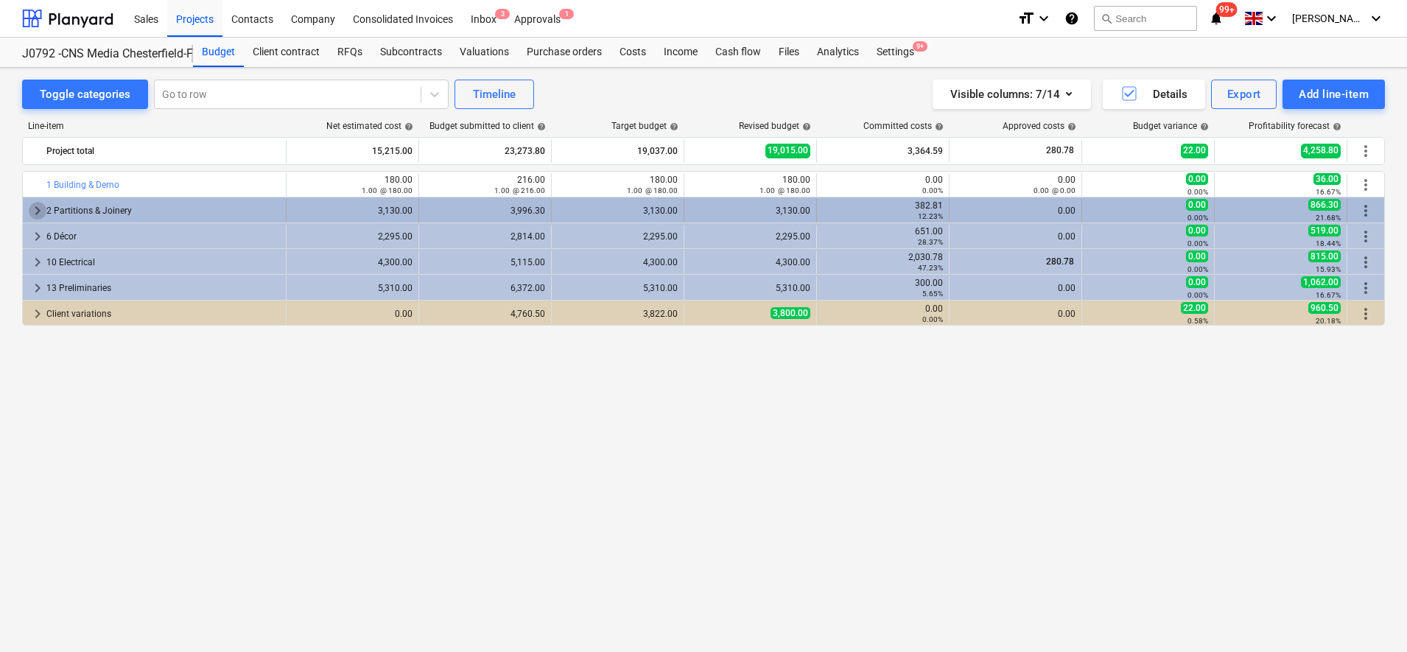
click at [29, 208] on span "keyboard_arrow_right" at bounding box center [38, 211] width 18 height 18
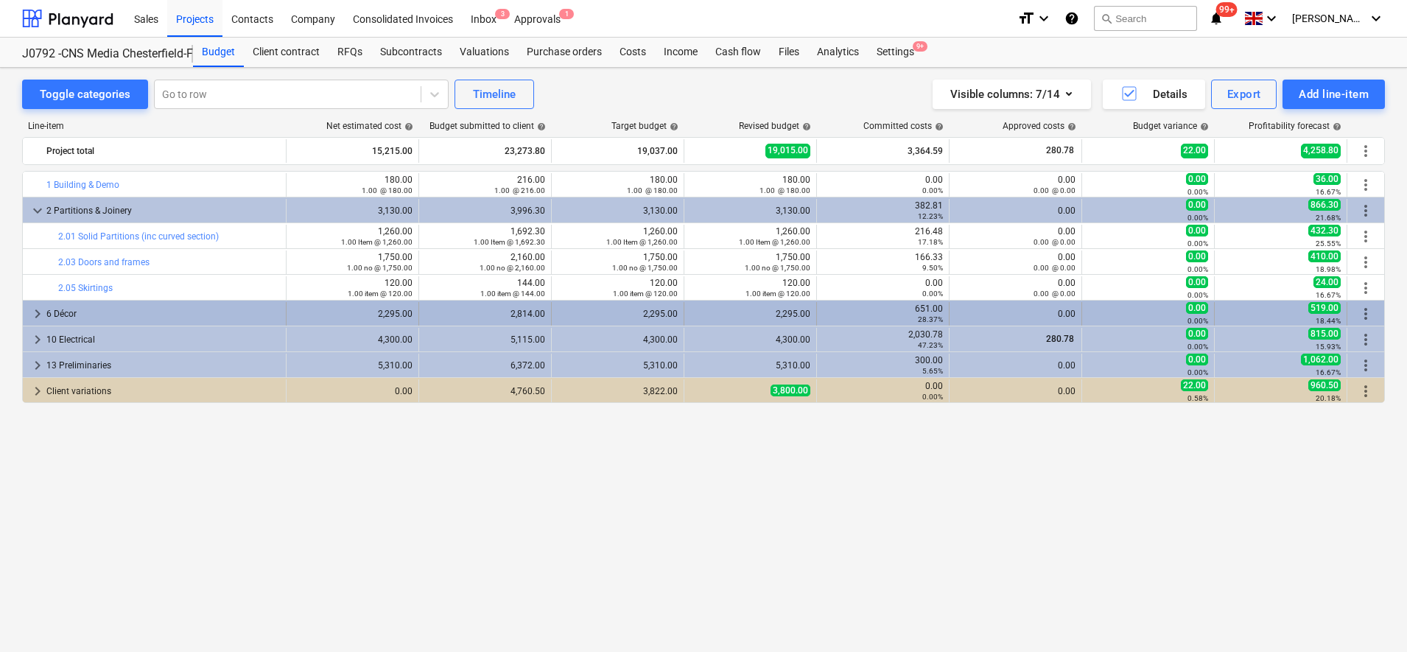
click at [41, 316] on span "keyboard_arrow_right" at bounding box center [38, 314] width 18 height 18
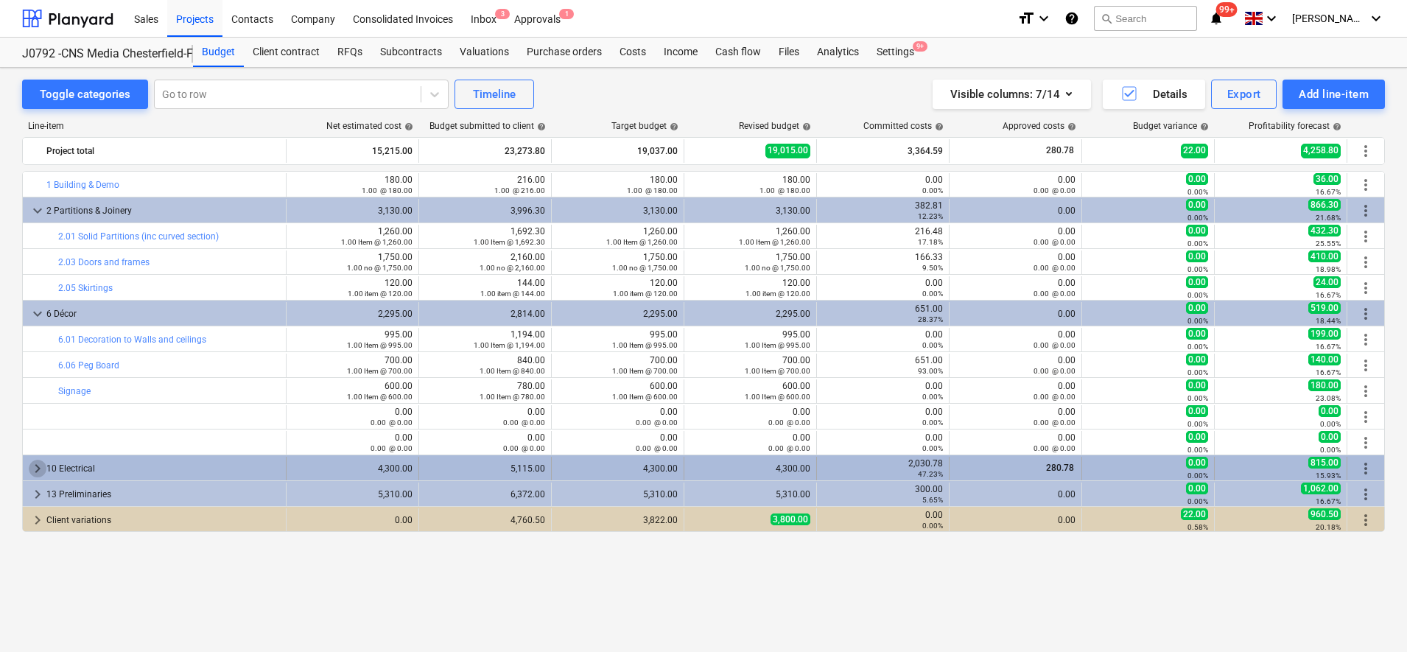
click at [34, 472] on span "keyboard_arrow_right" at bounding box center [38, 469] width 18 height 18
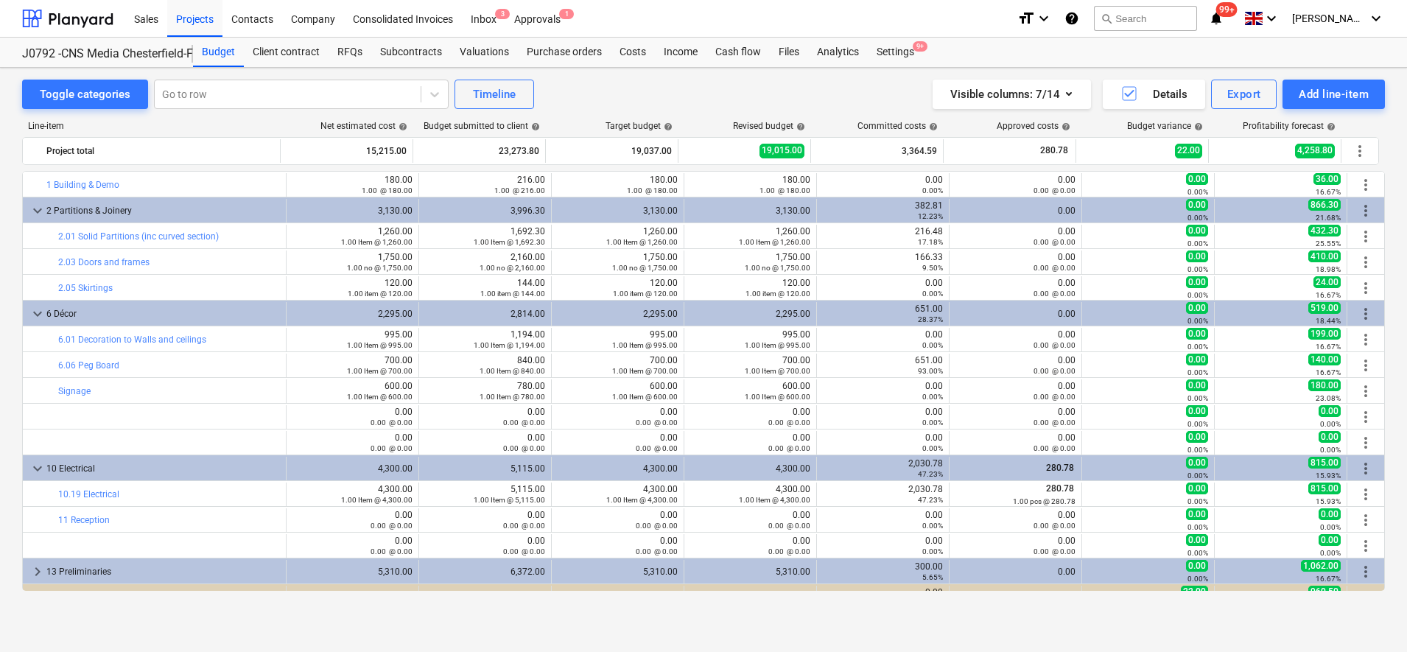
scroll to position [18, 0]
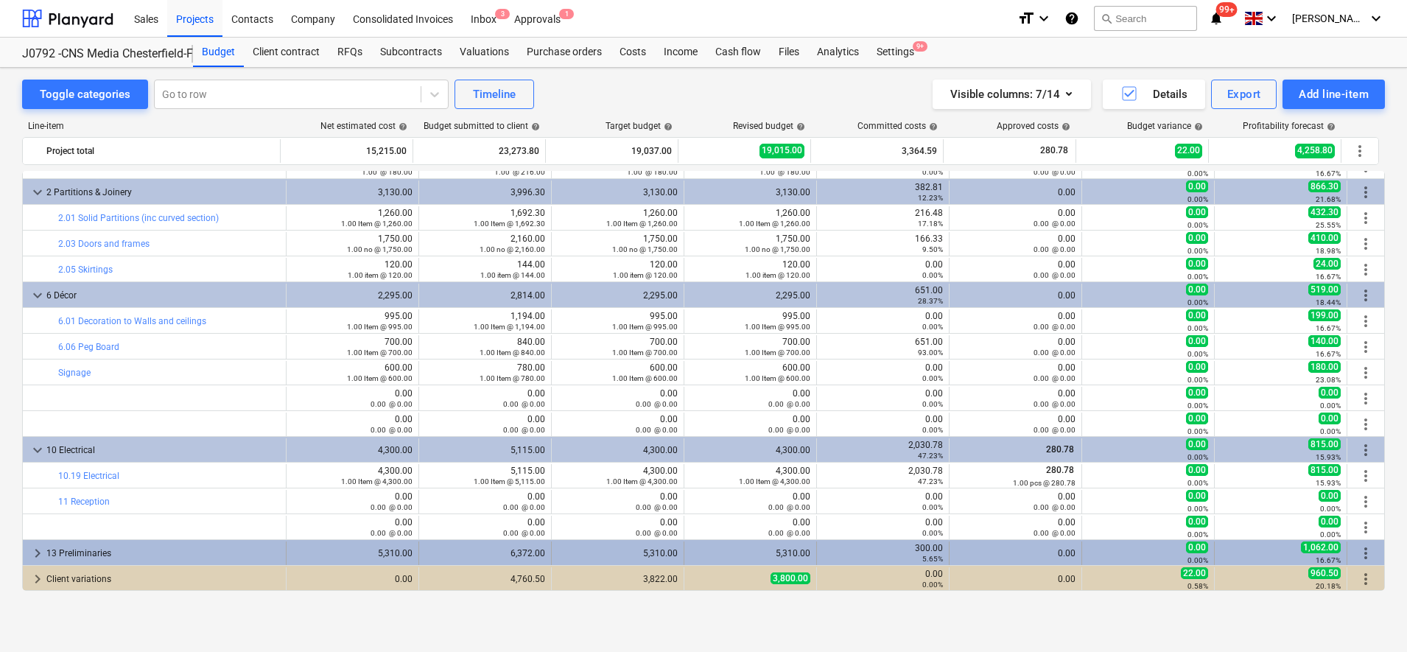
click at [42, 553] on span "keyboard_arrow_right" at bounding box center [38, 554] width 18 height 18
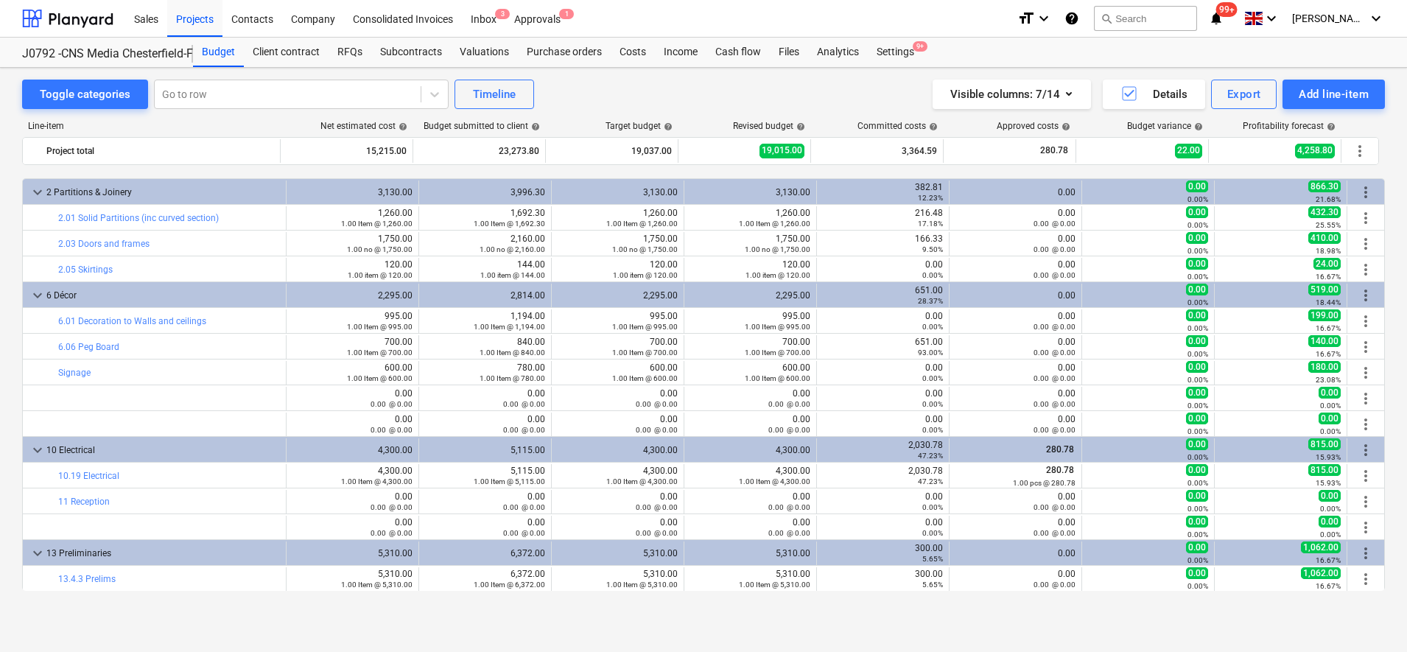
scroll to position [70, 0]
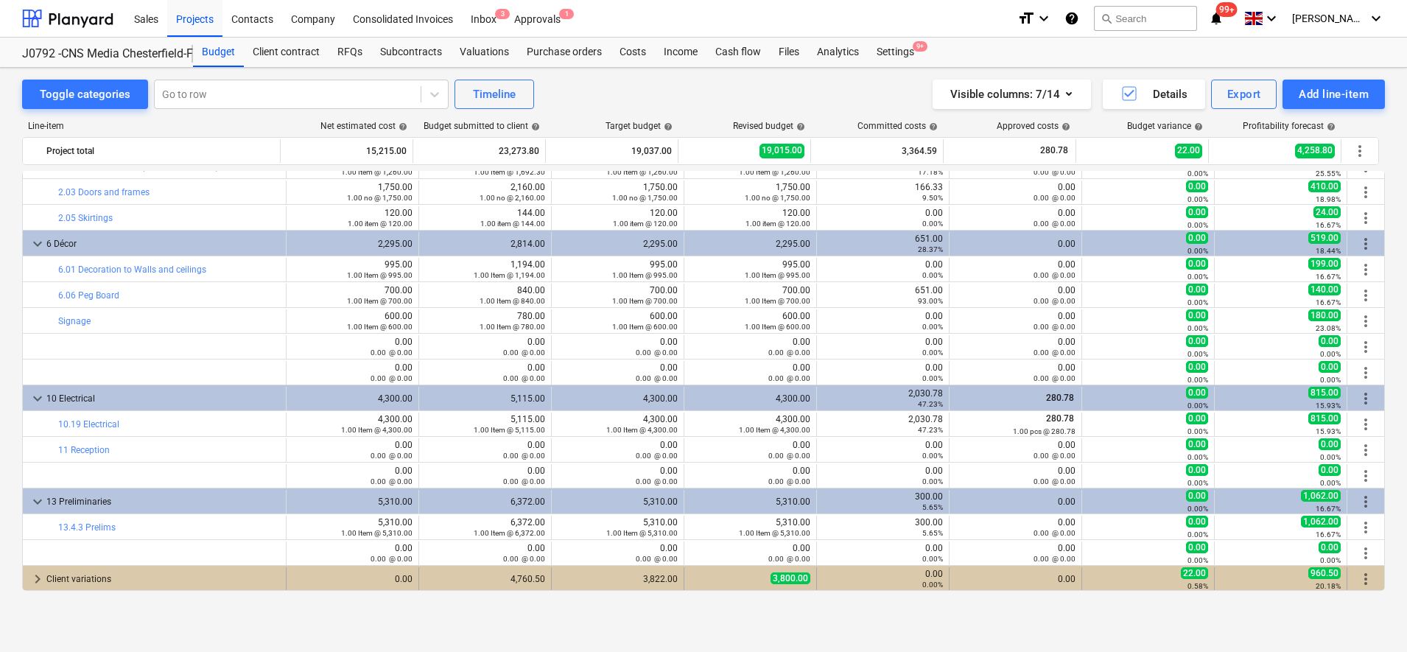
click at [34, 575] on span "keyboard_arrow_right" at bounding box center [38, 579] width 18 height 18
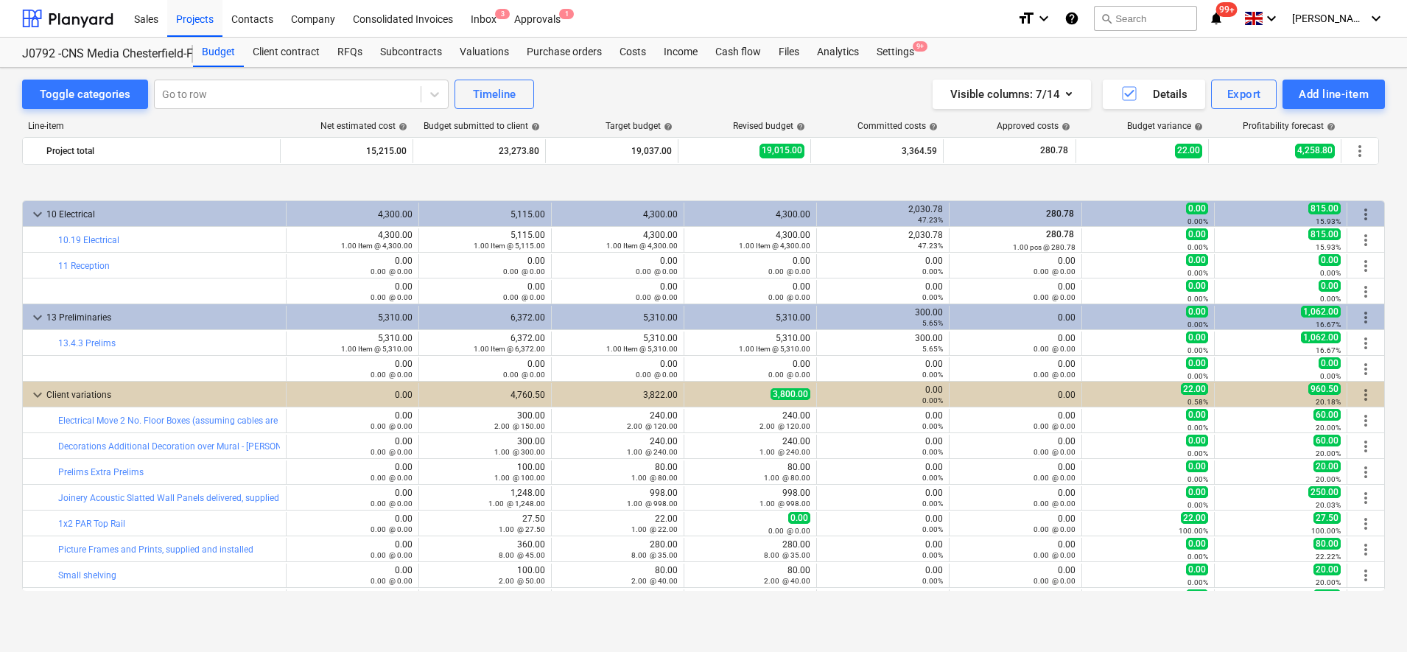
scroll to position [379, 0]
